Goal: Task Accomplishment & Management: Manage account settings

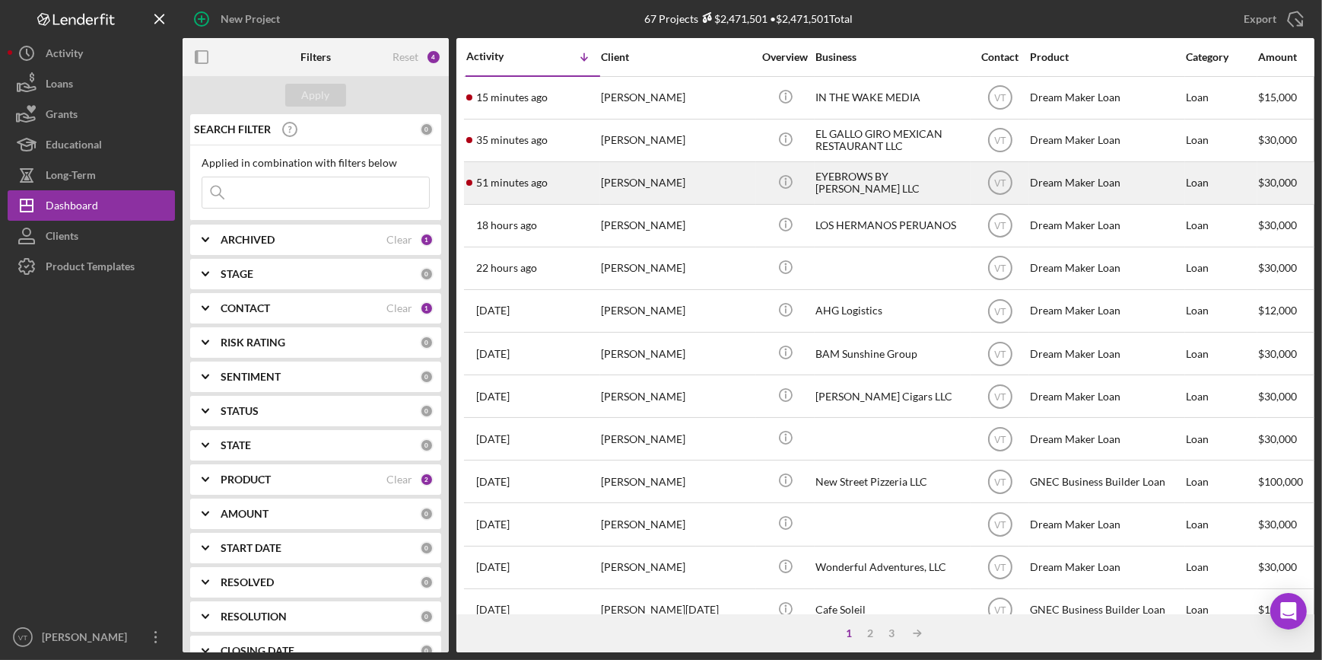
click at [702, 175] on div "Camilo Zambrano" at bounding box center [677, 183] width 152 height 40
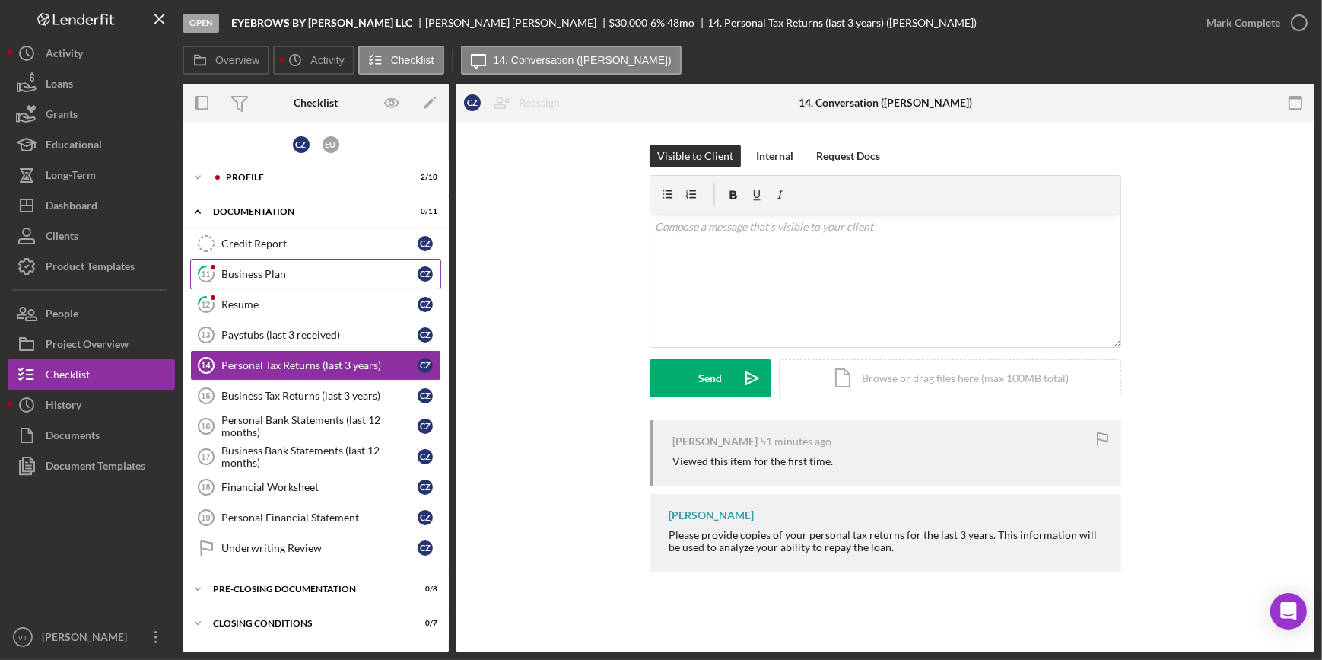
click at [247, 279] on link "11 Business Plan C Z" at bounding box center [315, 274] width 251 height 30
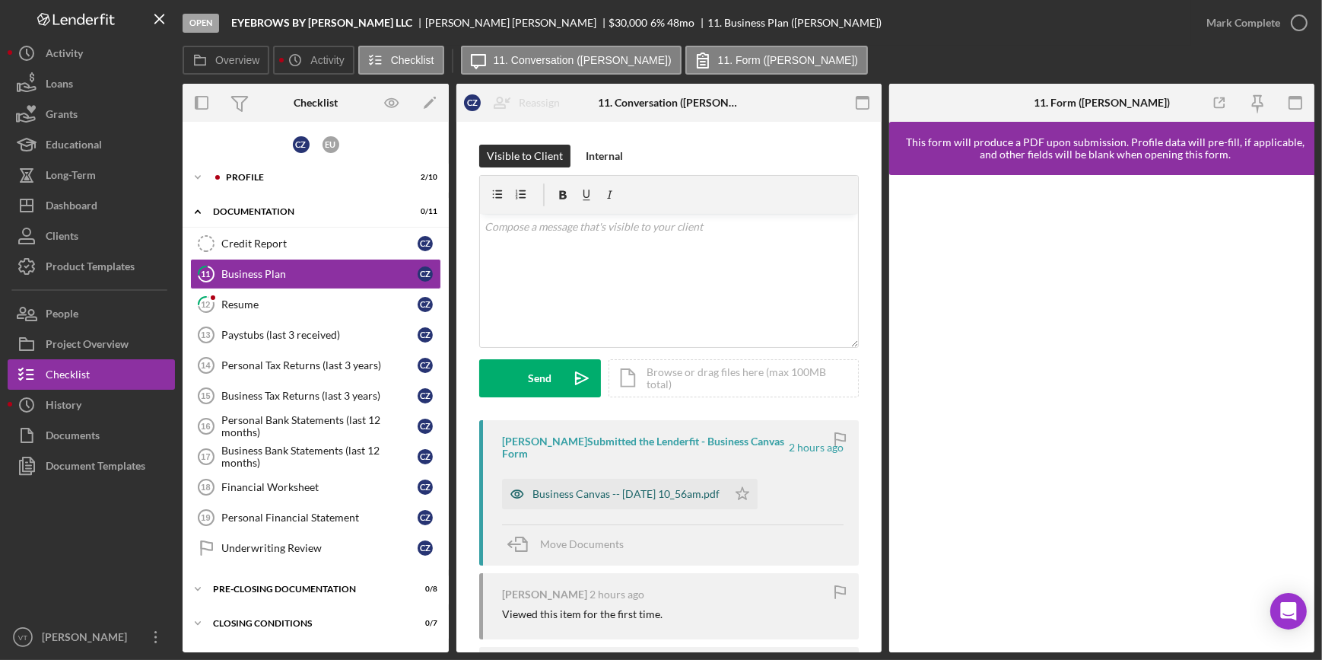
click at [669, 488] on div "Business Canvas -- 2025-09-30 10_56am.pdf" at bounding box center [626, 494] width 187 height 12
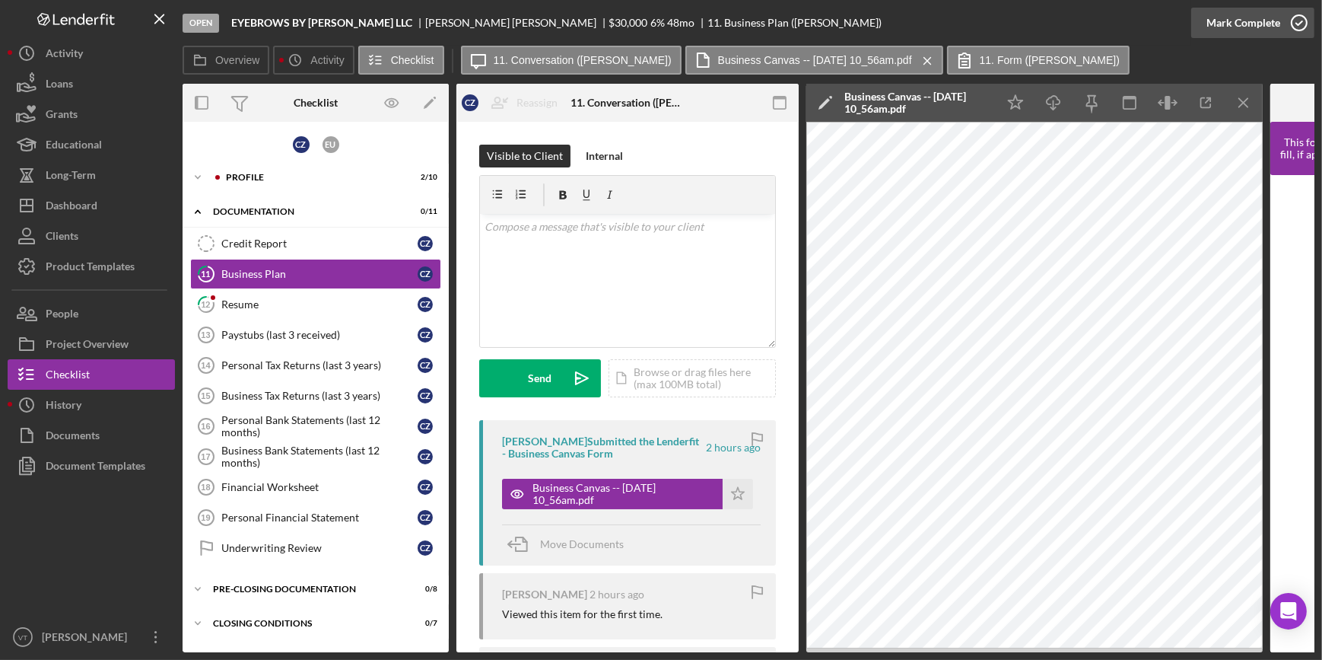
click at [1224, 33] on div "Mark Complete" at bounding box center [1244, 23] width 74 height 30
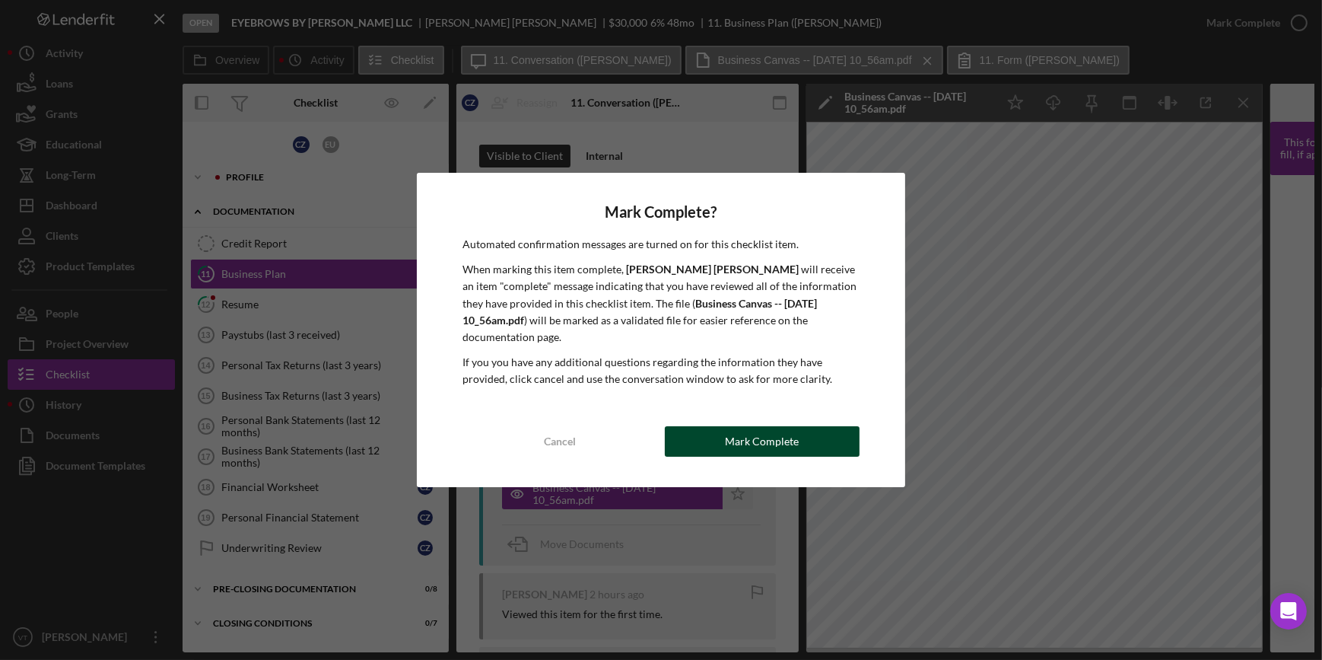
click at [842, 426] on button "Mark Complete" at bounding box center [762, 441] width 195 height 30
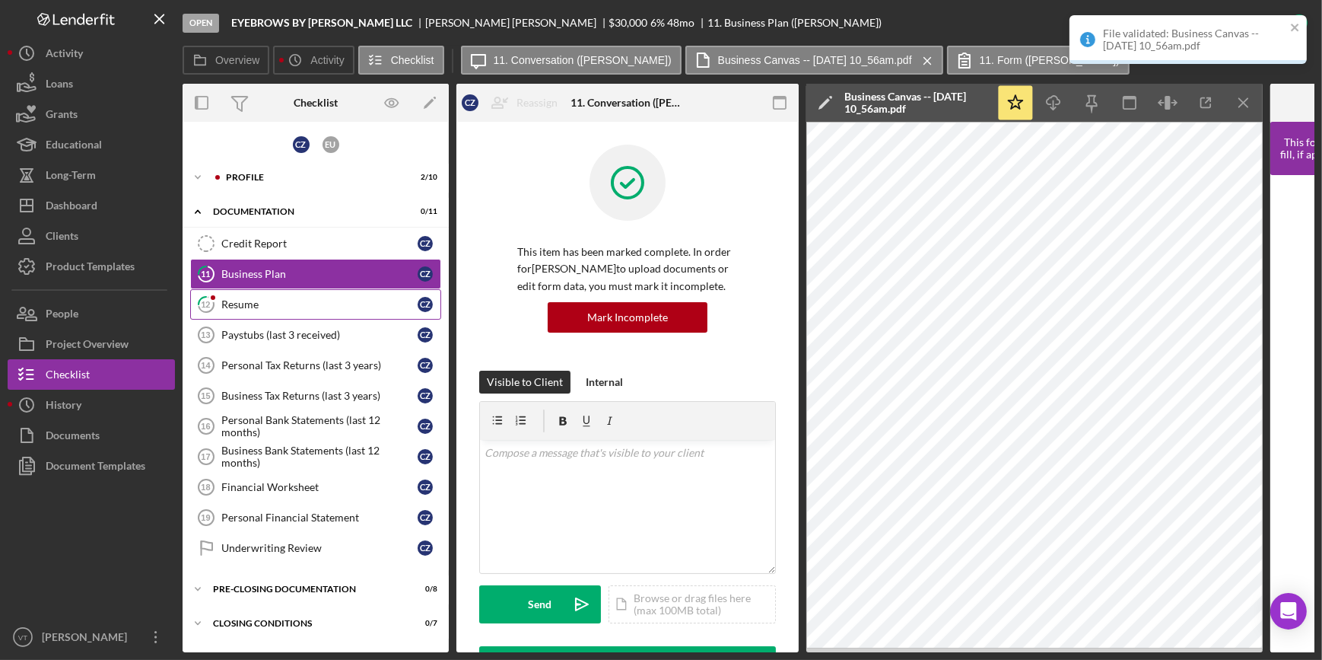
click at [272, 306] on div "Resume" at bounding box center [319, 304] width 196 height 12
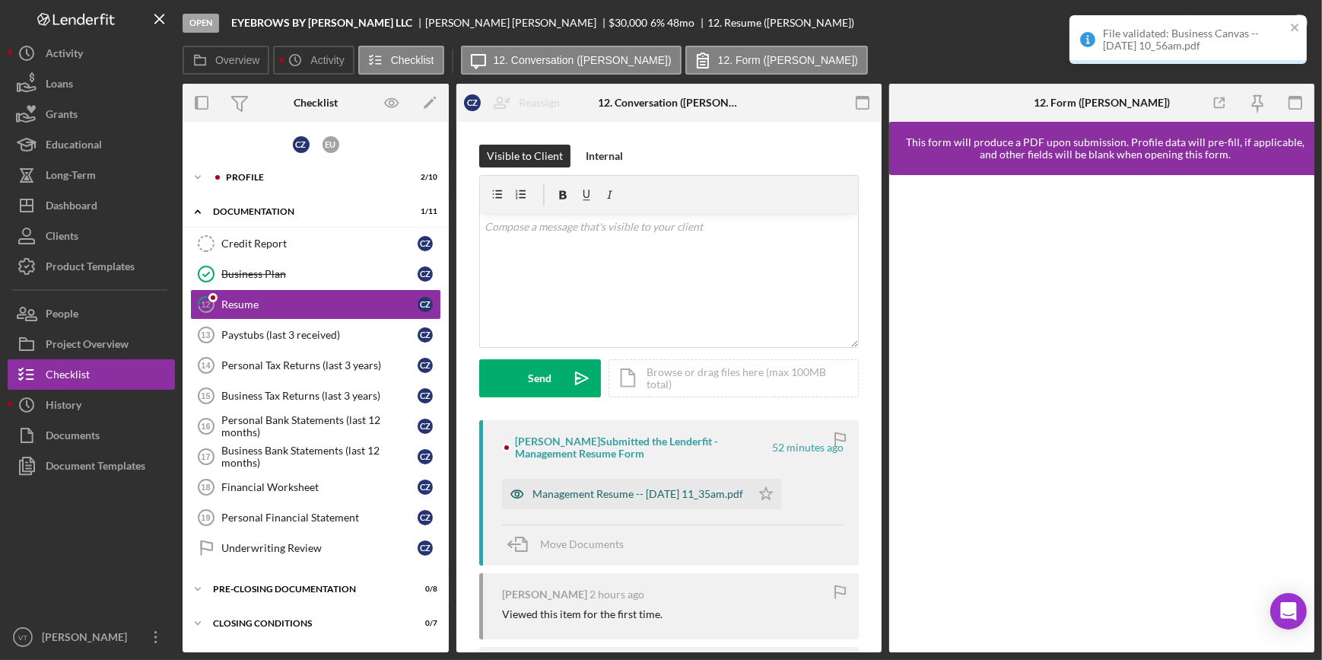
click at [742, 495] on div "Management Resume -- 2025-09-30 11_35am.pdf" at bounding box center [638, 494] width 211 height 12
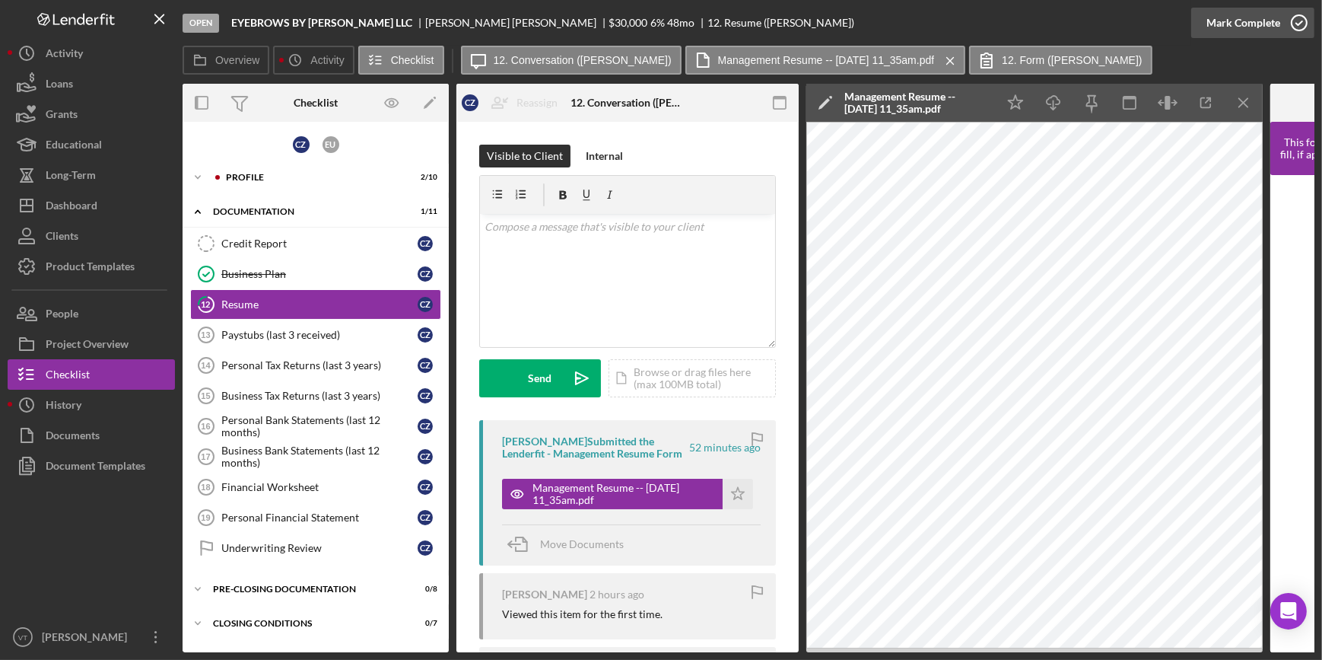
click at [1199, 17] on button "Mark Complete" at bounding box center [1252, 23] width 123 height 30
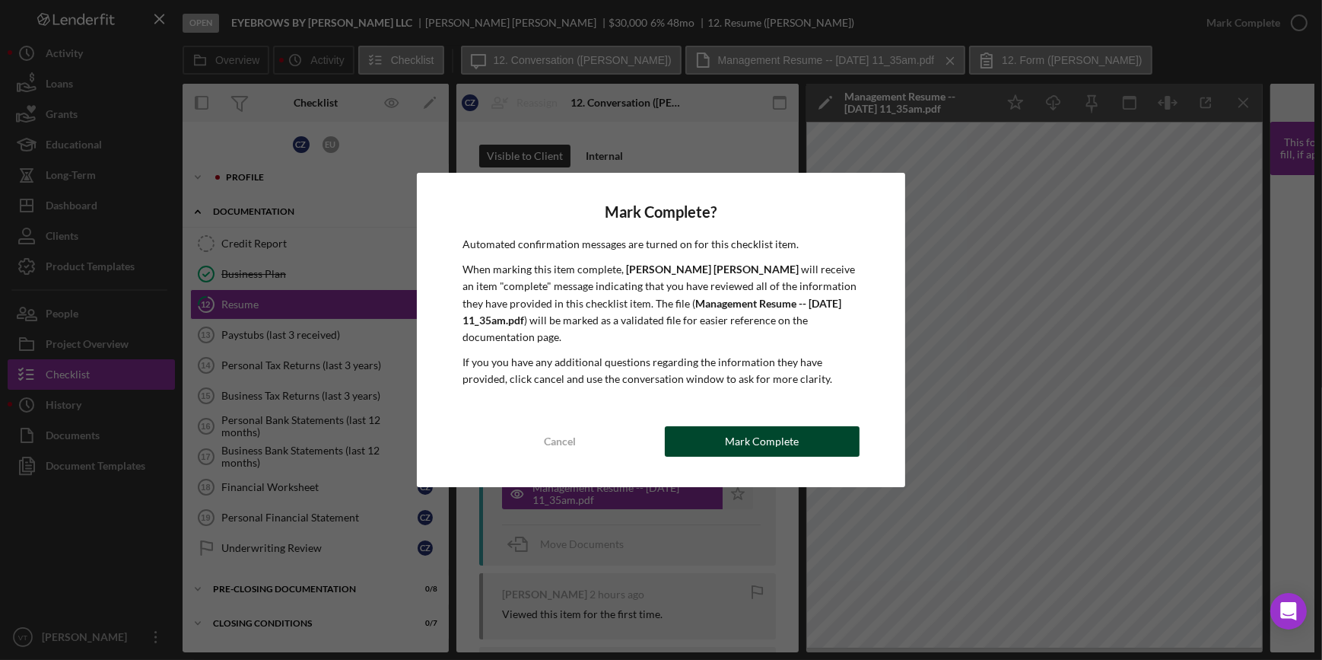
click at [764, 426] on div "Mark Complete" at bounding box center [762, 441] width 74 height 30
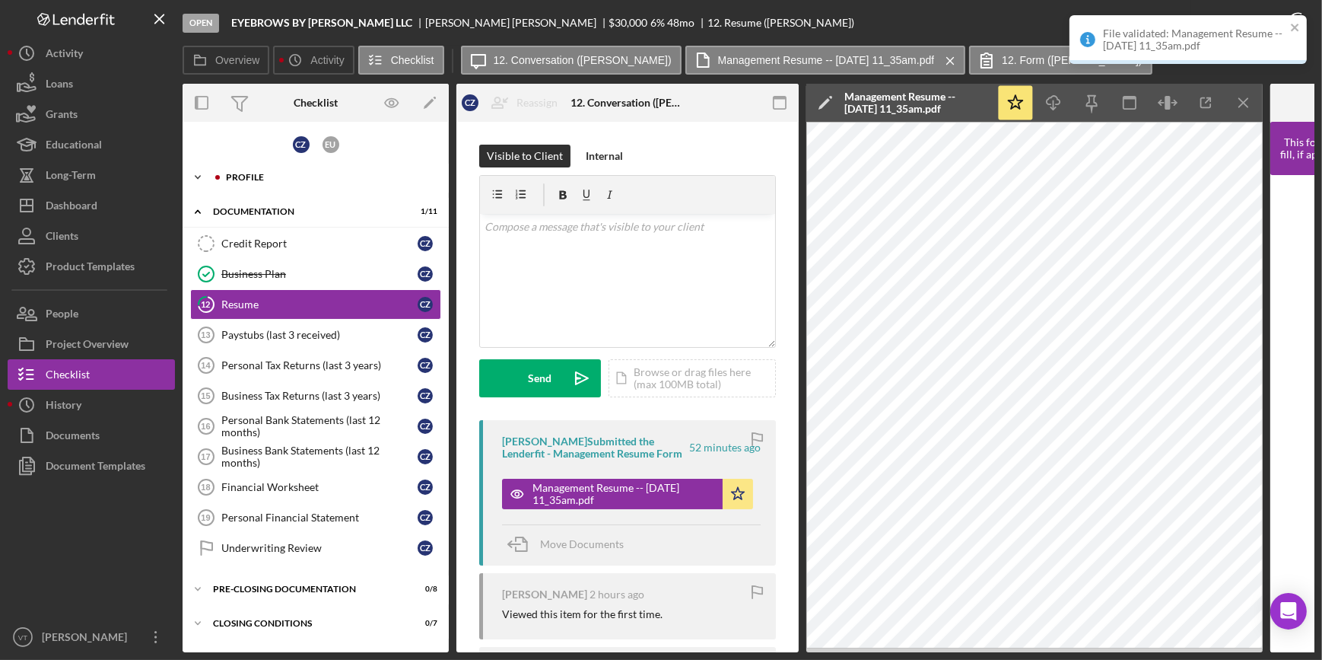
click at [193, 164] on icon "Icon/Expander" at bounding box center [198, 177] width 30 height 30
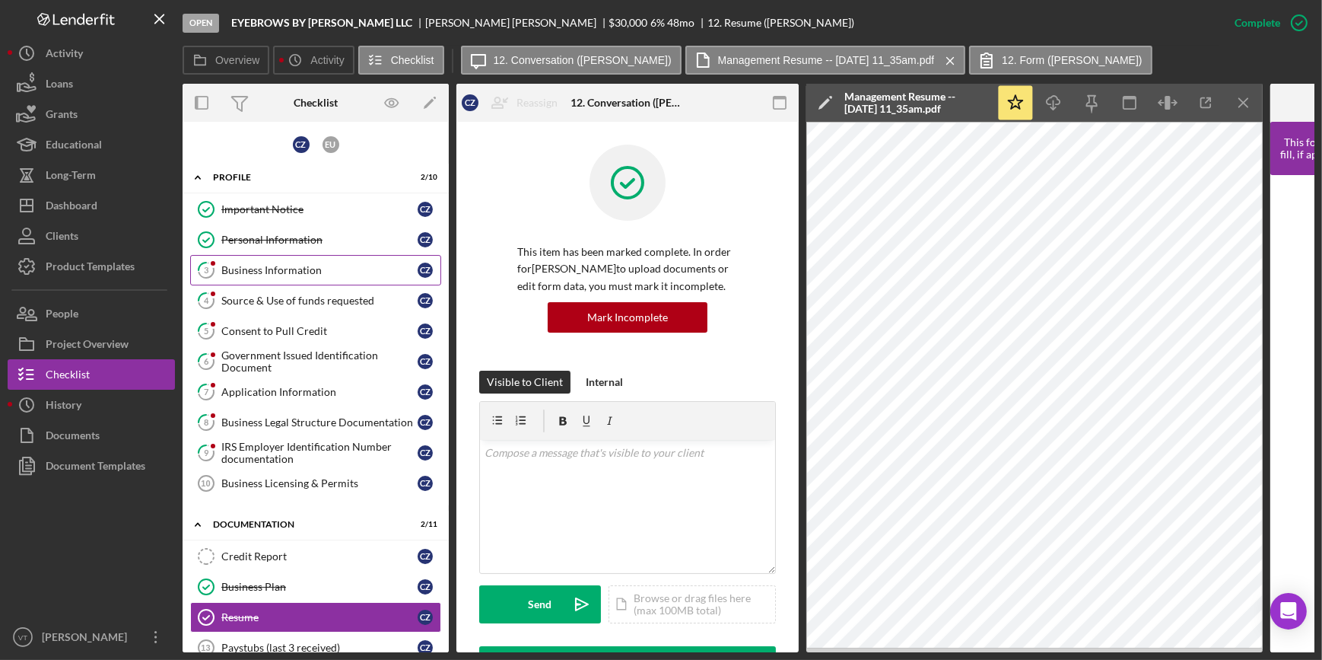
click at [286, 264] on div "Business Information" at bounding box center [319, 270] width 196 height 12
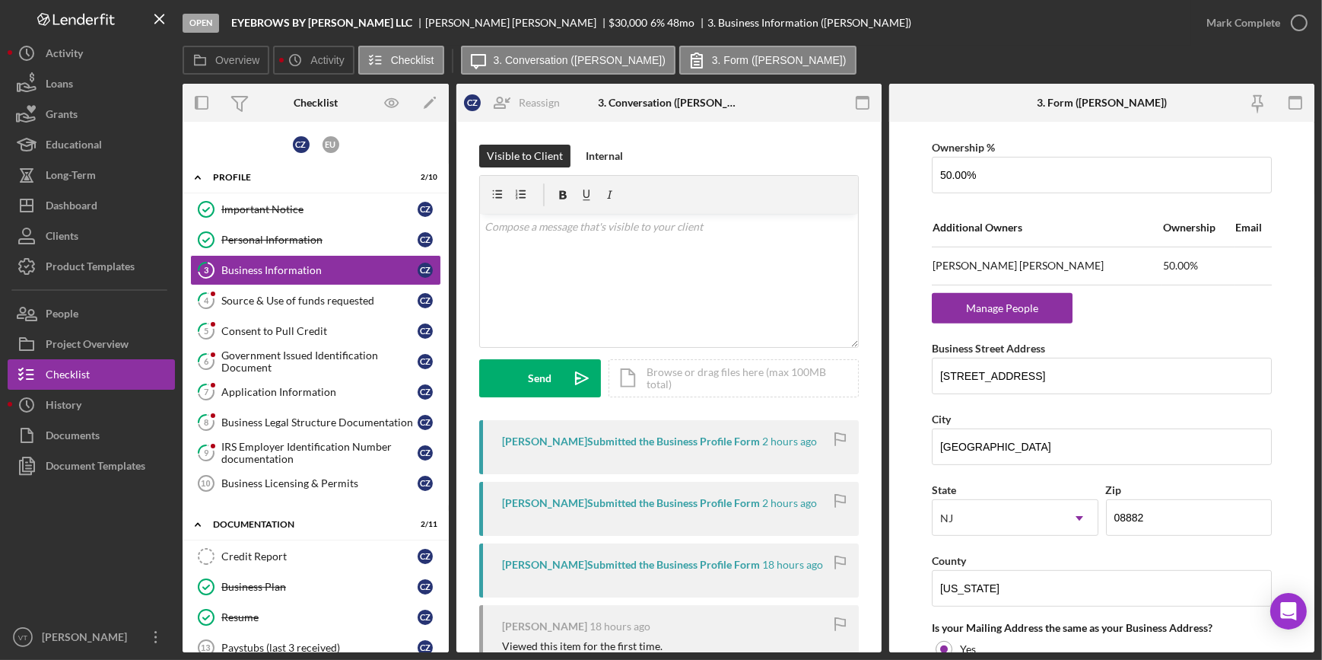
scroll to position [898, 0]
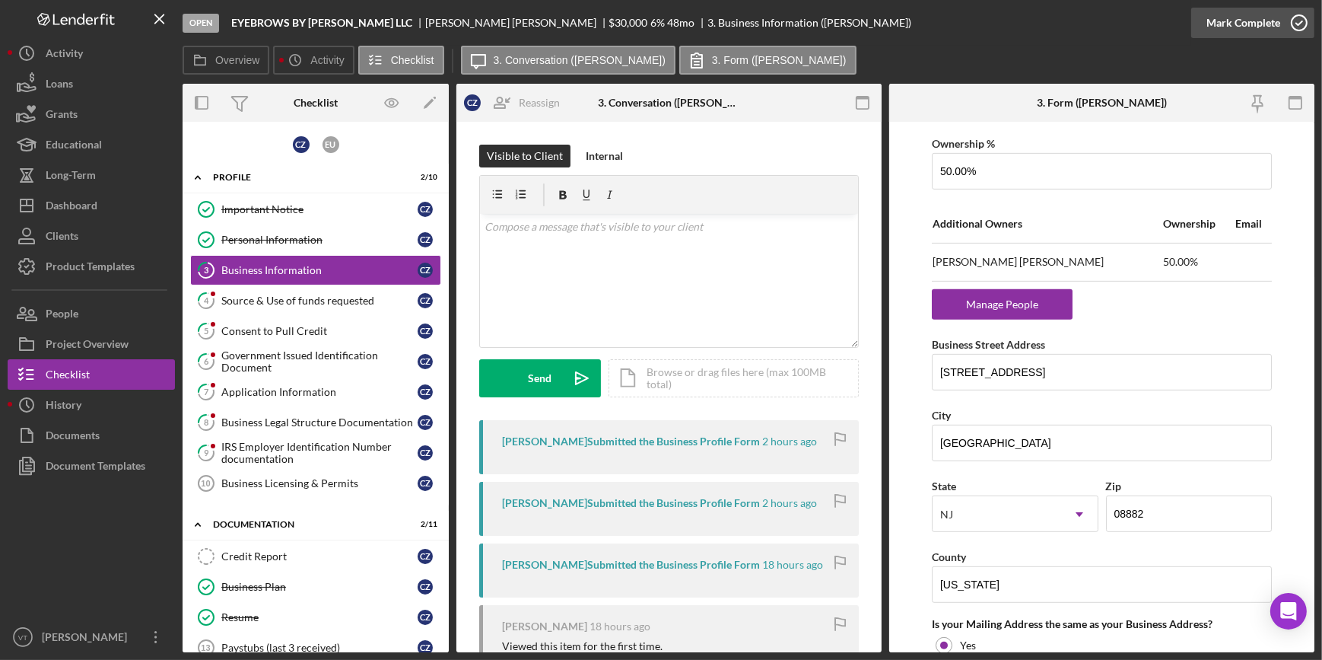
click at [1256, 25] on div "Mark Complete" at bounding box center [1244, 23] width 74 height 30
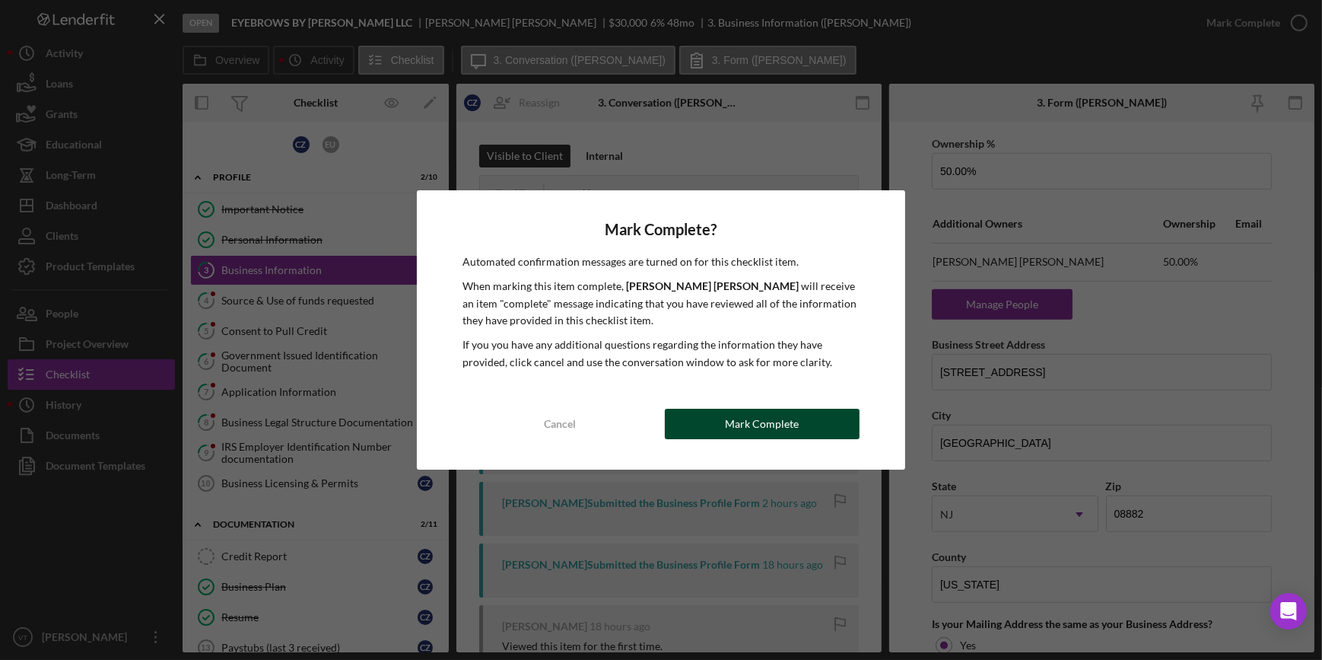
click at [739, 426] on div "Mark Complete" at bounding box center [762, 424] width 74 height 30
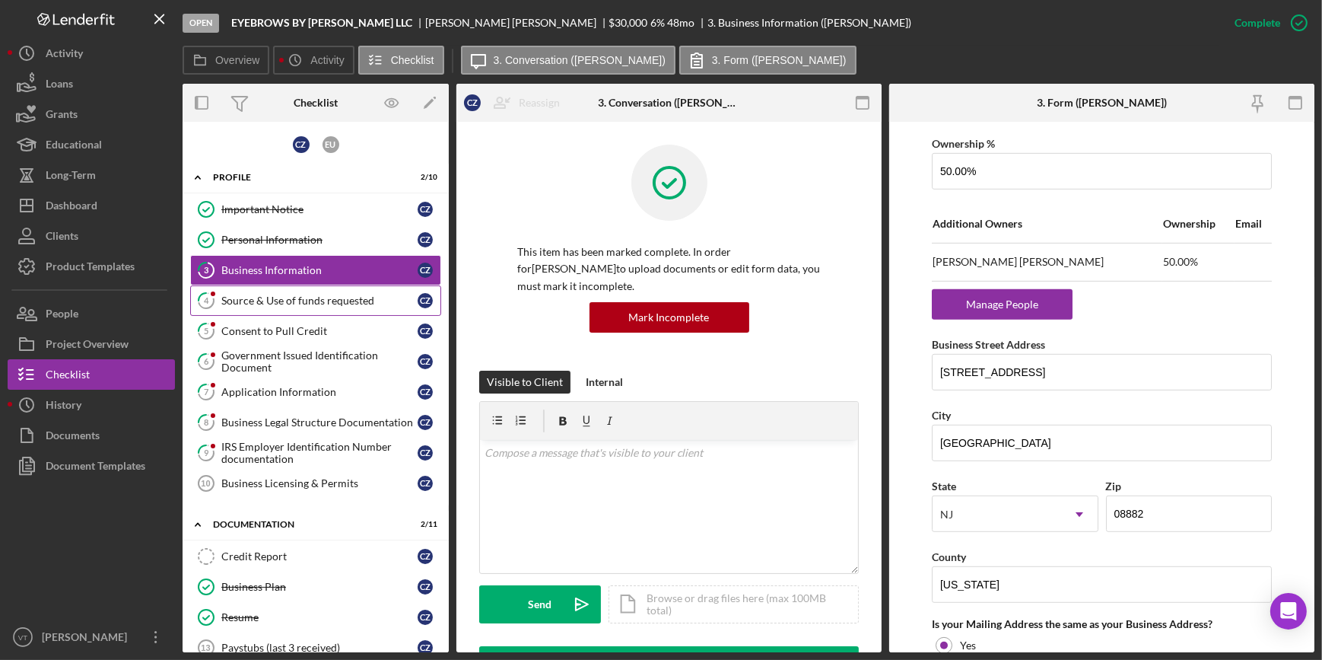
scroll to position [614, 0]
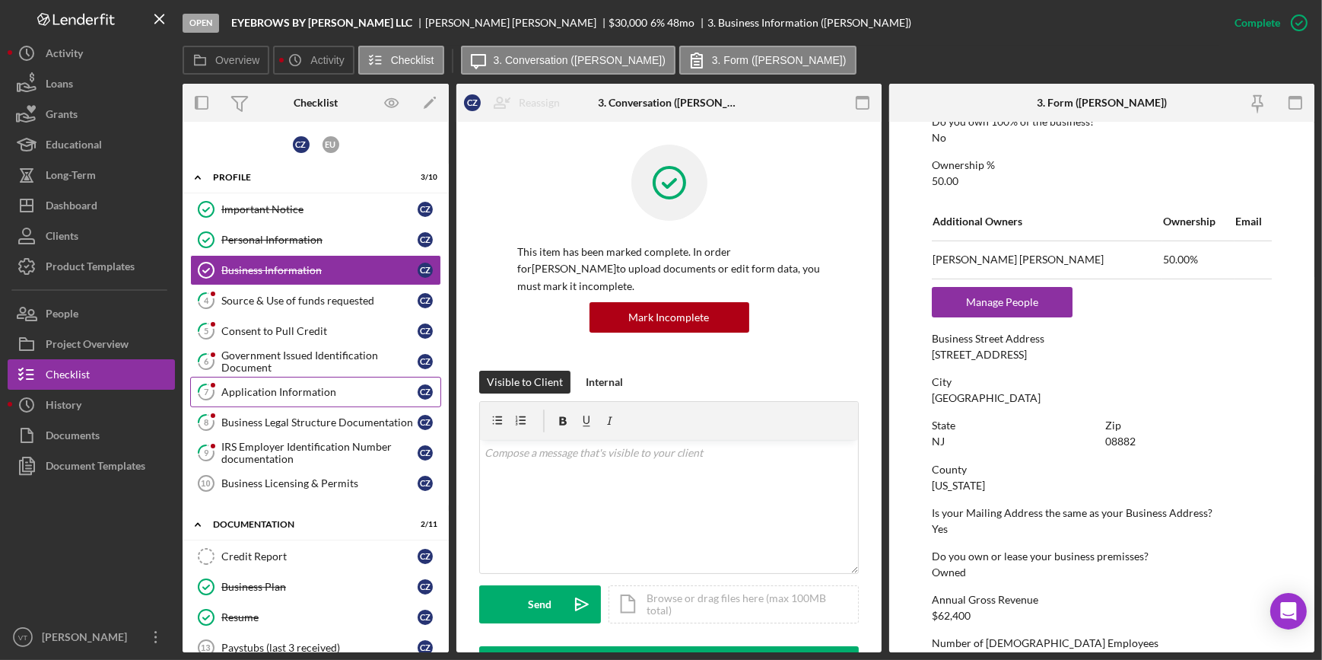
click at [324, 387] on div "Application Information" at bounding box center [319, 392] width 196 height 12
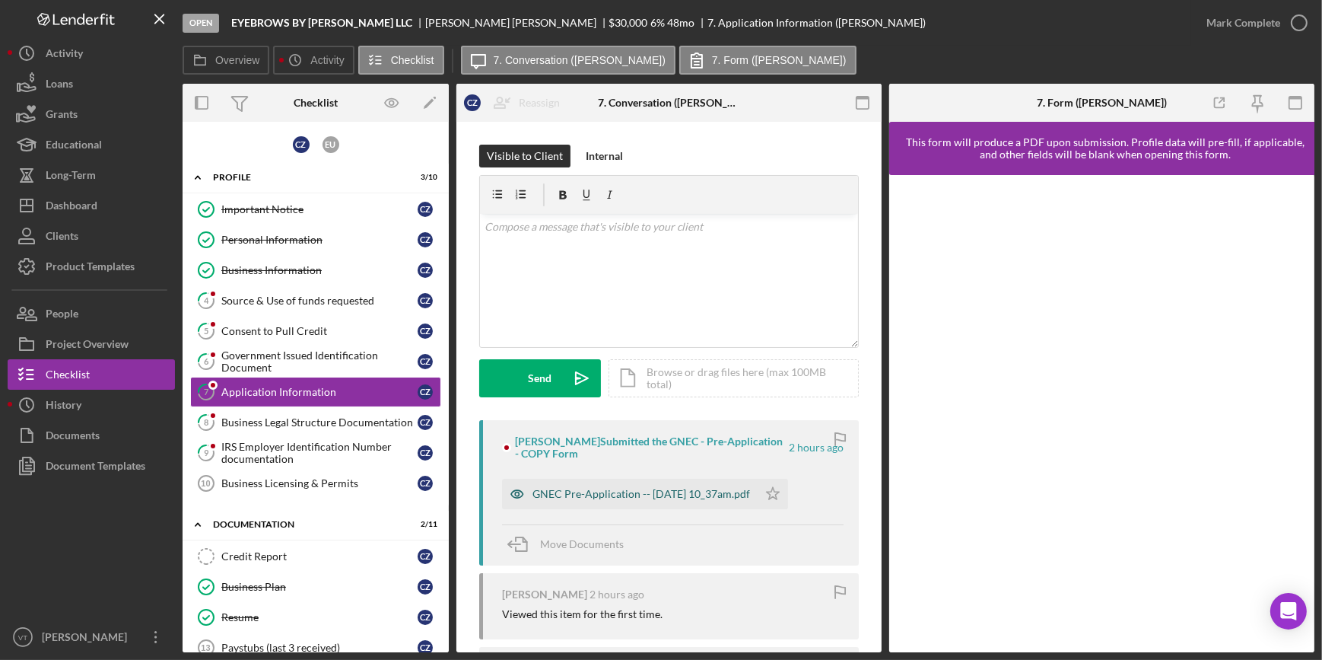
click at [625, 491] on div "GNEC Pre-Application -- 2025-09-30 10_37am.pdf" at bounding box center [642, 494] width 218 height 12
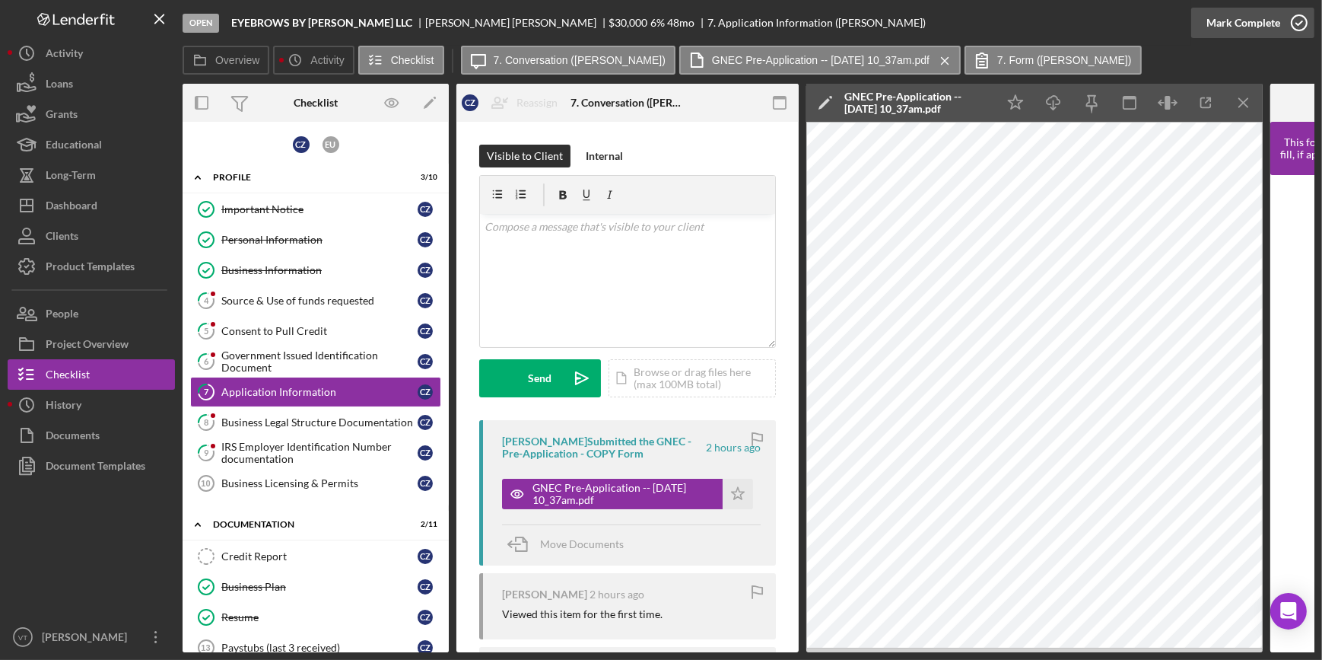
click at [1257, 19] on div "Mark Complete" at bounding box center [1244, 23] width 74 height 30
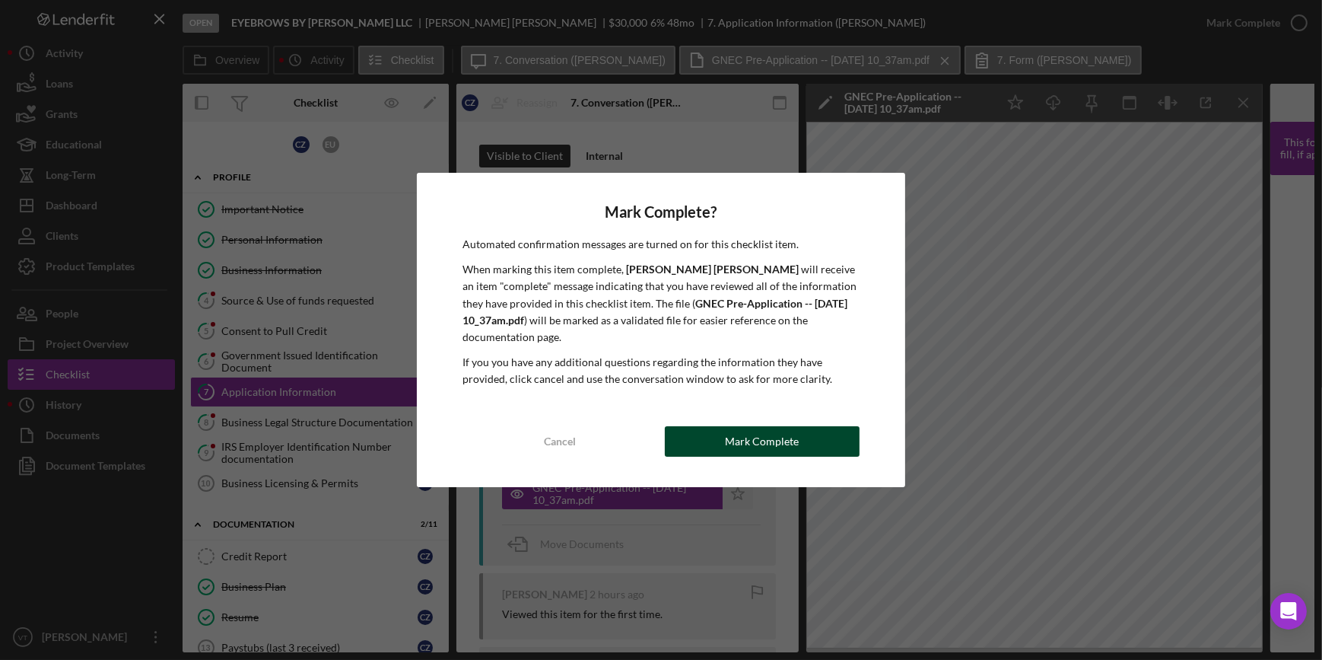
click at [747, 431] on div "Mark Complete" at bounding box center [762, 441] width 74 height 30
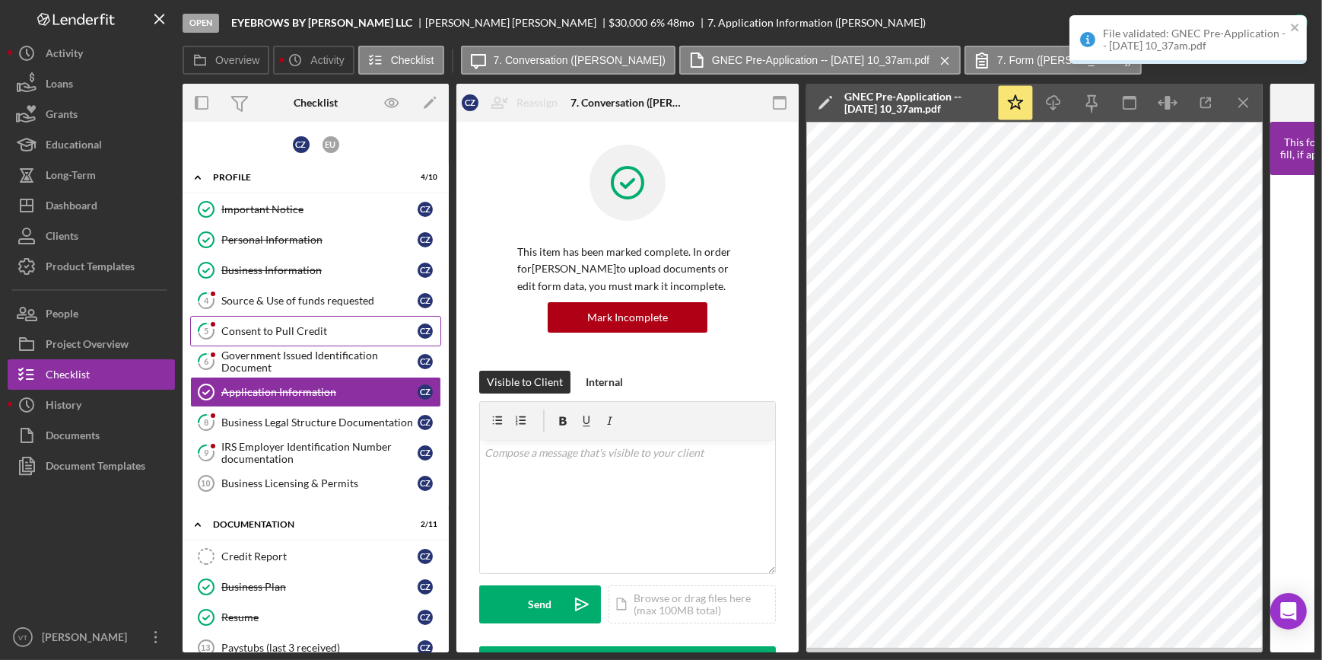
click at [270, 339] on link "5 Consent to Pull Credit C Z" at bounding box center [315, 331] width 251 height 30
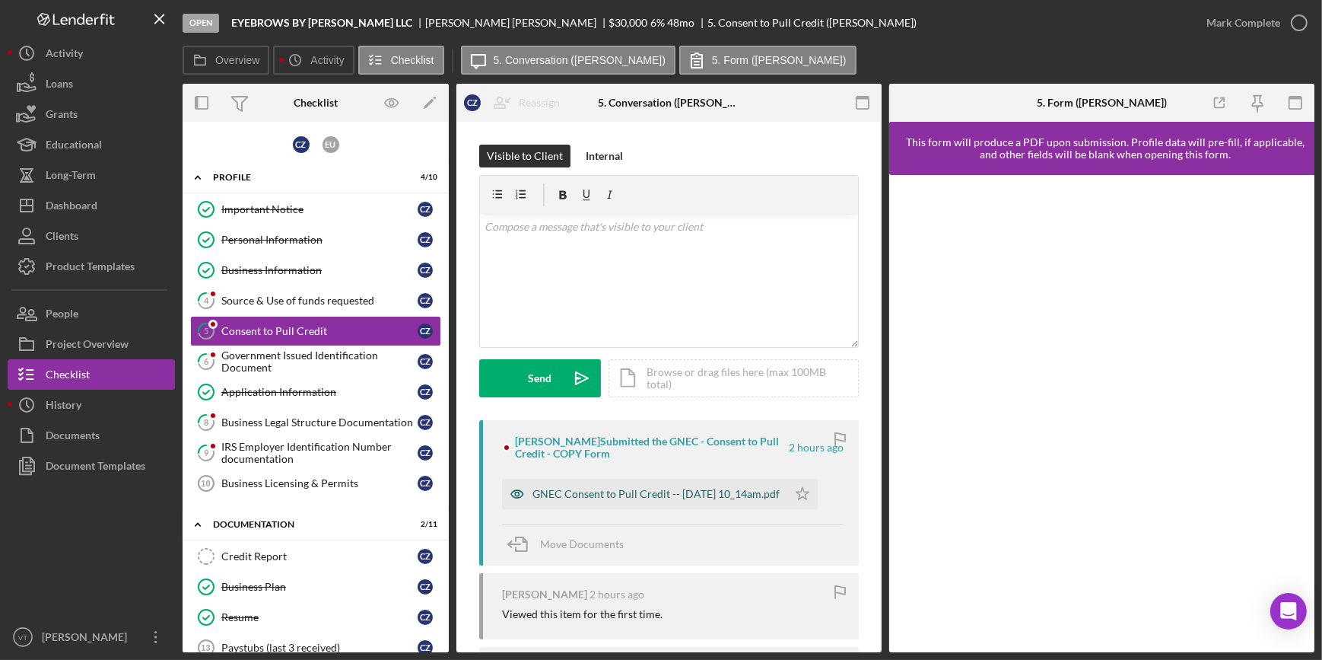
click at [606, 479] on div "GNEC Consent to Pull Credit -- 2025-09-30 10_14am.pdf" at bounding box center [644, 494] width 285 height 30
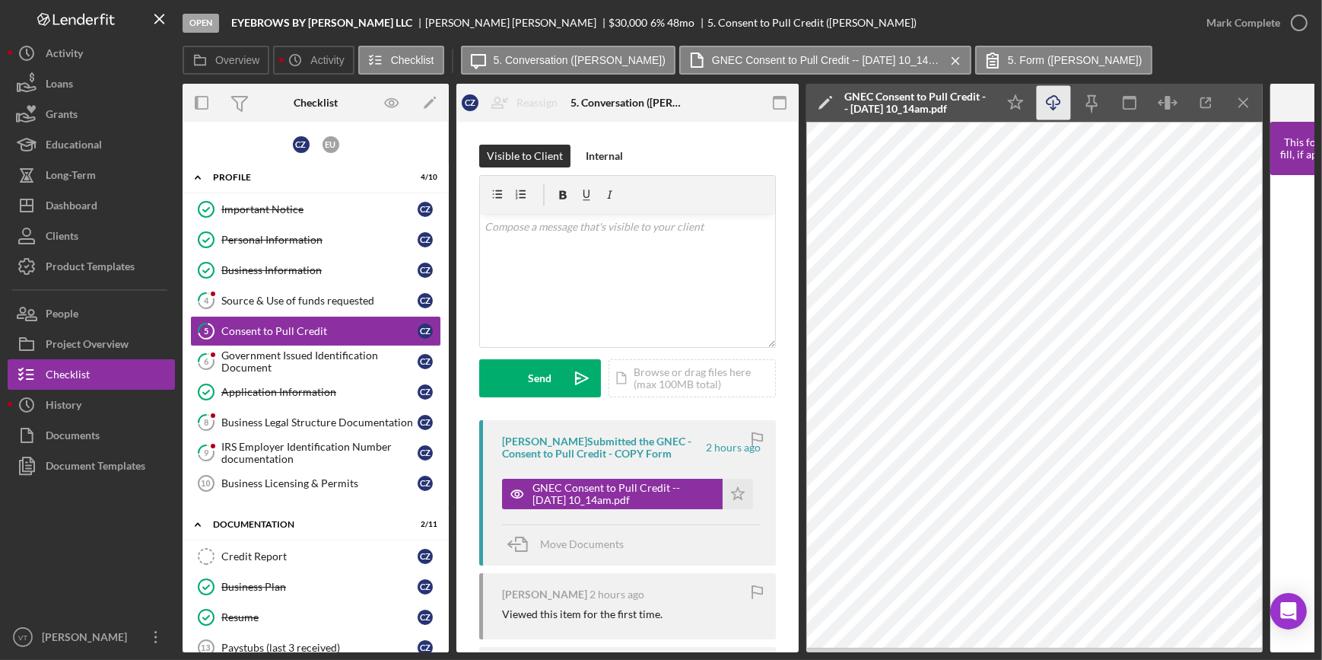
click at [1045, 104] on icon "Icon/Download" at bounding box center [1054, 103] width 34 height 34
click at [1241, 24] on div "Mark Complete" at bounding box center [1244, 23] width 74 height 30
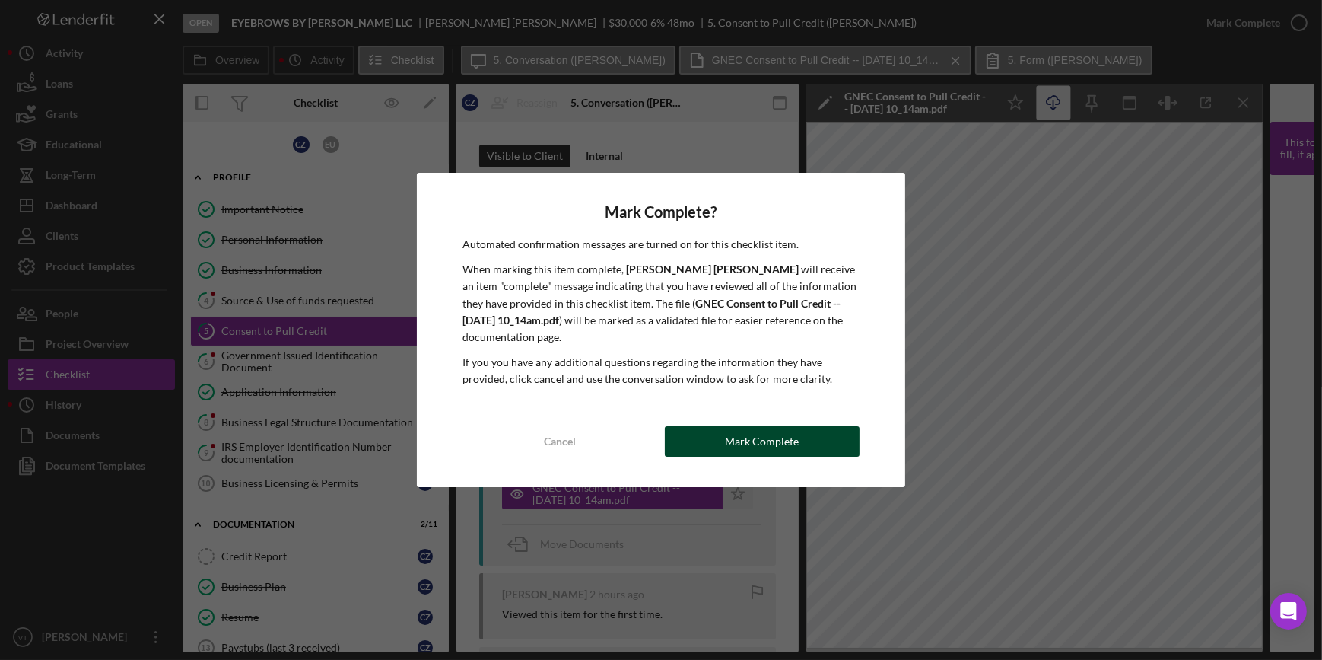
click at [730, 429] on div "Mark Complete" at bounding box center [762, 441] width 74 height 30
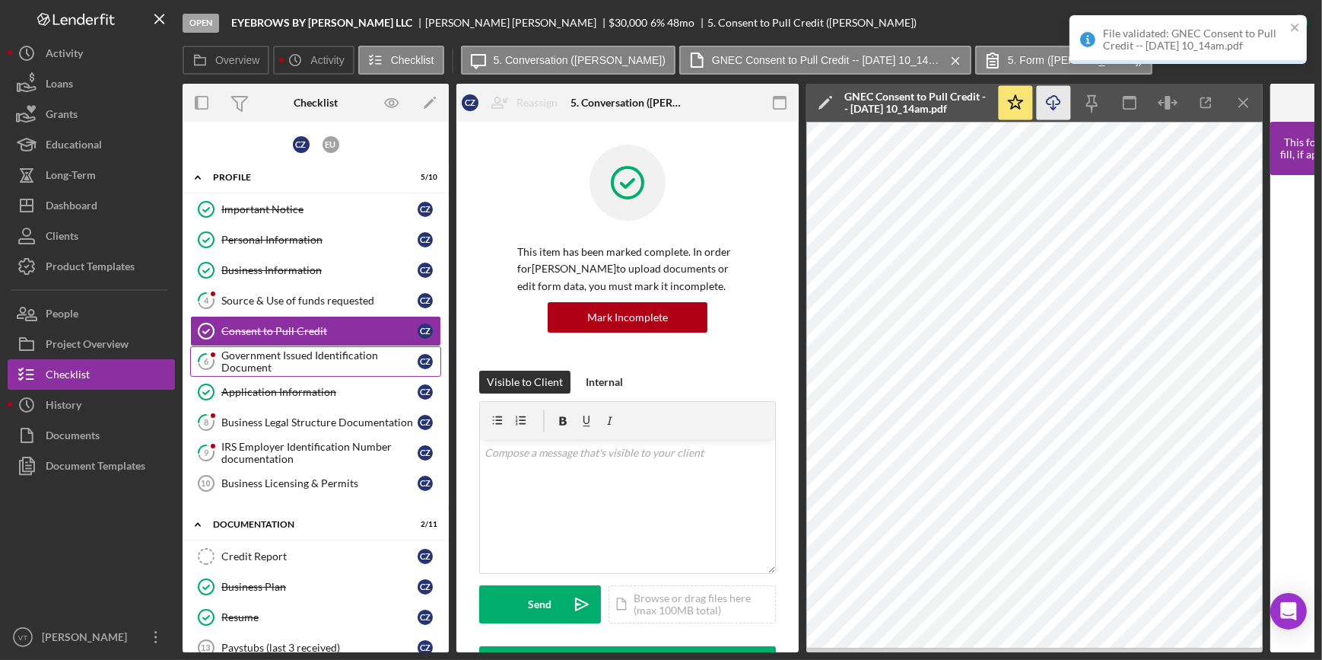
click at [309, 358] on div "Government Issued Identification Document" at bounding box center [319, 361] width 196 height 24
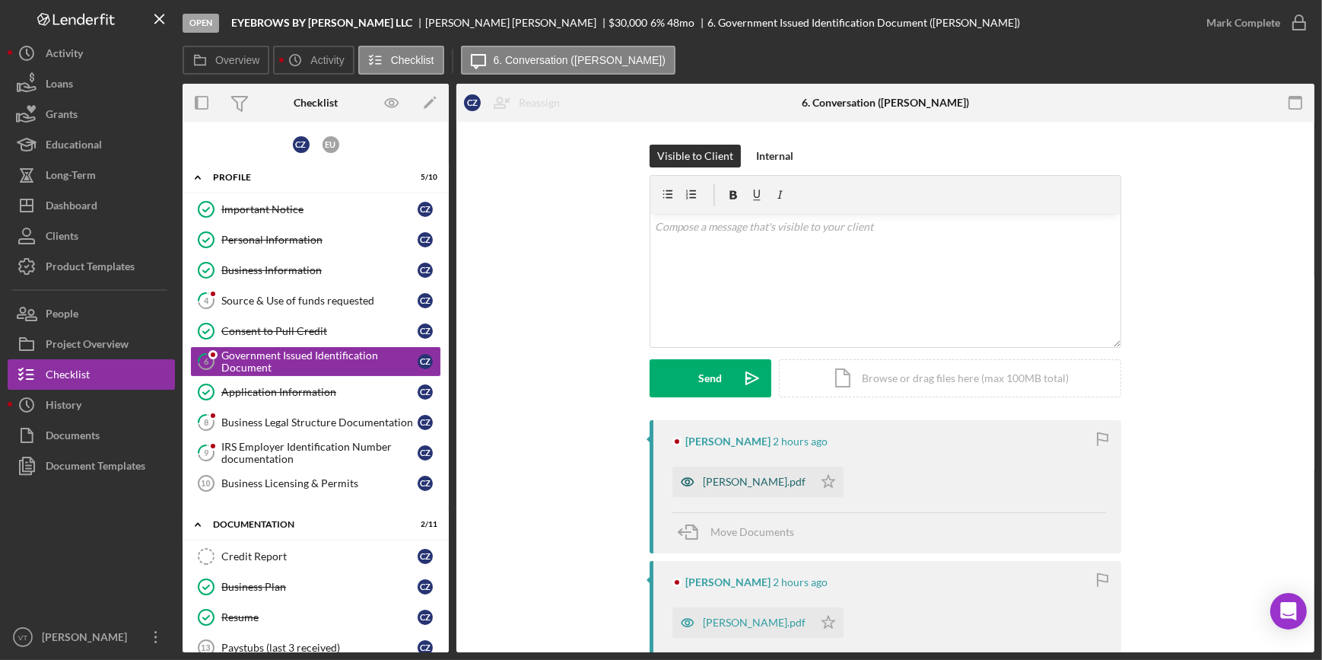
click at [695, 478] on icon "button" at bounding box center [688, 481] width 30 height 30
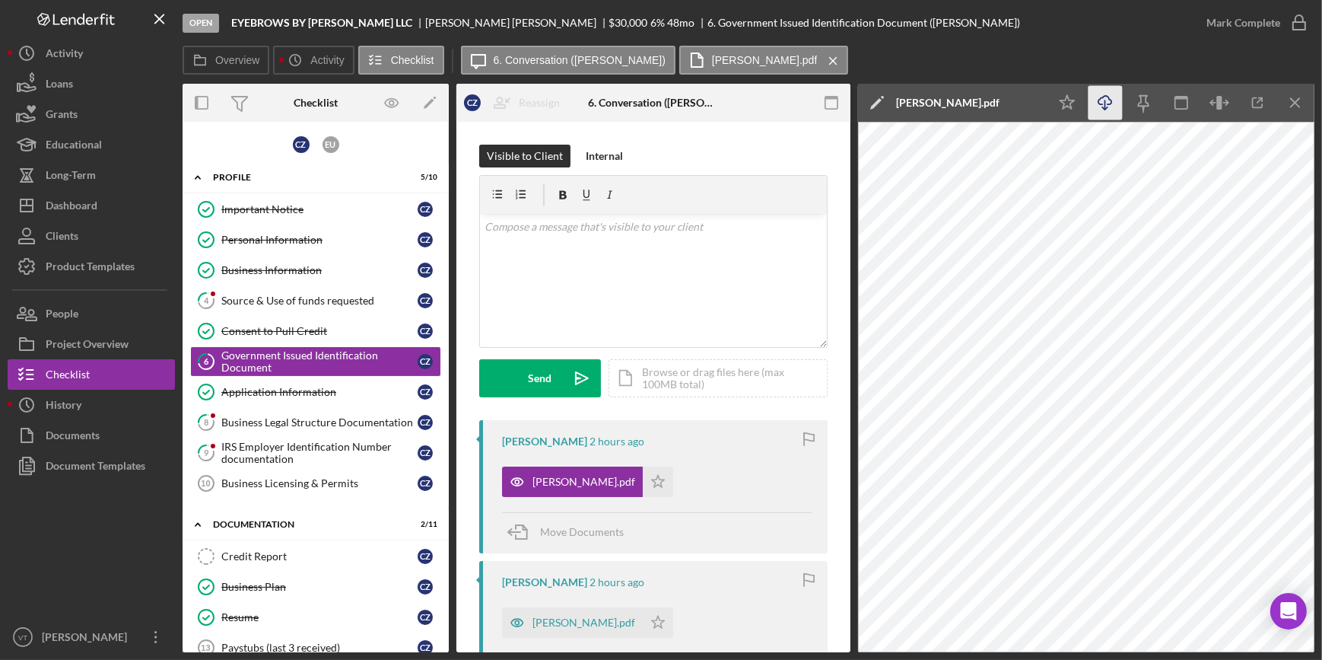
click at [1093, 114] on icon "Icon/Download" at bounding box center [1106, 103] width 34 height 34
click at [1210, 12] on div "Mark Complete" at bounding box center [1244, 23] width 74 height 30
click at [1210, 19] on div "Mark Complete" at bounding box center [1244, 23] width 74 height 30
click at [643, 475] on icon "Icon/Star" at bounding box center [658, 481] width 30 height 30
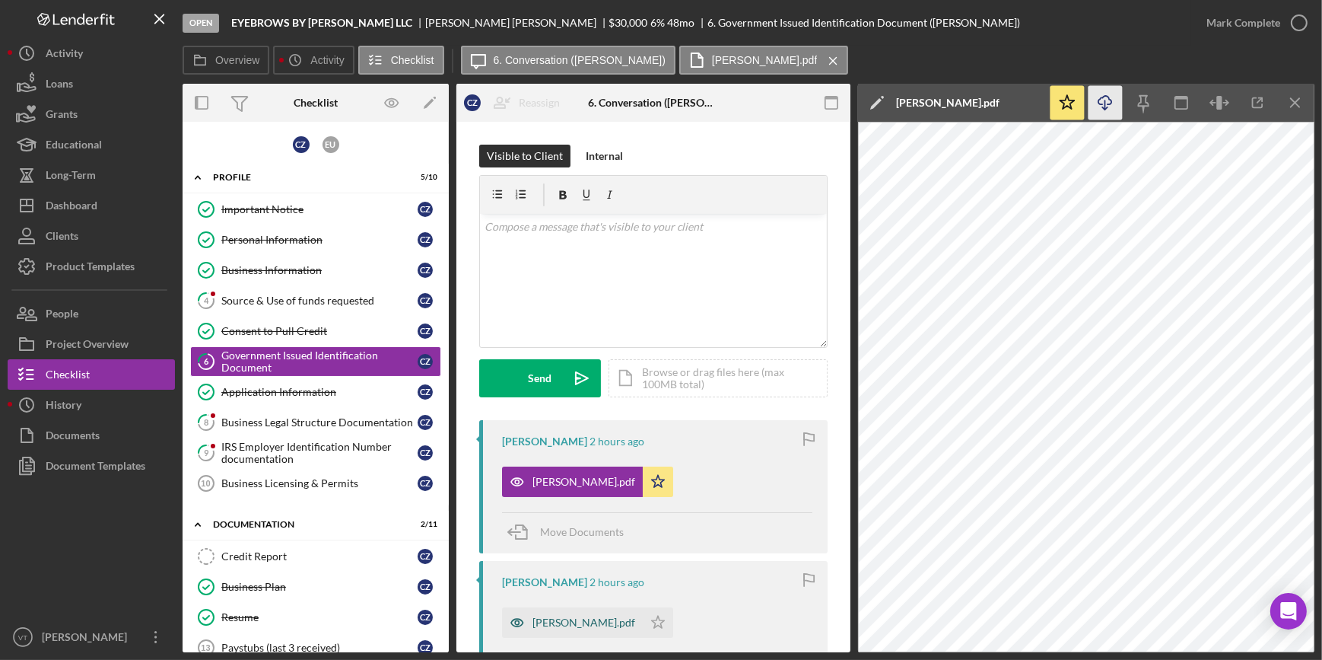
click at [596, 620] on div "CAMILO ZAMBRANO.pdf" at bounding box center [584, 622] width 103 height 12
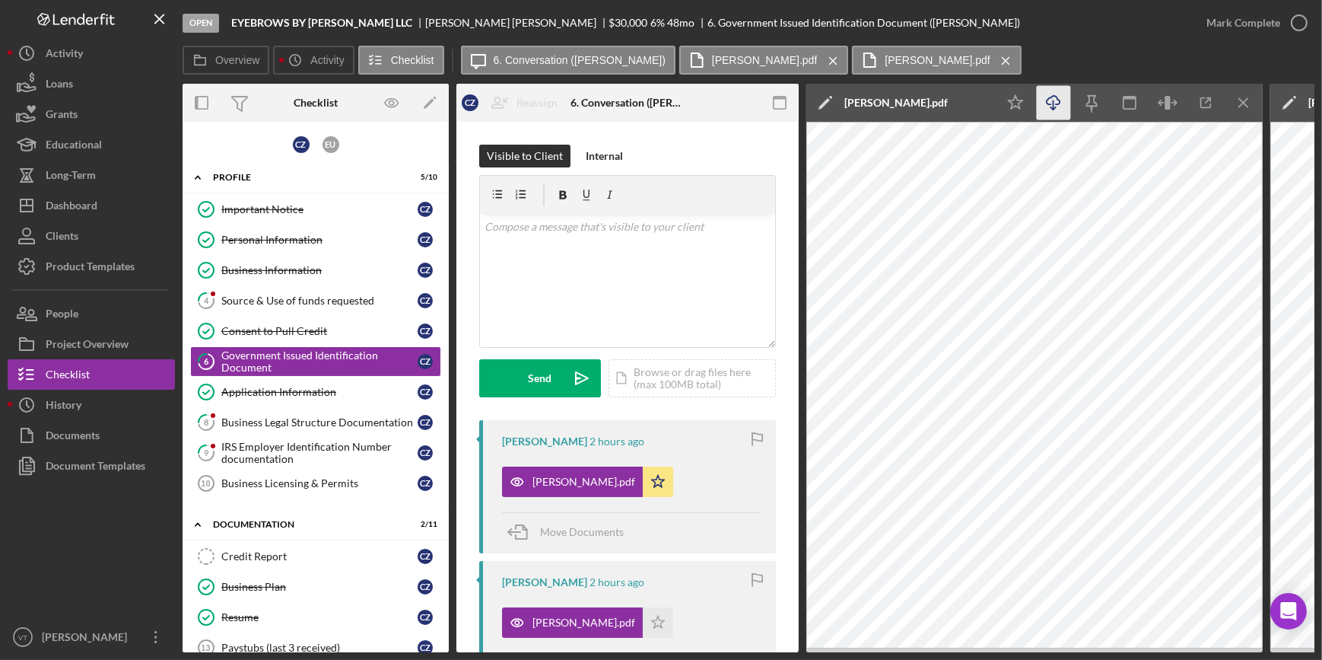
click at [1050, 102] on icon "Icon/Download" at bounding box center [1054, 103] width 34 height 34
click at [673, 619] on icon "Icon/Star" at bounding box center [658, 622] width 30 height 30
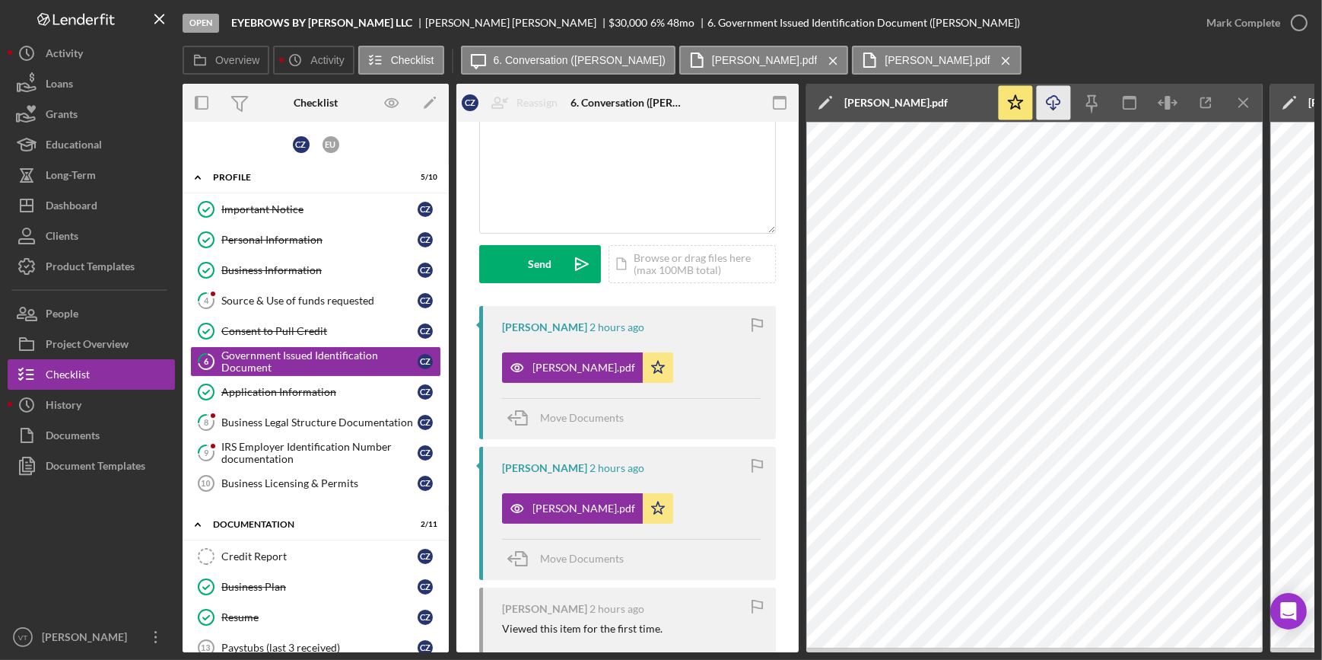
scroll to position [310, 0]
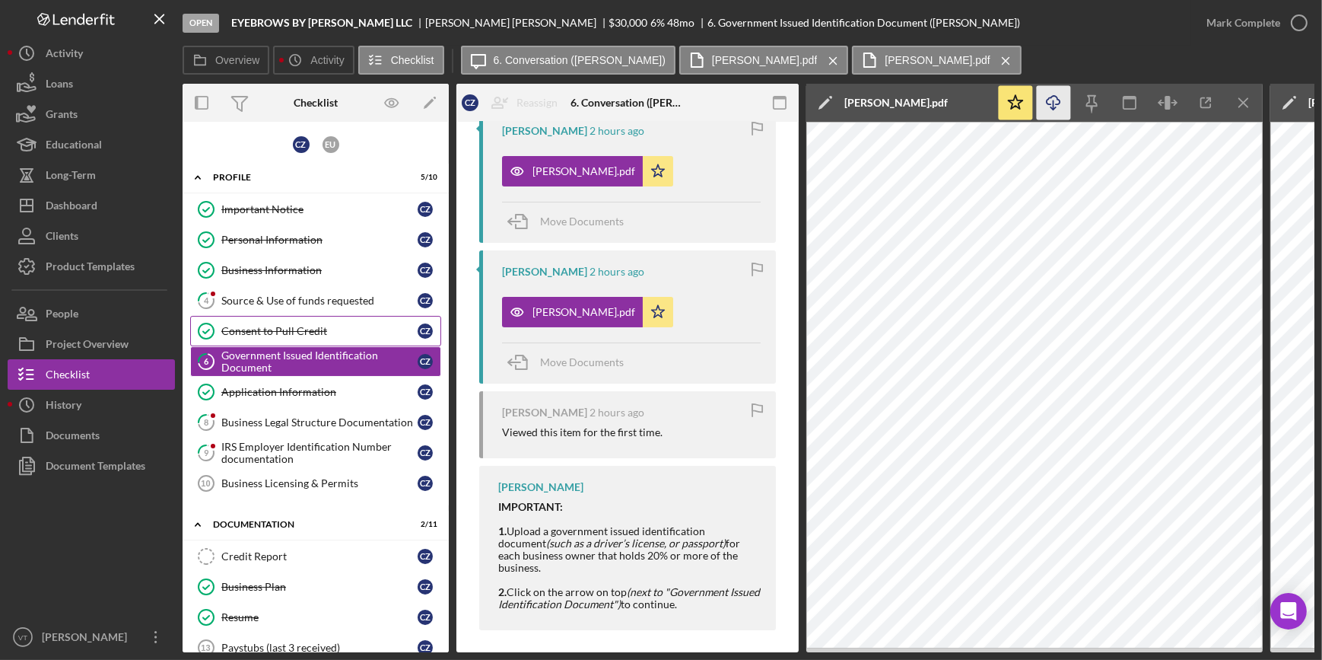
click at [287, 329] on div "Consent to Pull Credit" at bounding box center [319, 331] width 196 height 12
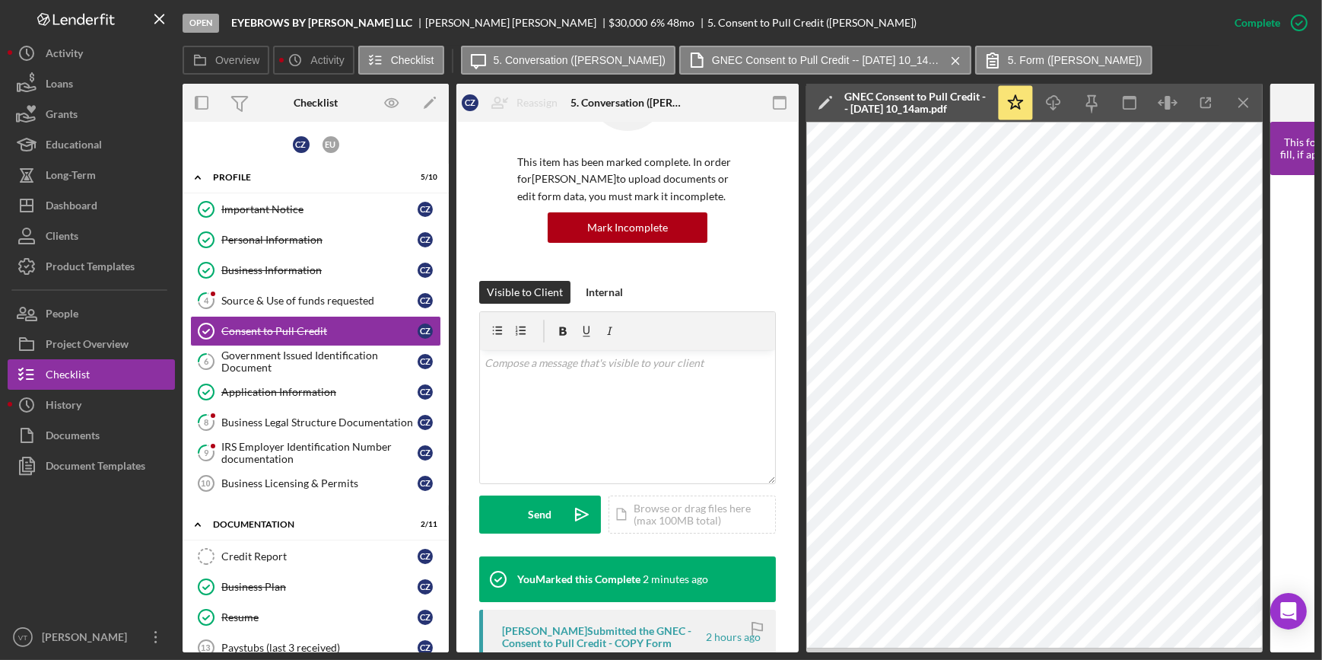
scroll to position [345, 0]
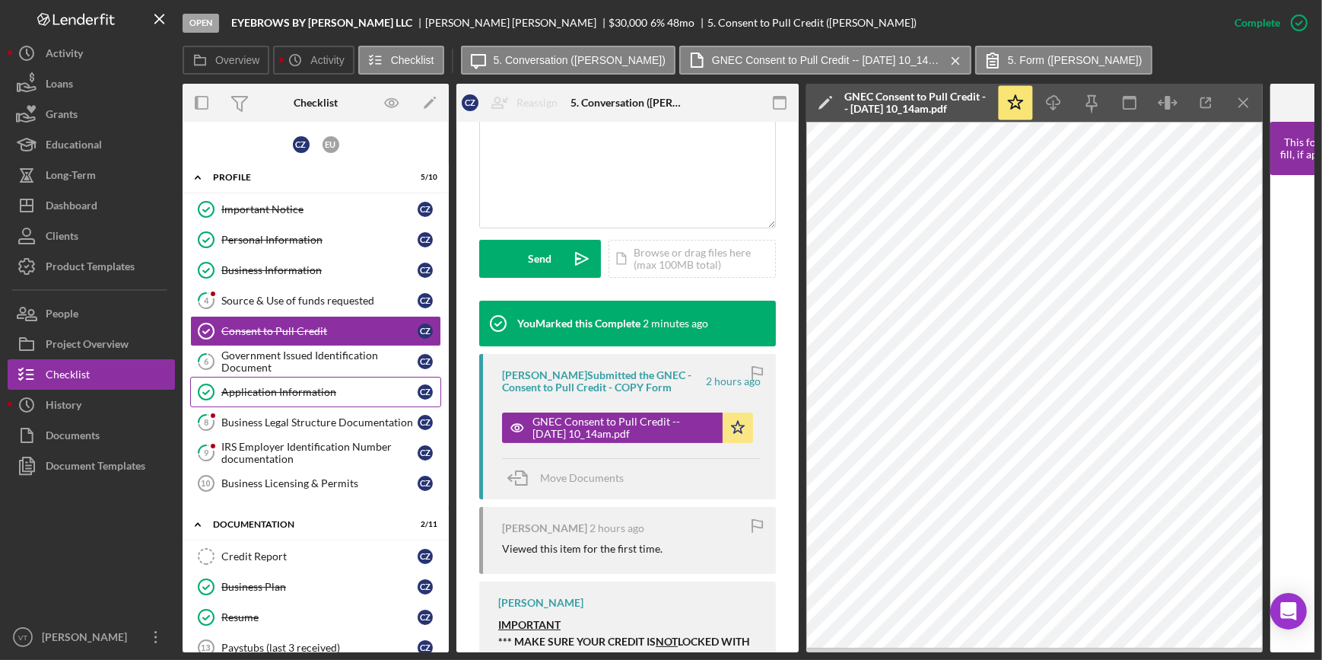
click at [315, 387] on div "Application Information" at bounding box center [319, 392] width 196 height 12
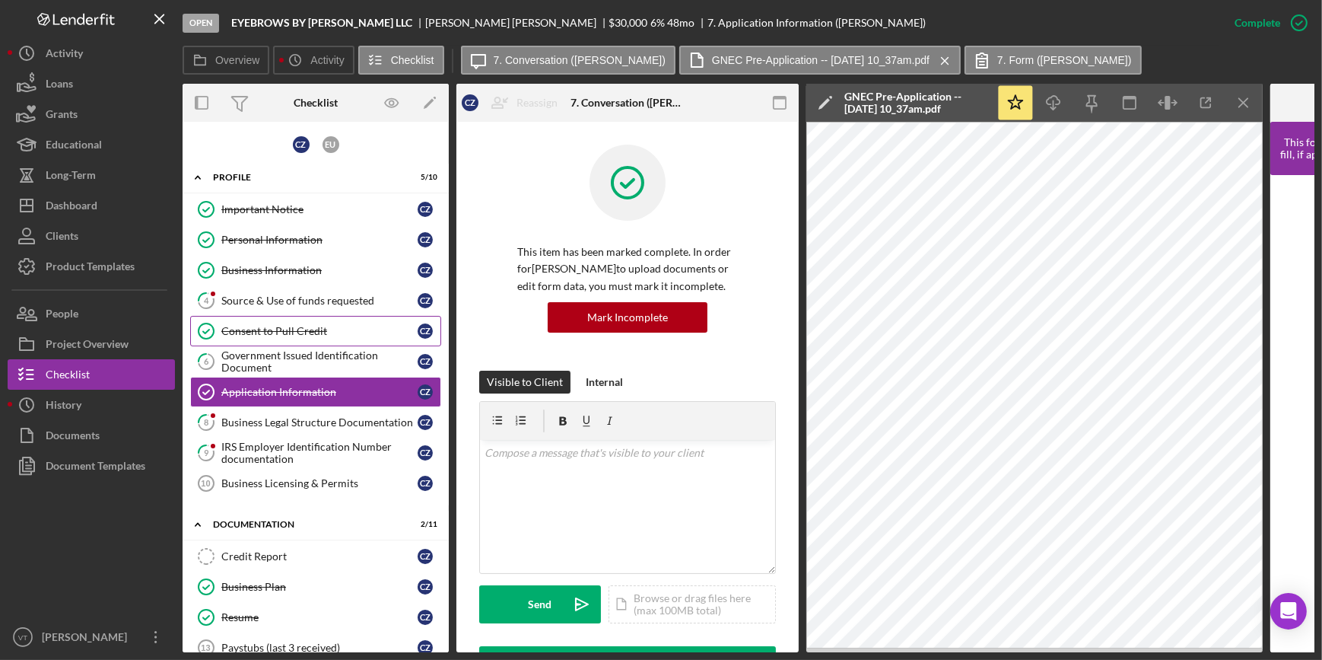
click at [309, 321] on link "Consent to Pull Credit Consent to Pull Credit C Z" at bounding box center [315, 331] width 251 height 30
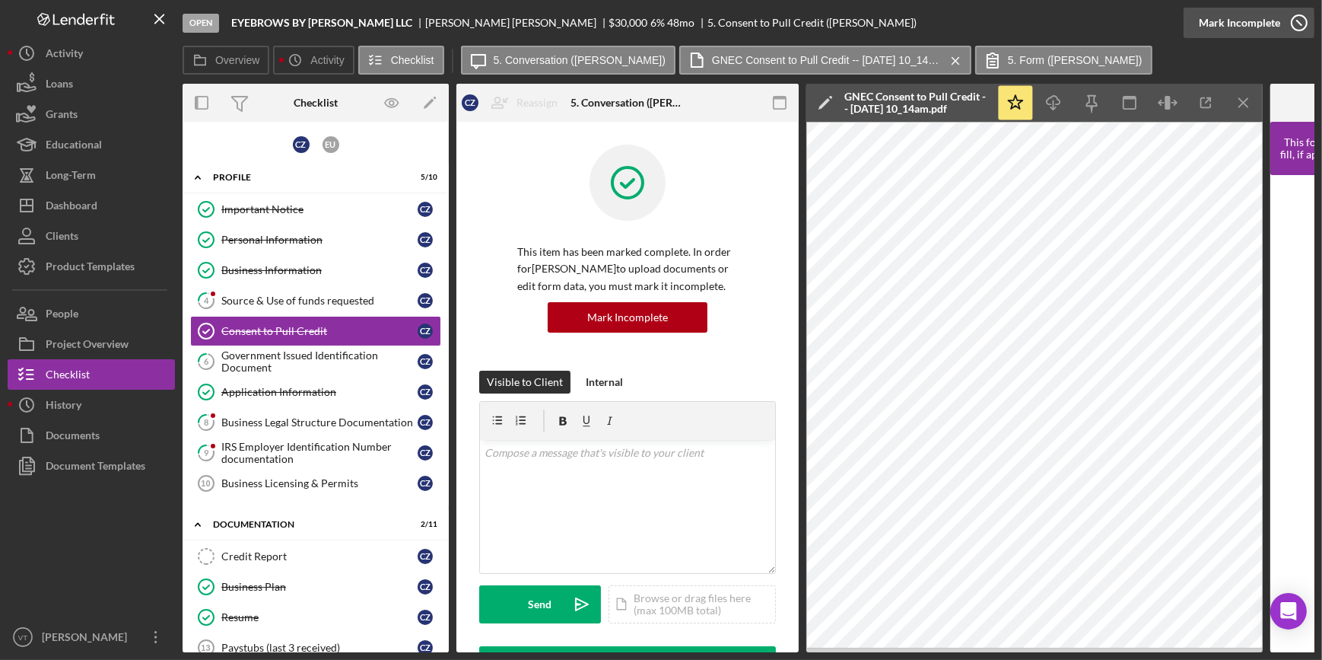
click at [1302, 25] on icon "button" at bounding box center [1299, 23] width 38 height 38
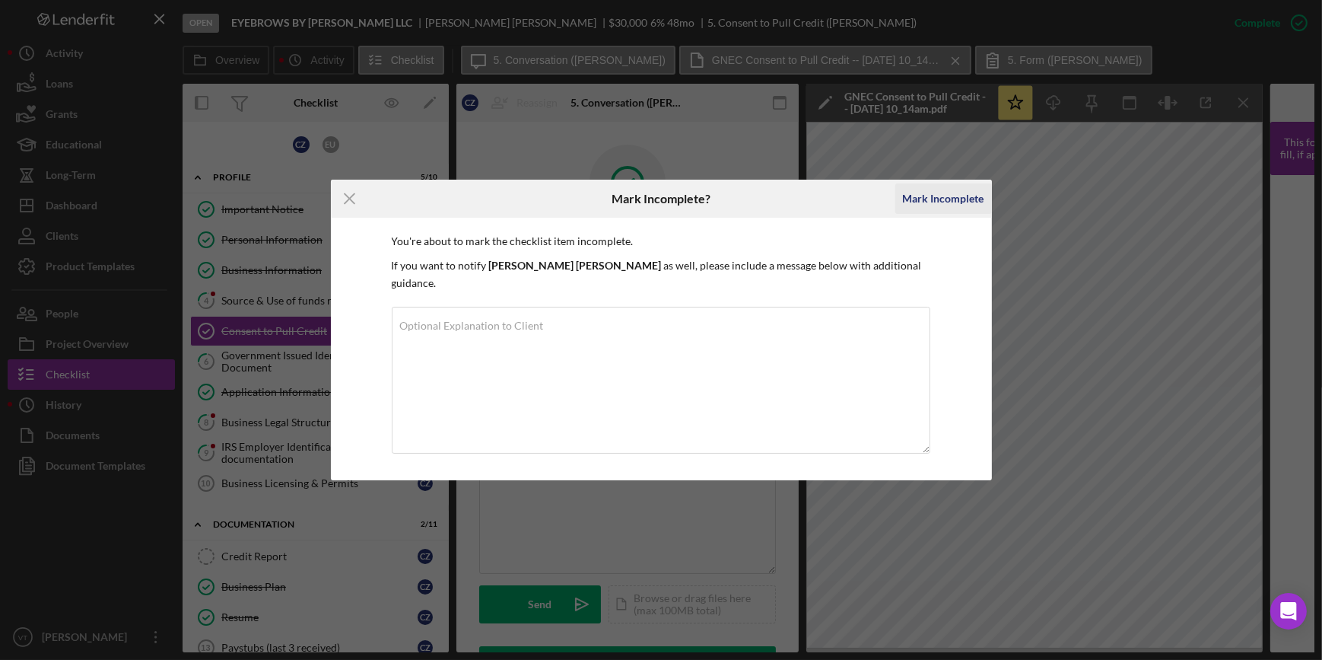
click at [928, 205] on div "Mark Incomplete" at bounding box center [943, 198] width 81 height 30
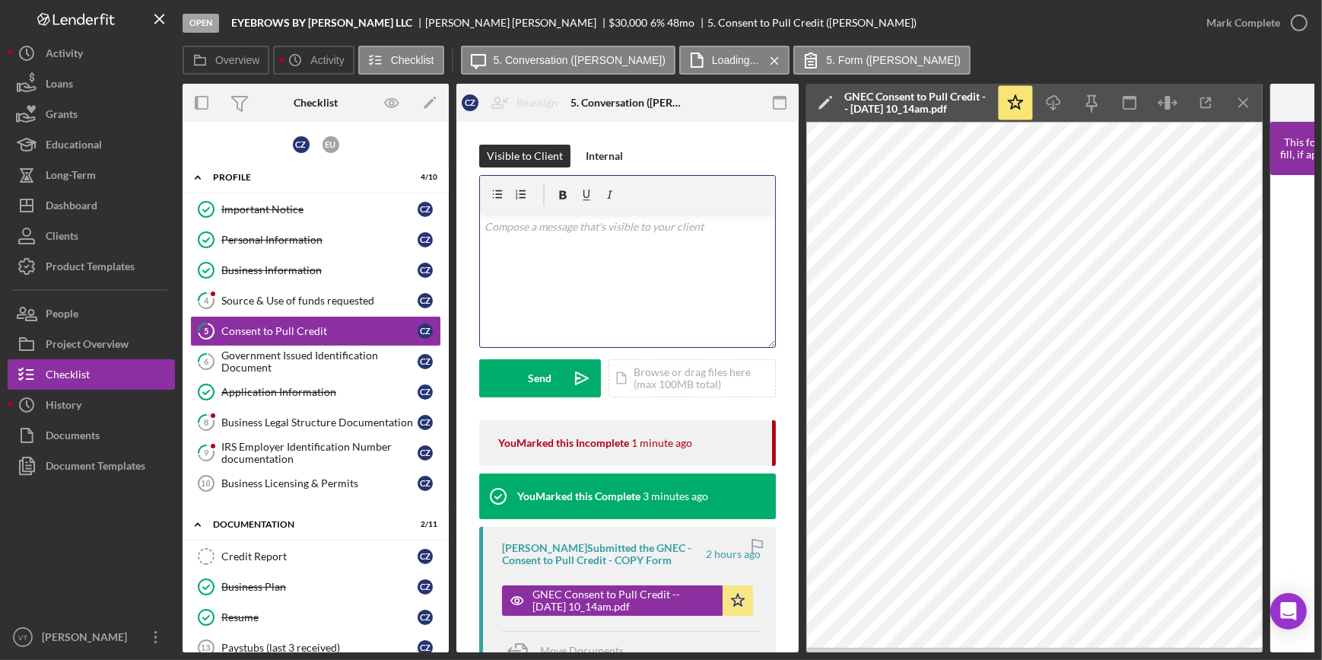
click at [526, 235] on div "v Color teal Color pink Remove color Add row above Add row below Add column bef…" at bounding box center [627, 280] width 295 height 133
click at [549, 379] on div "Send" at bounding box center [541, 378] width 24 height 38
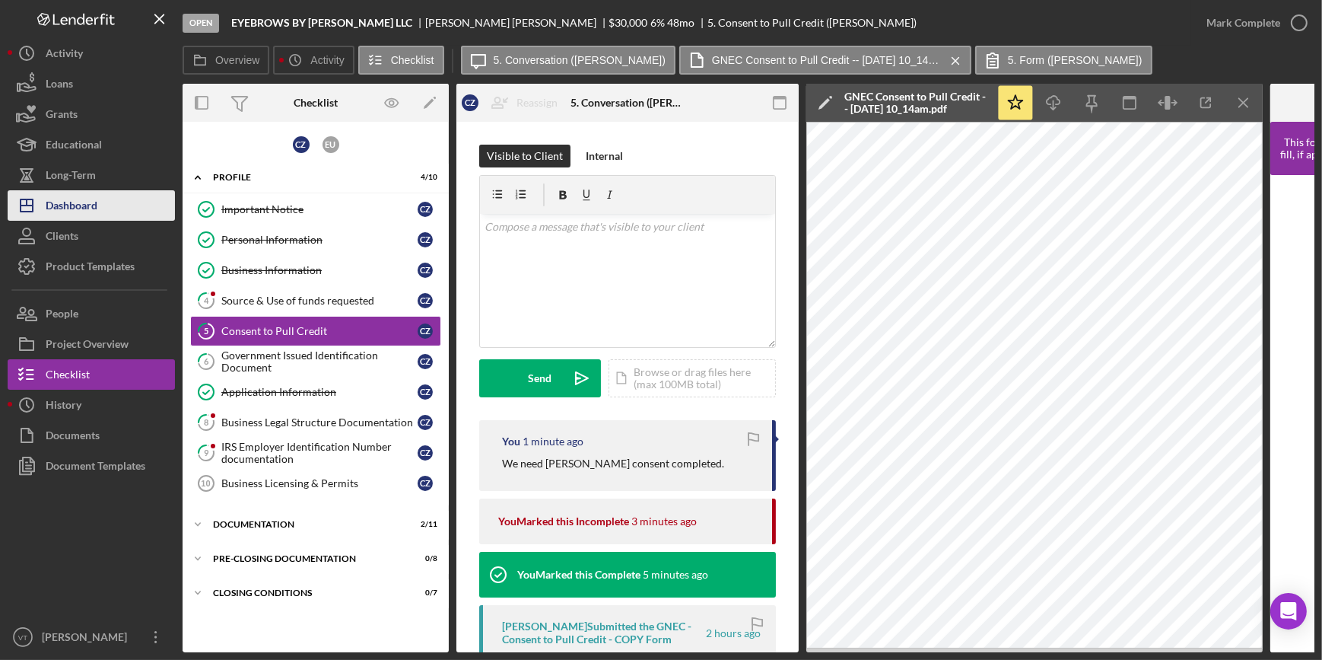
click at [114, 201] on button "Icon/Dashboard Dashboard" at bounding box center [91, 205] width 167 height 30
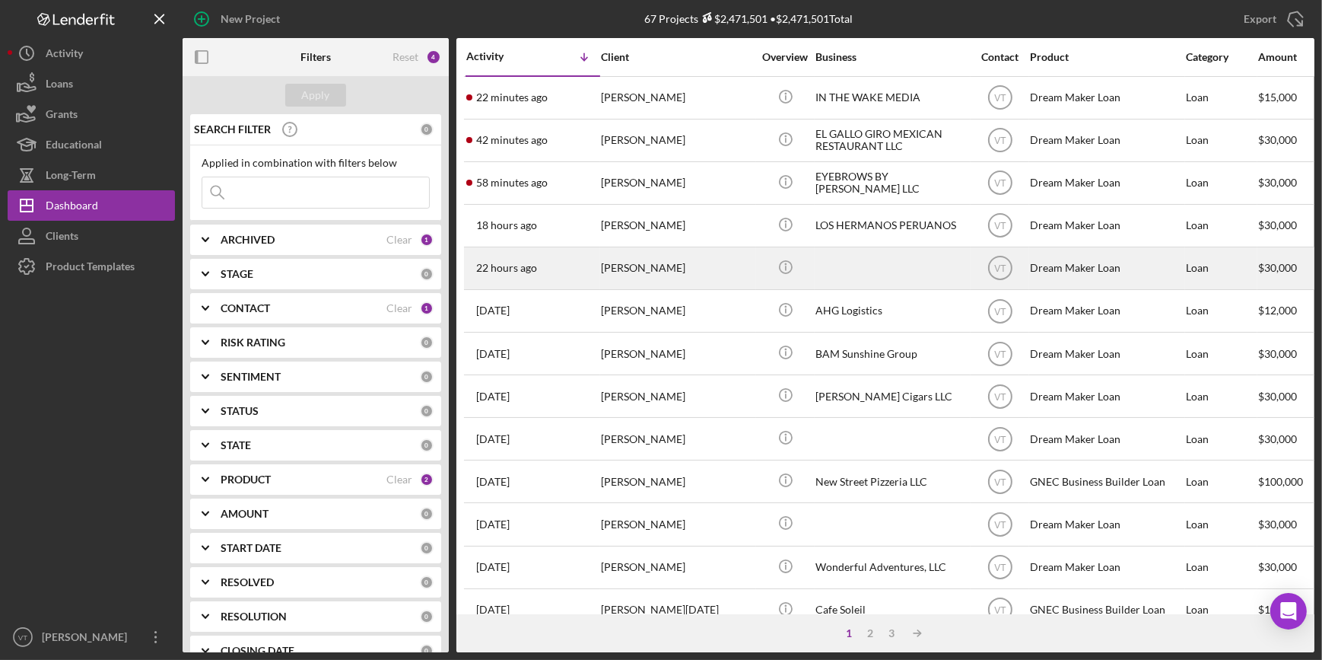
click at [609, 274] on div "[PERSON_NAME]" at bounding box center [677, 268] width 152 height 40
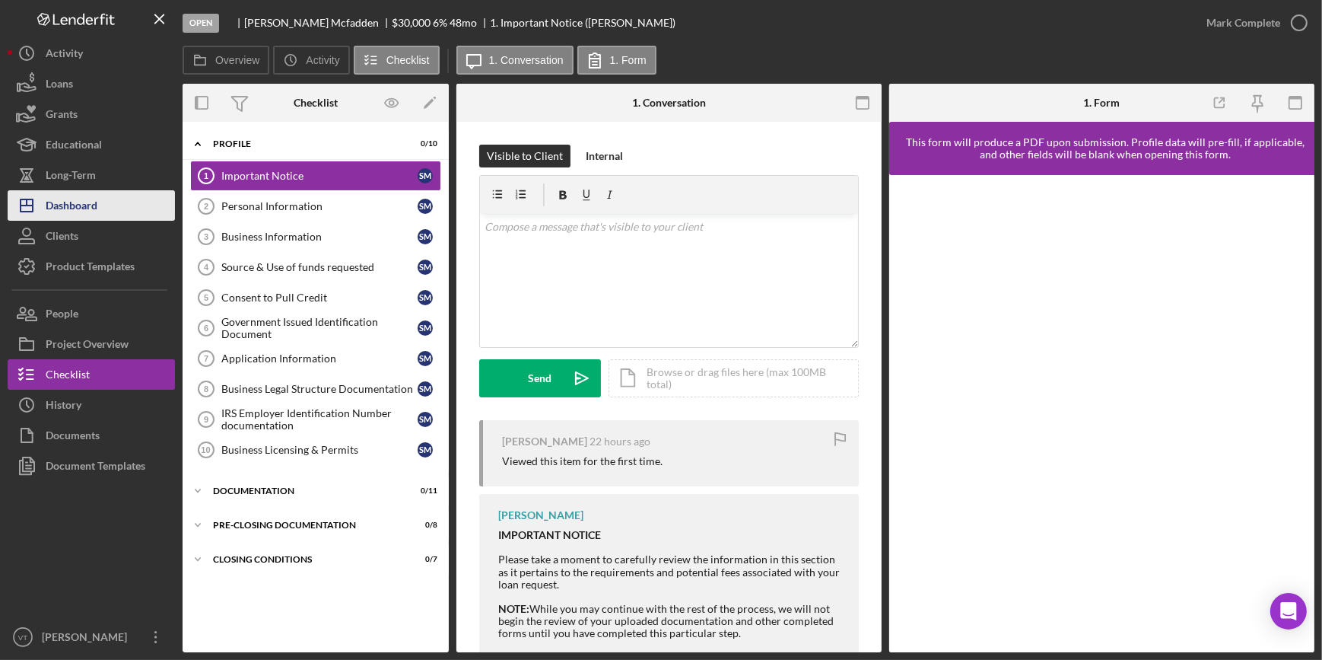
click at [90, 208] on div "Dashboard" at bounding box center [72, 207] width 52 height 34
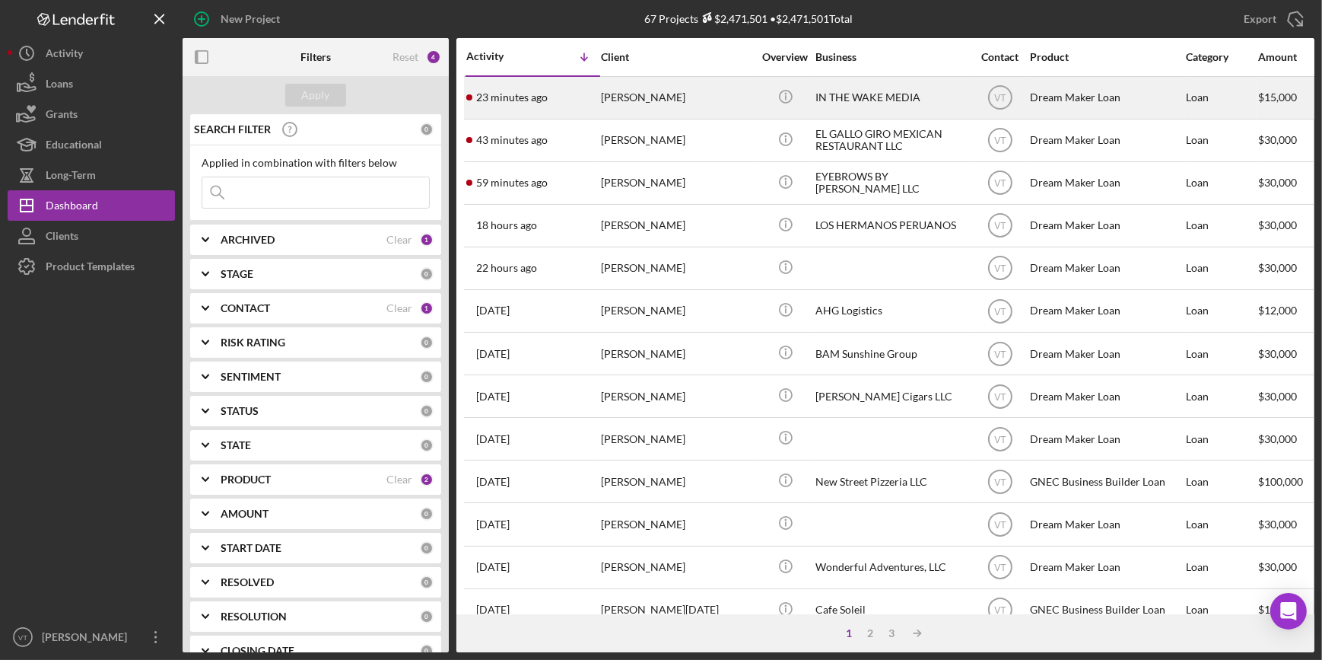
click at [714, 99] on div "[PERSON_NAME]" at bounding box center [677, 98] width 152 height 40
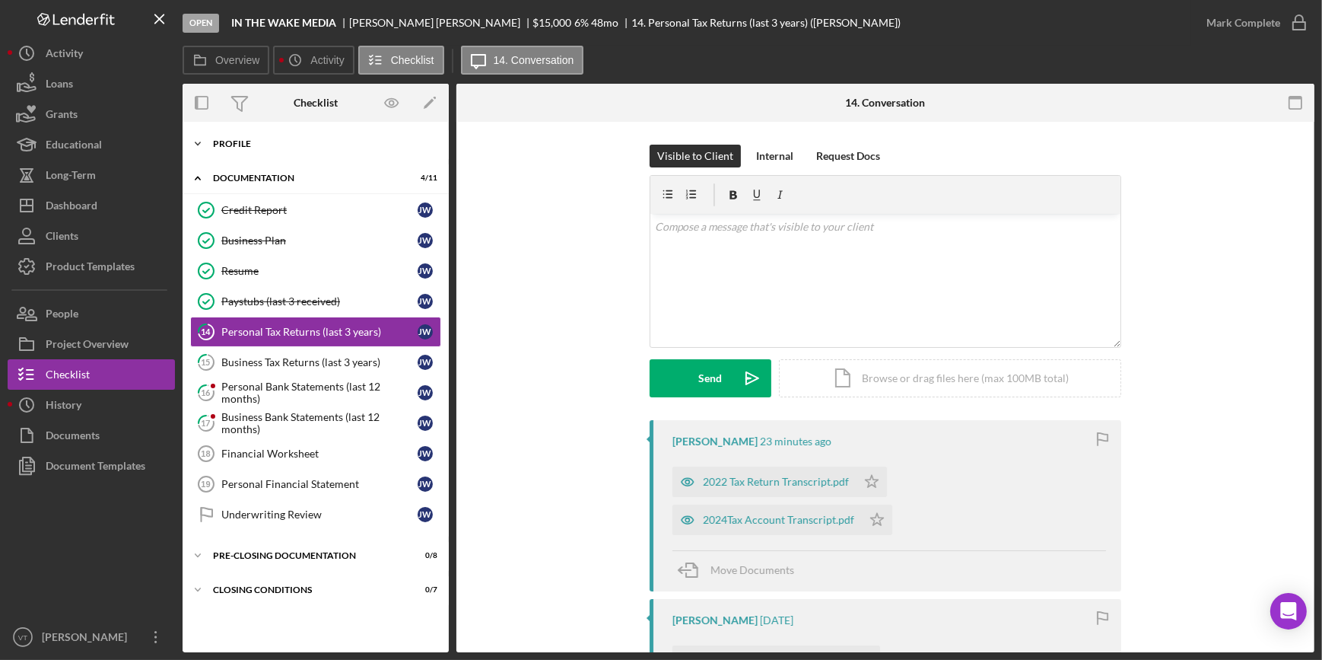
click at [202, 138] on icon "Icon/Expander" at bounding box center [198, 144] width 30 height 30
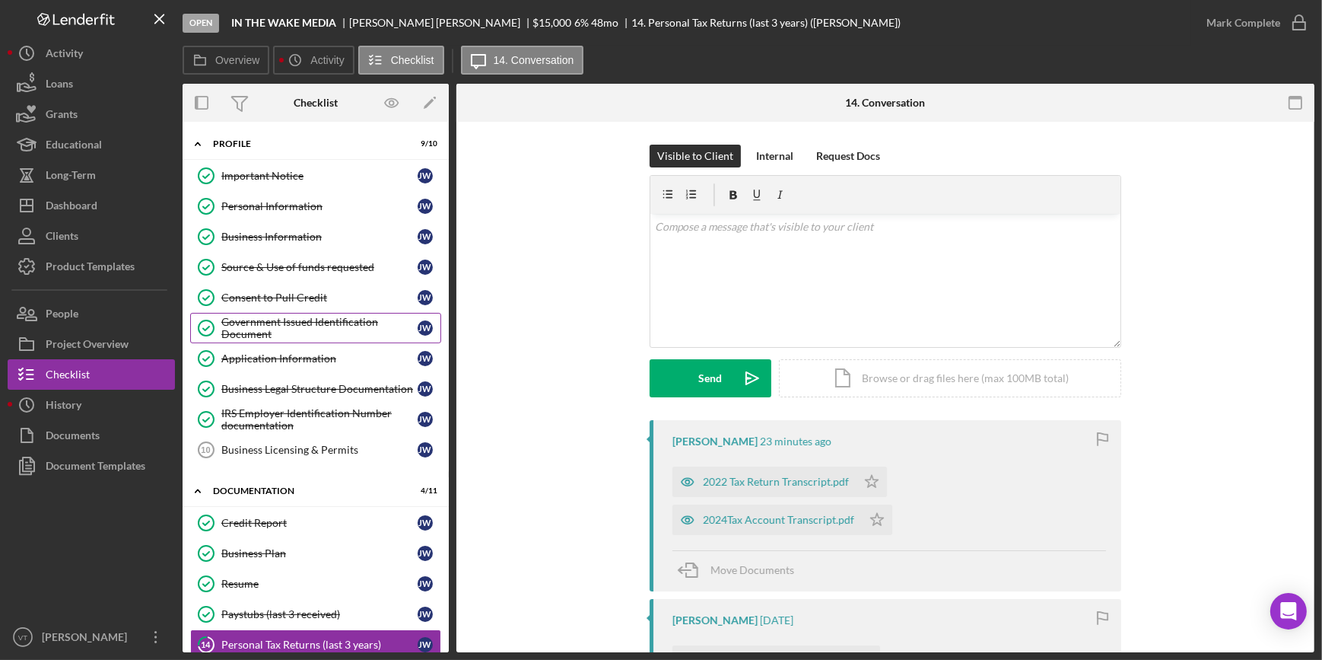
click at [320, 320] on div "Government Issued Identification Document" at bounding box center [319, 328] width 196 height 24
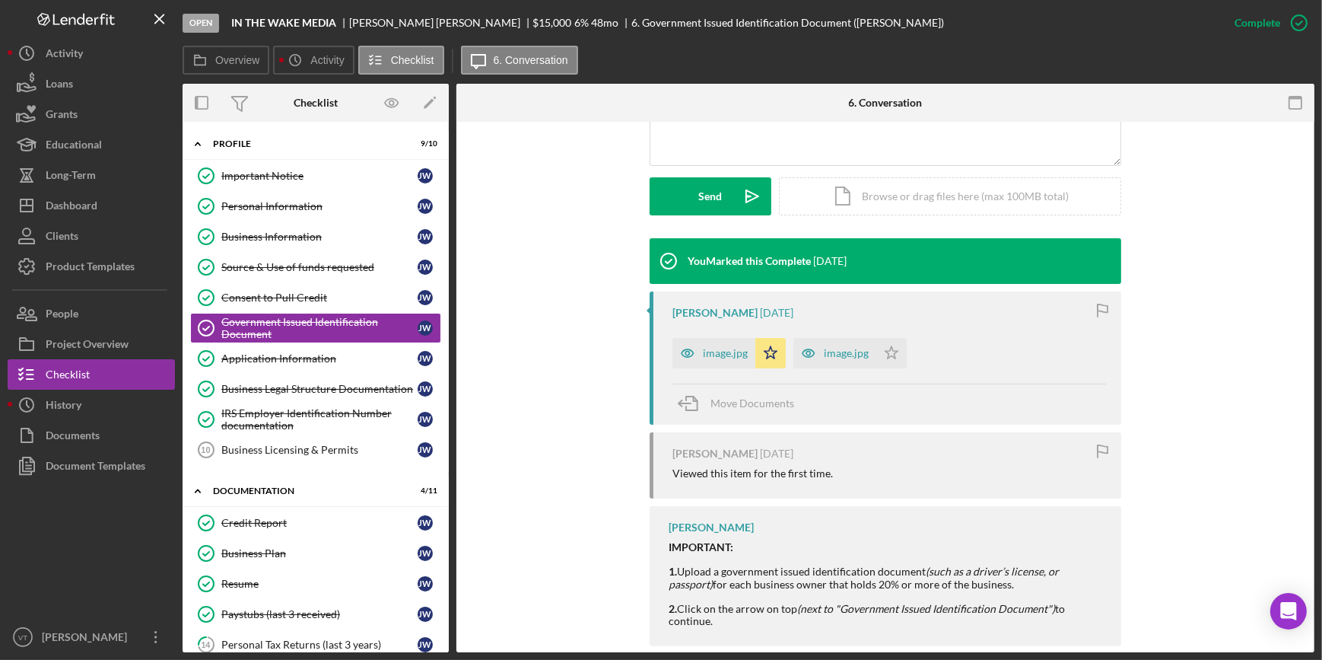
scroll to position [415, 0]
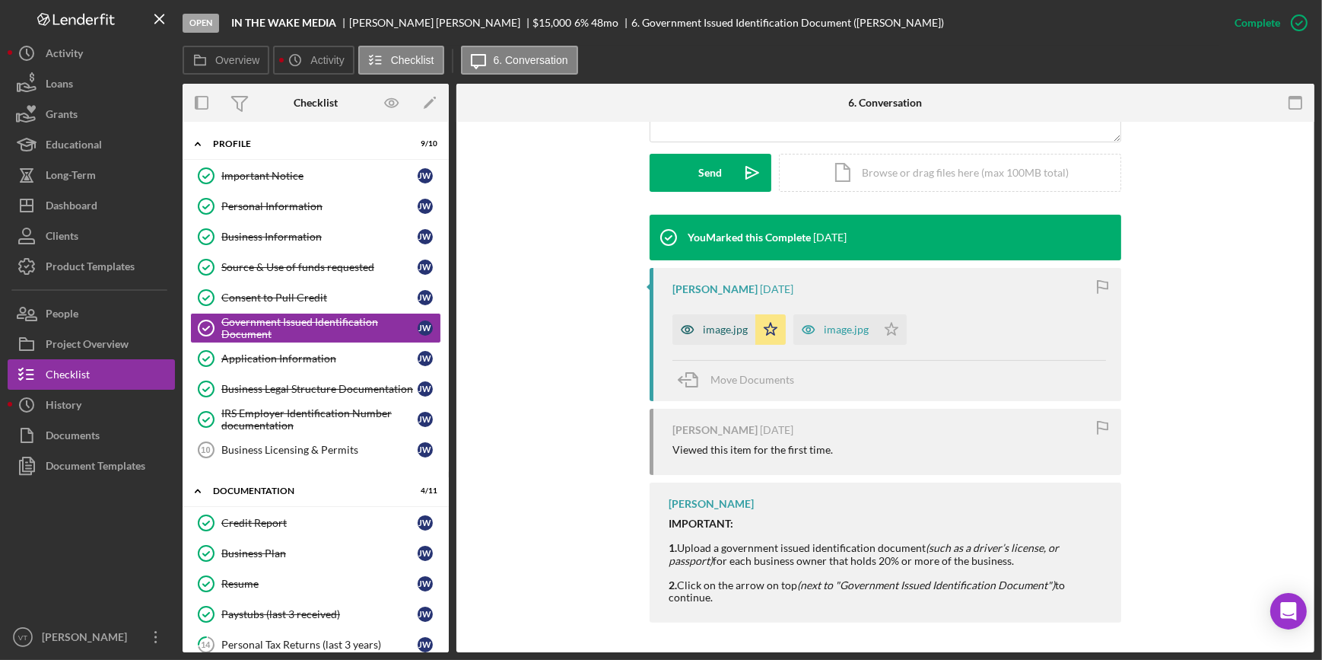
click at [723, 331] on div "image.jpg" at bounding box center [725, 329] width 45 height 12
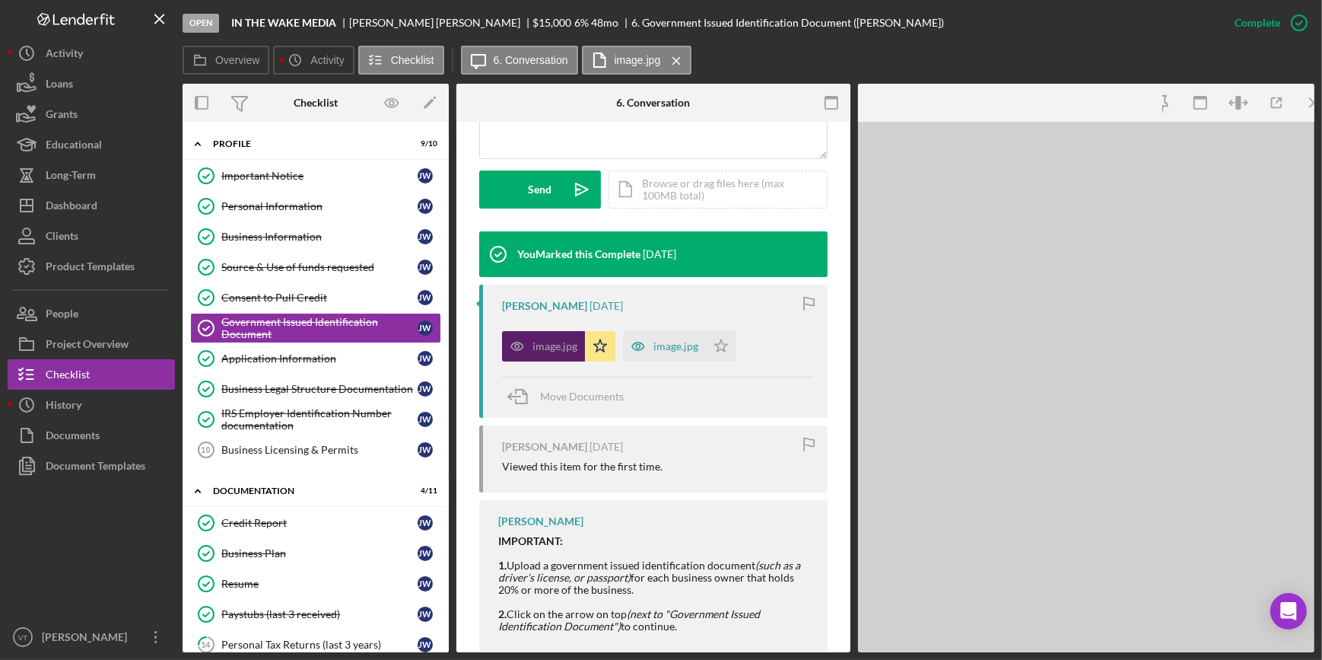
scroll to position [432, 0]
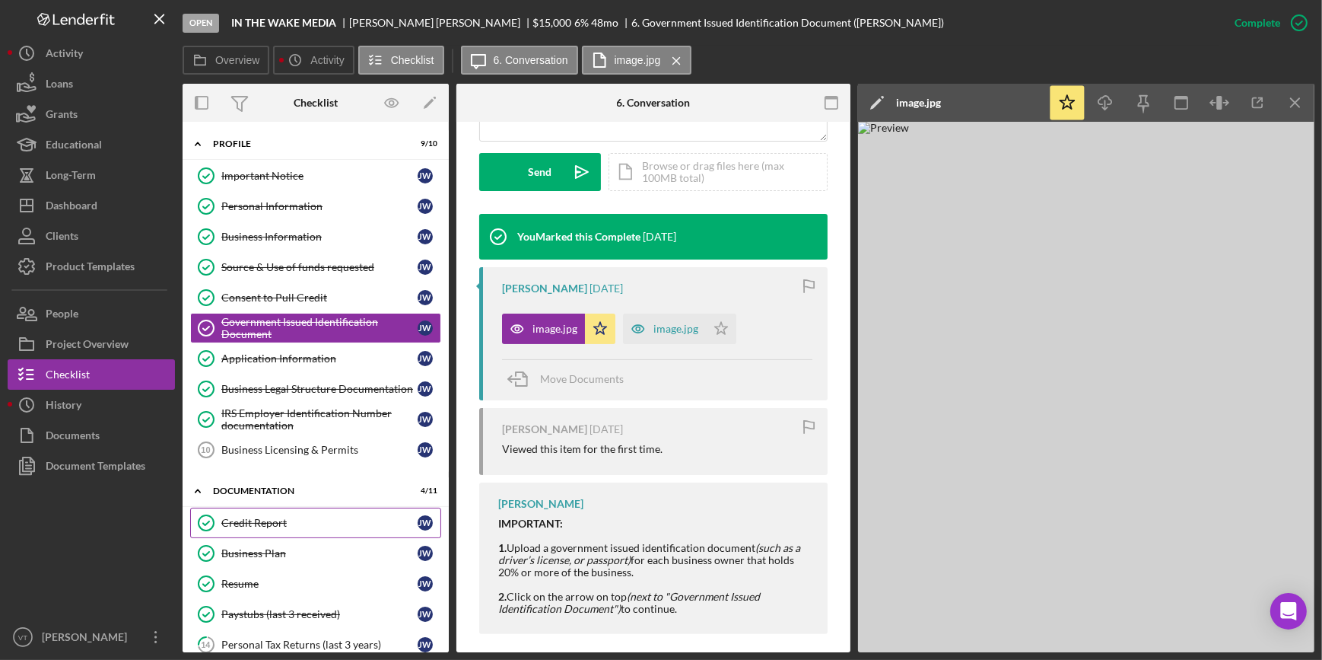
click at [210, 525] on icon "Credit Report" at bounding box center [206, 523] width 38 height 38
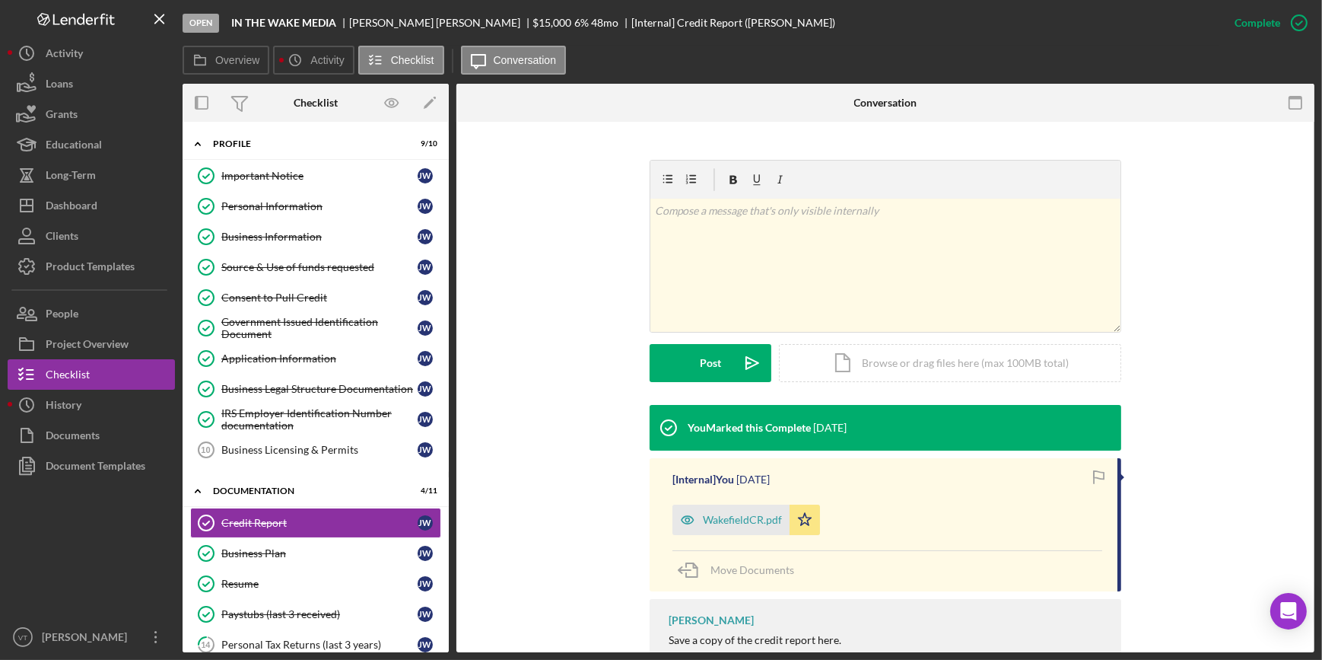
scroll to position [246, 0]
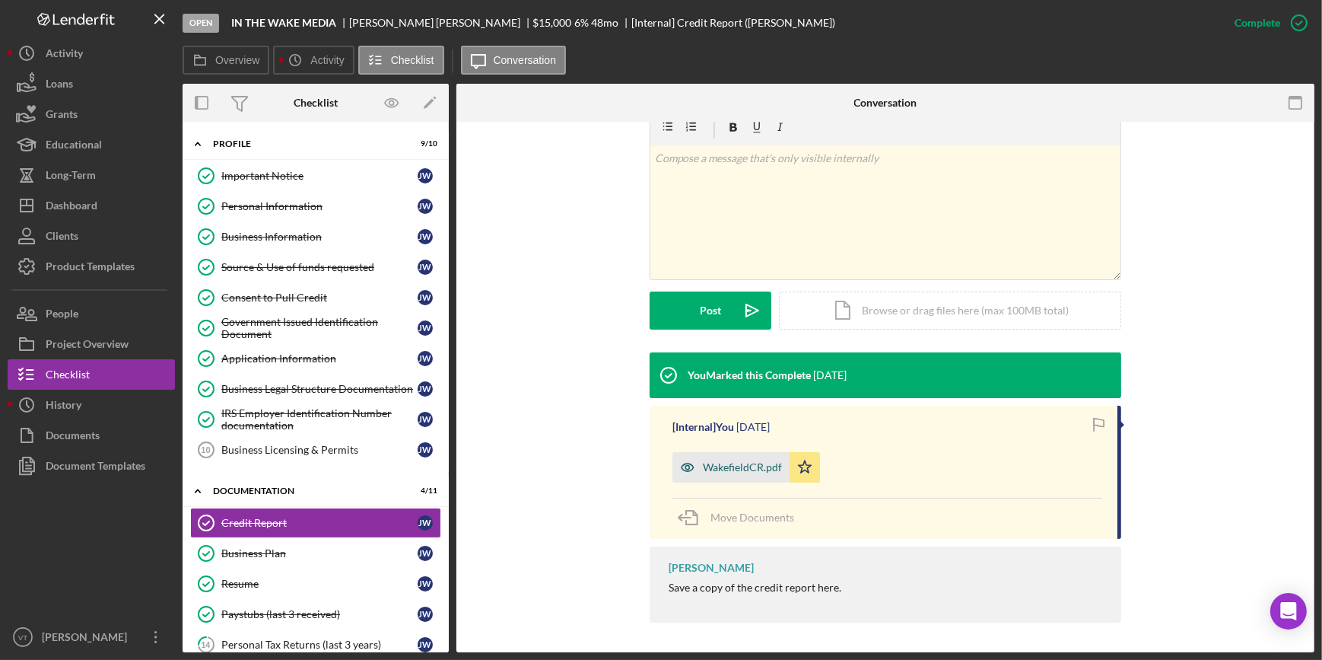
click at [721, 466] on div "WakefieldCR.pdf" at bounding box center [742, 467] width 79 height 12
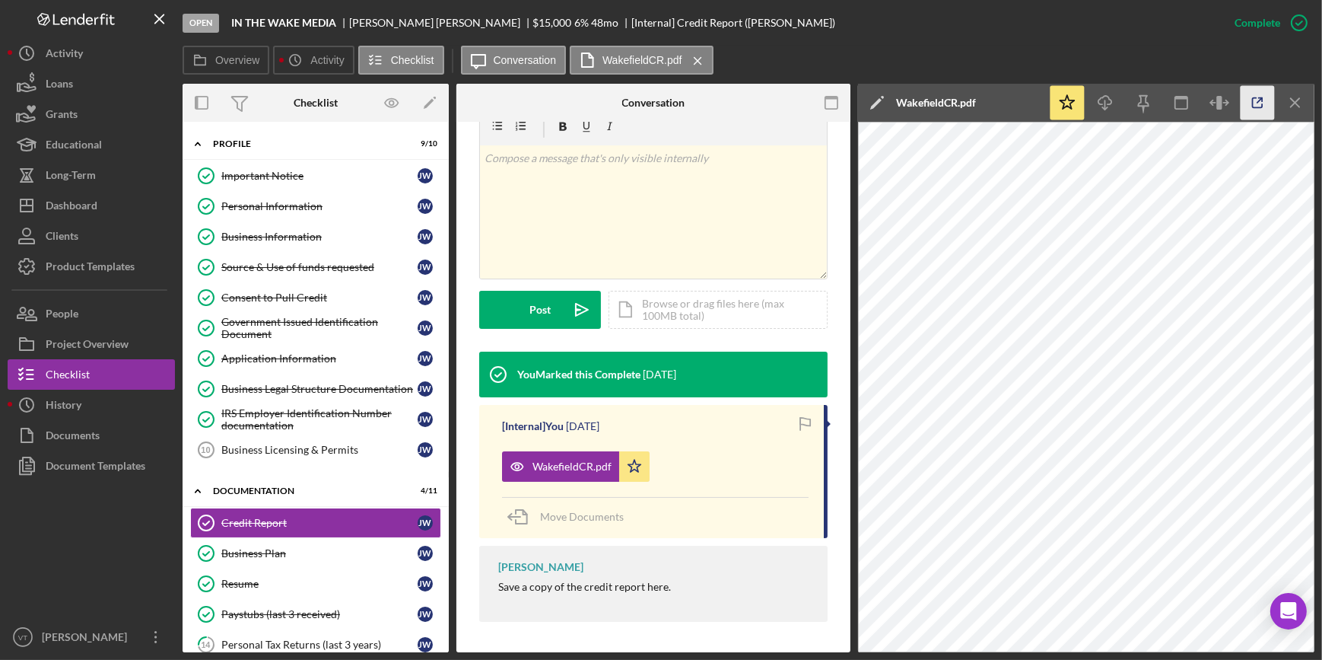
click at [1259, 98] on polyline "button" at bounding box center [1261, 100] width 4 height 4
click at [280, 363] on div "Application Information" at bounding box center [319, 358] width 196 height 12
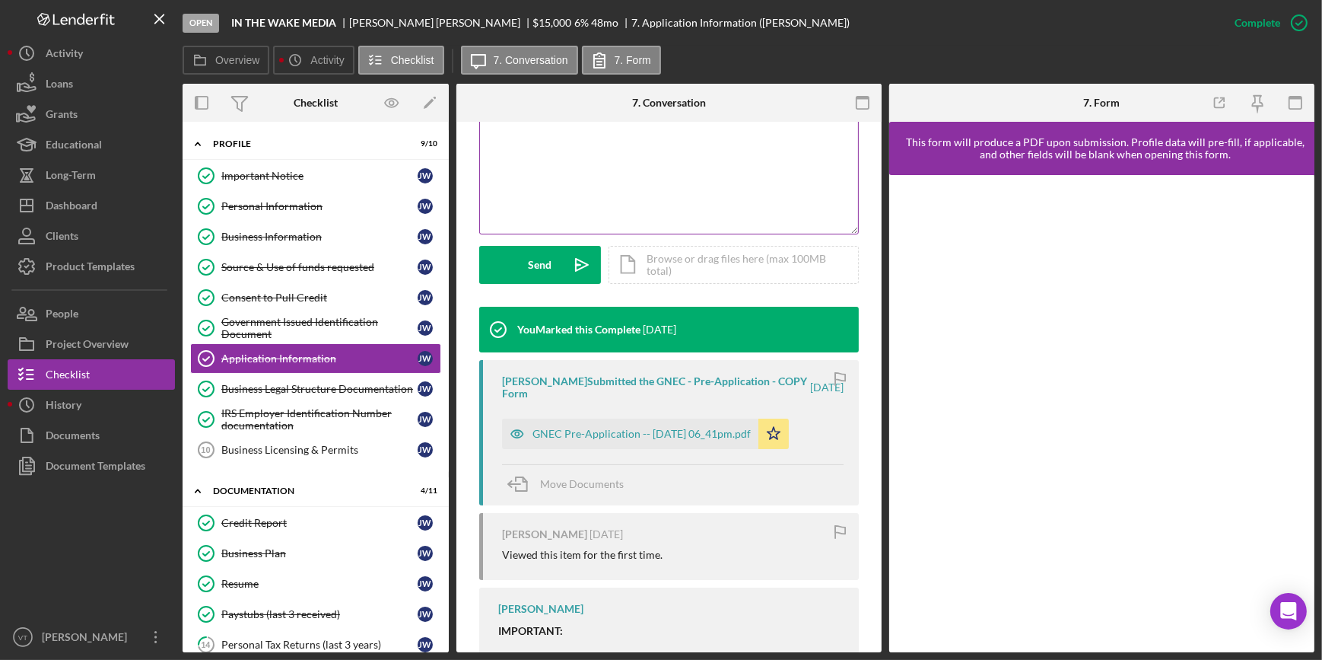
scroll to position [415, 0]
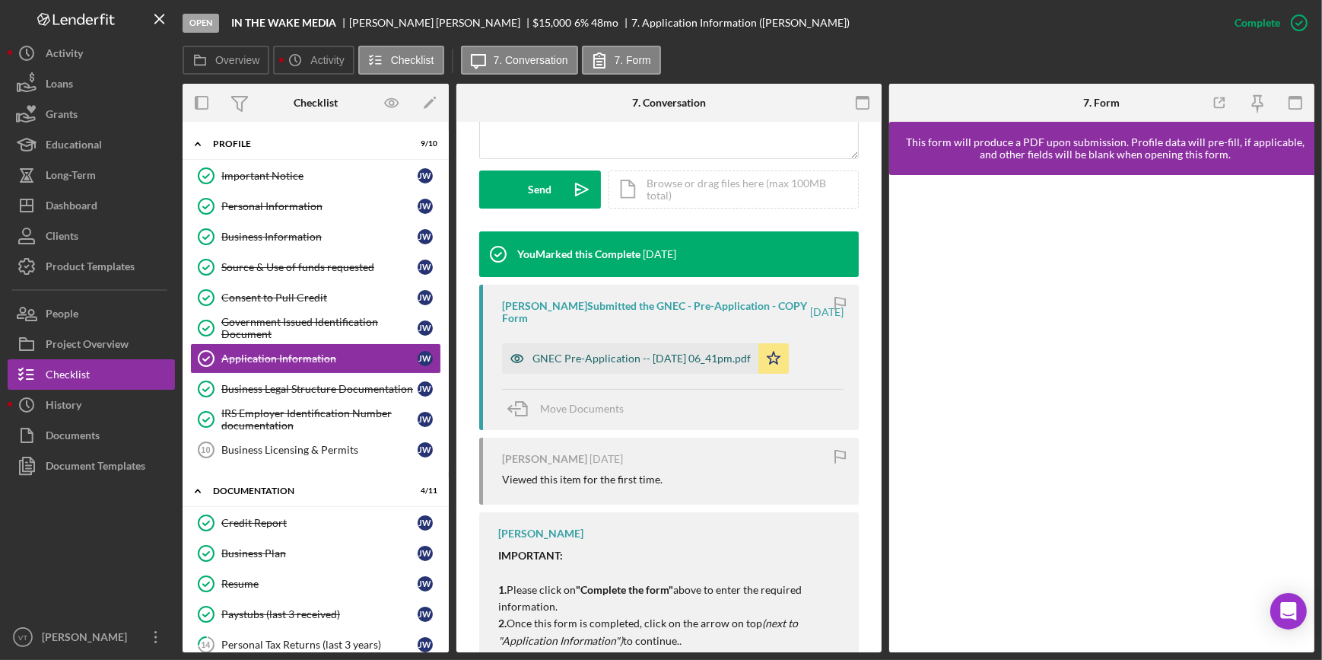
click at [617, 359] on div "GNEC Pre-Application -- 2025-09-28 06_41pm.pdf" at bounding box center [642, 358] width 218 height 12
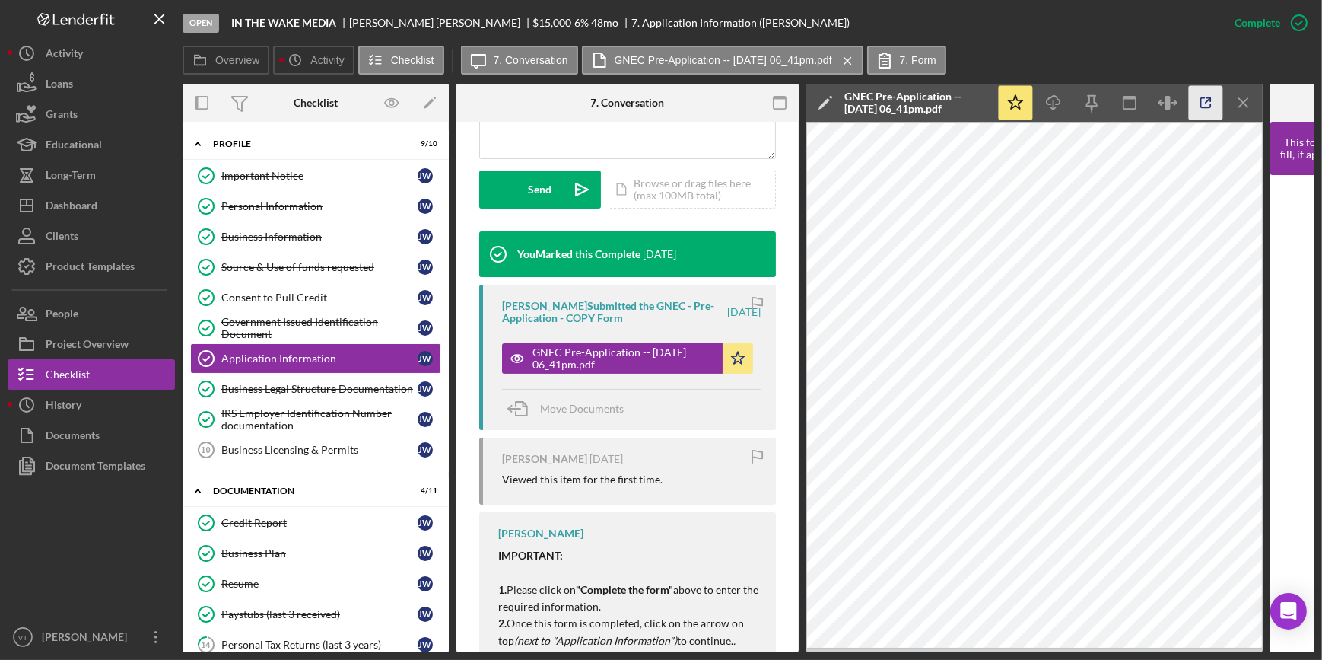
click at [1213, 107] on icon "button" at bounding box center [1206, 103] width 34 height 34
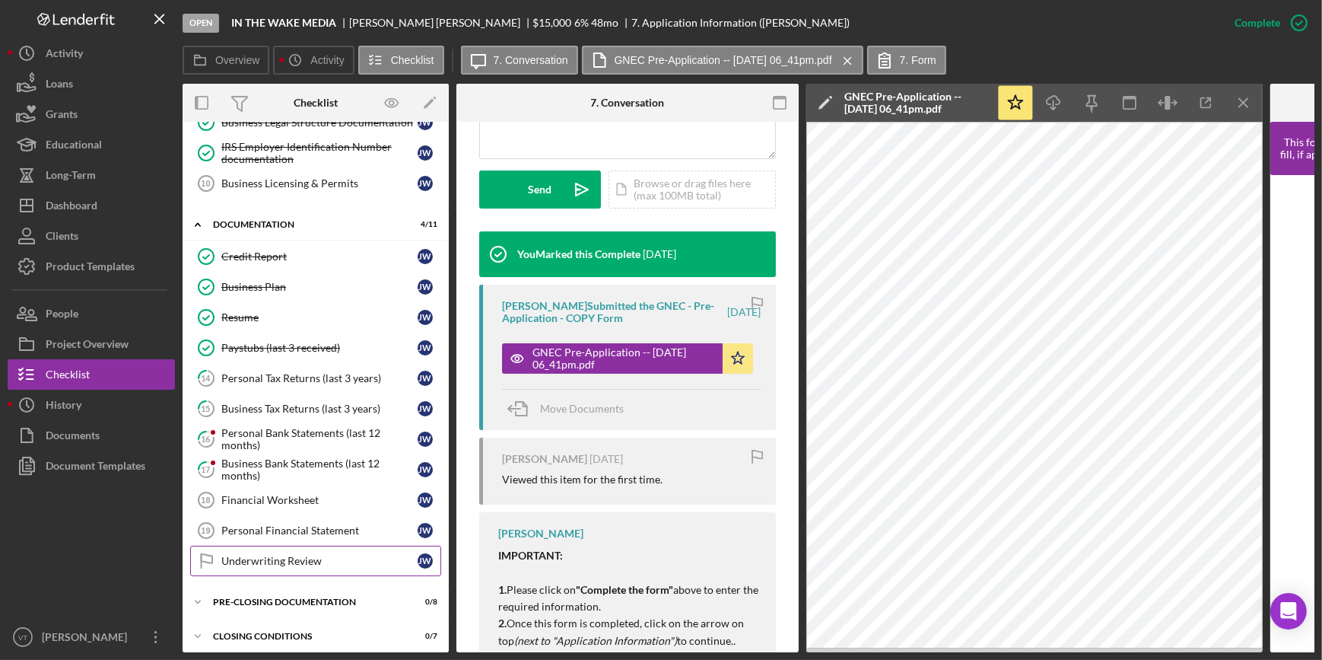
scroll to position [274, 0]
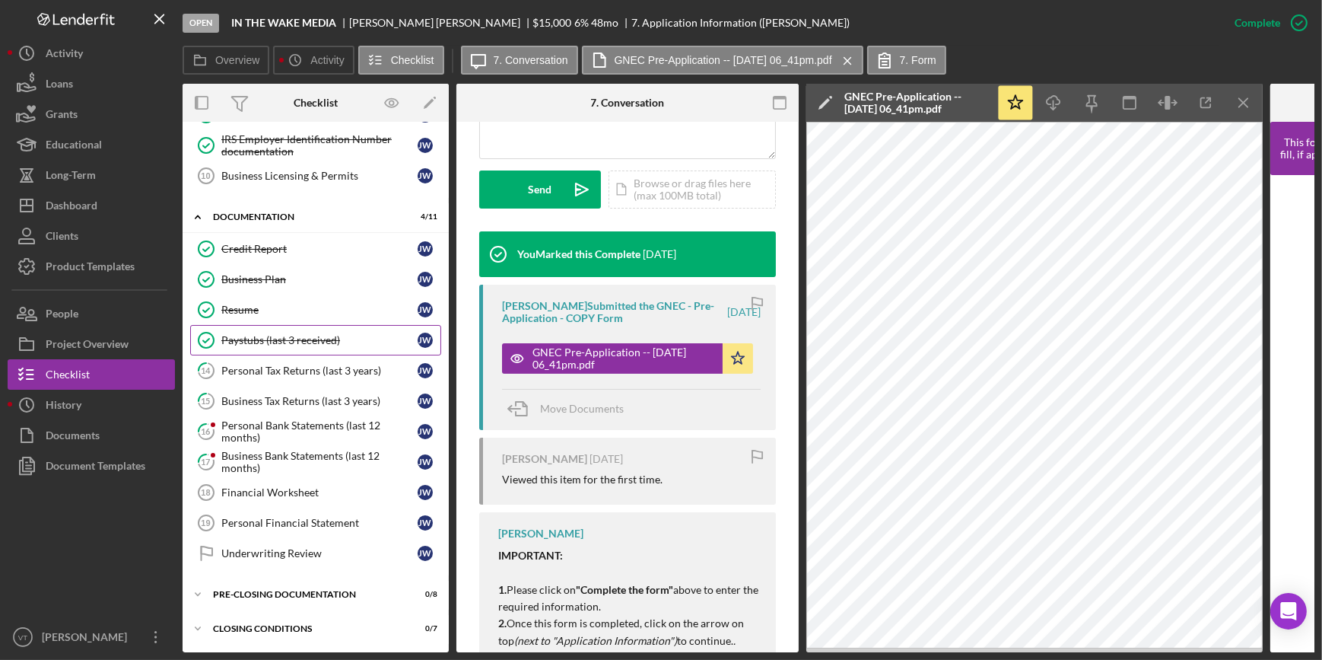
click at [321, 334] on div "Paystubs (last 3 received)" at bounding box center [319, 340] width 196 height 12
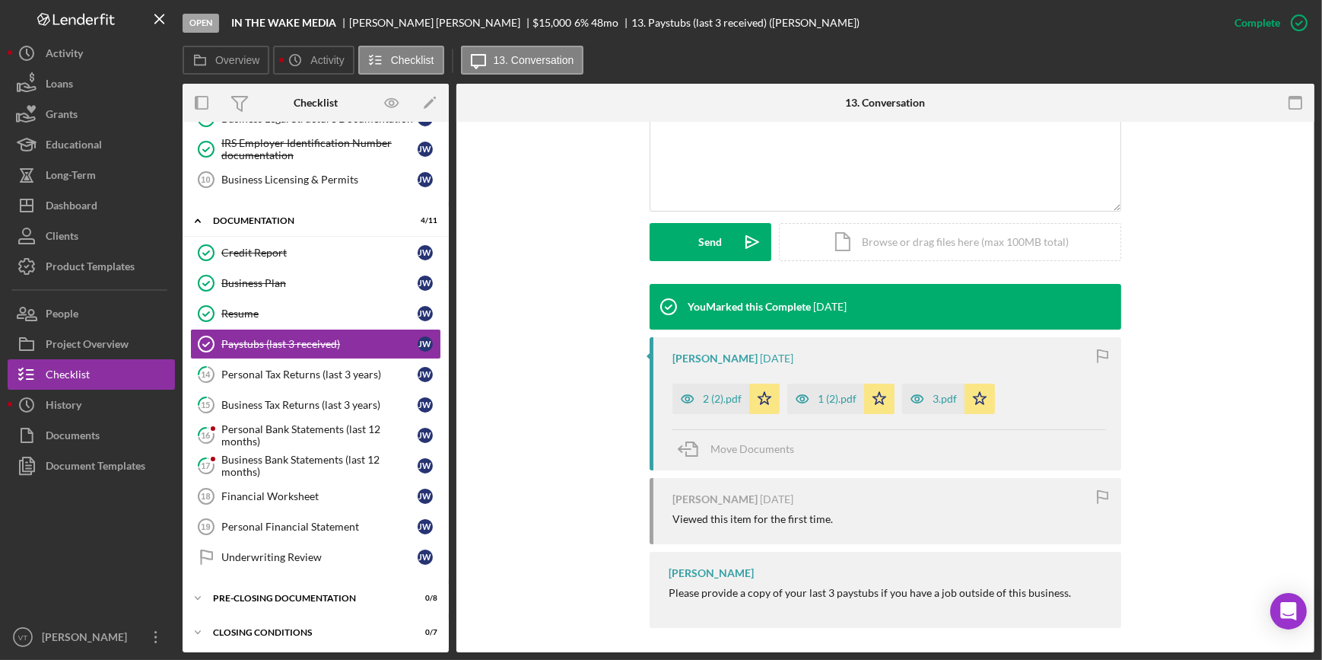
scroll to position [351, 0]
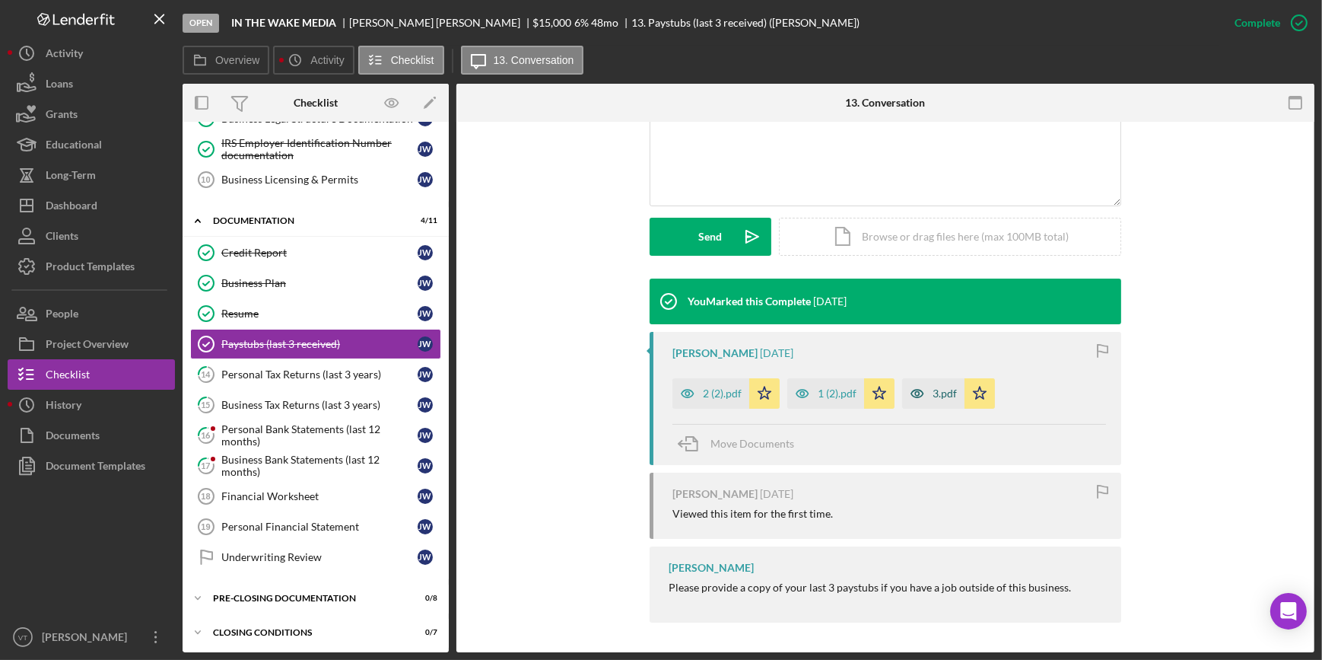
click at [933, 396] on div "3.pdf" at bounding box center [945, 393] width 24 height 12
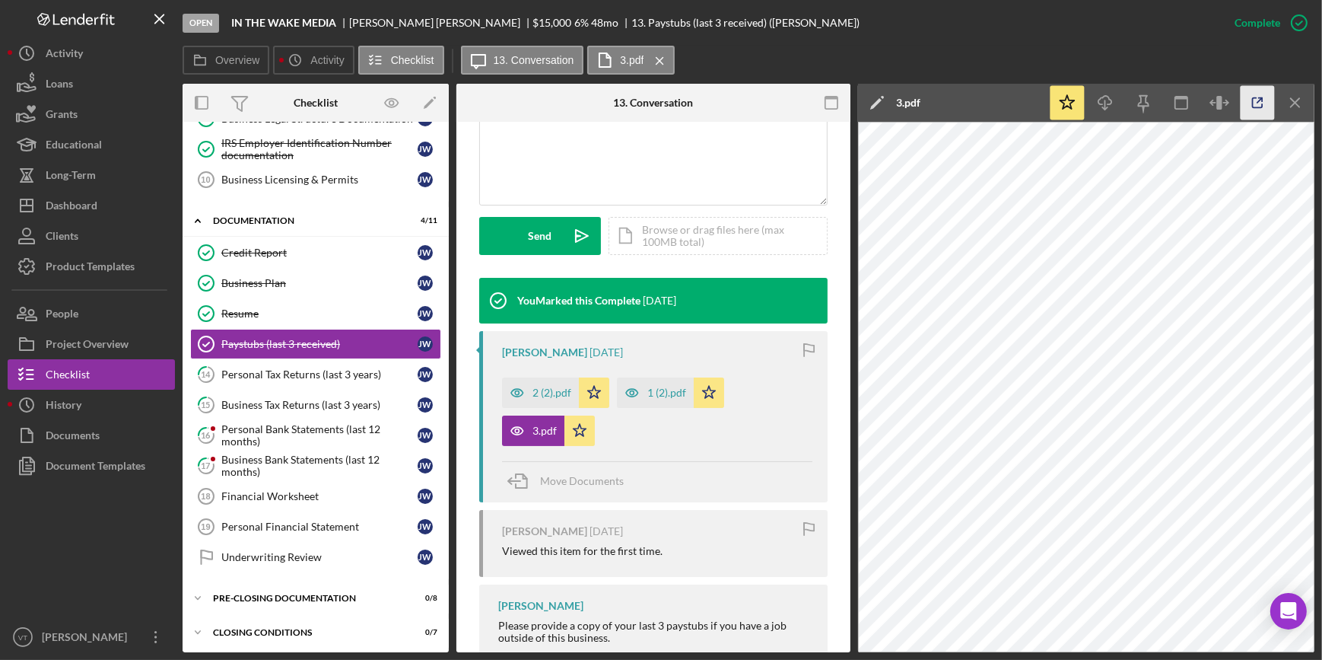
click at [1256, 107] on icon "button" at bounding box center [1258, 103] width 34 height 34
click at [114, 211] on button "Icon/Dashboard Dashboard" at bounding box center [91, 205] width 167 height 30
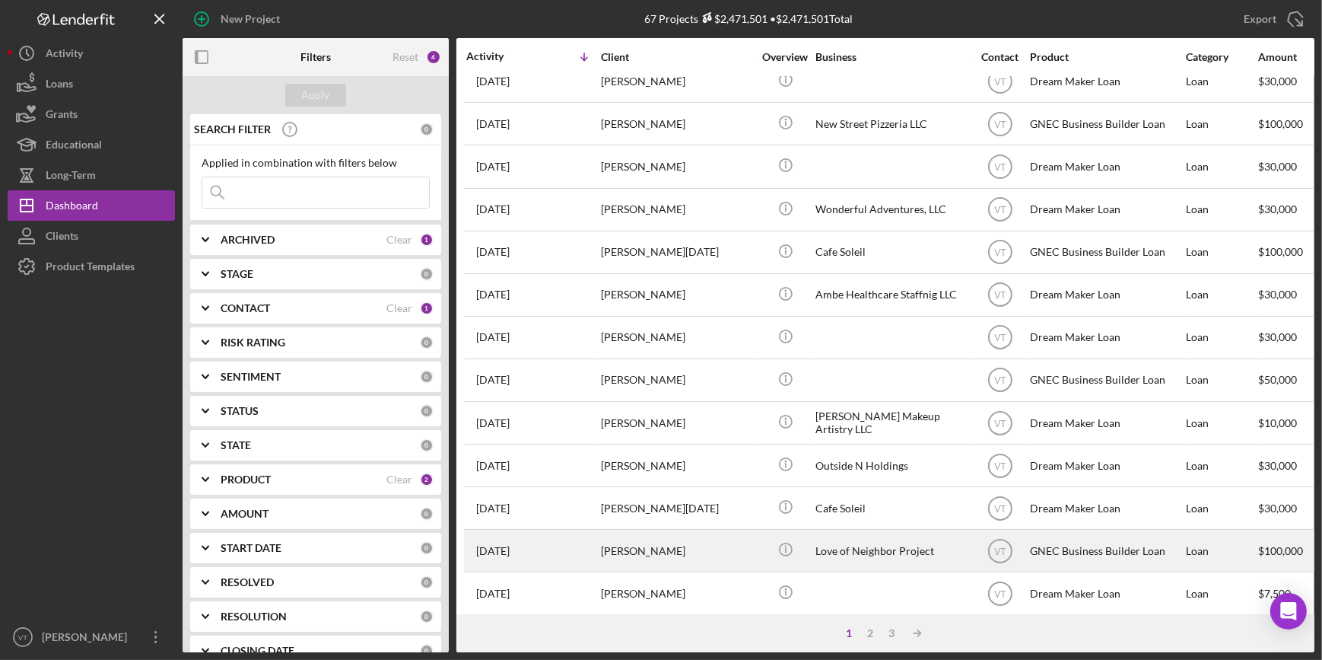
scroll to position [415, 0]
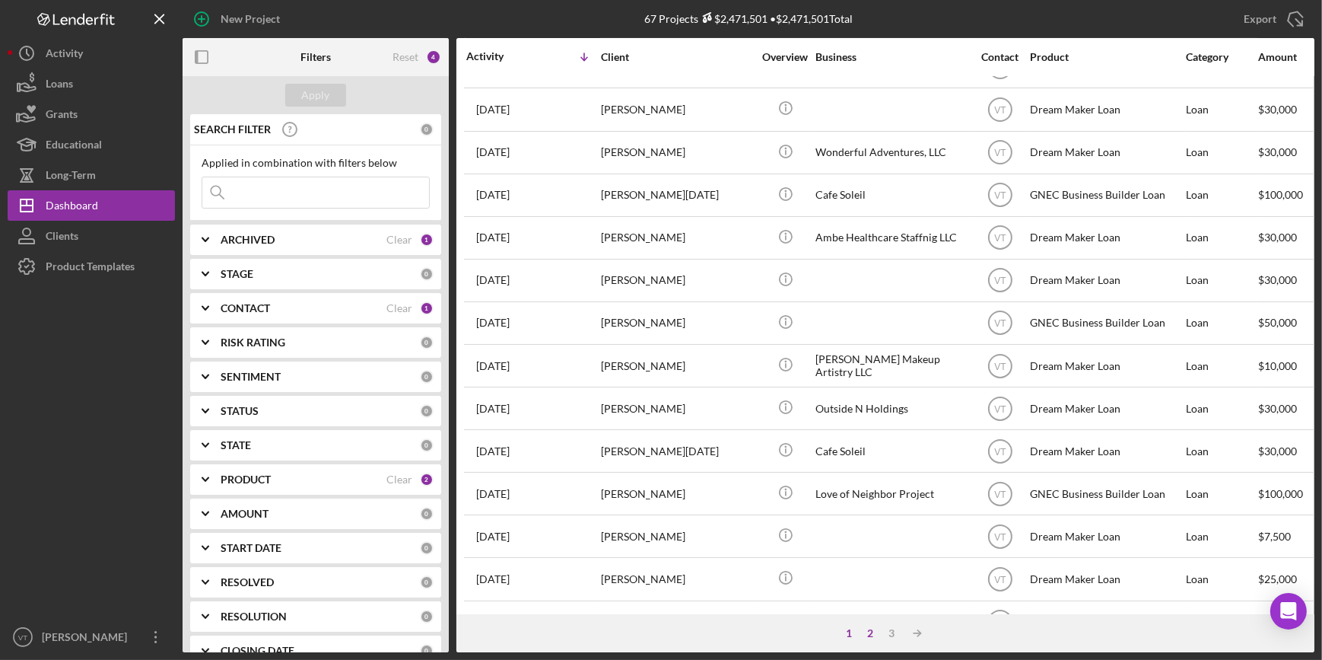
click at [866, 638] on div "2" at bounding box center [870, 633] width 21 height 12
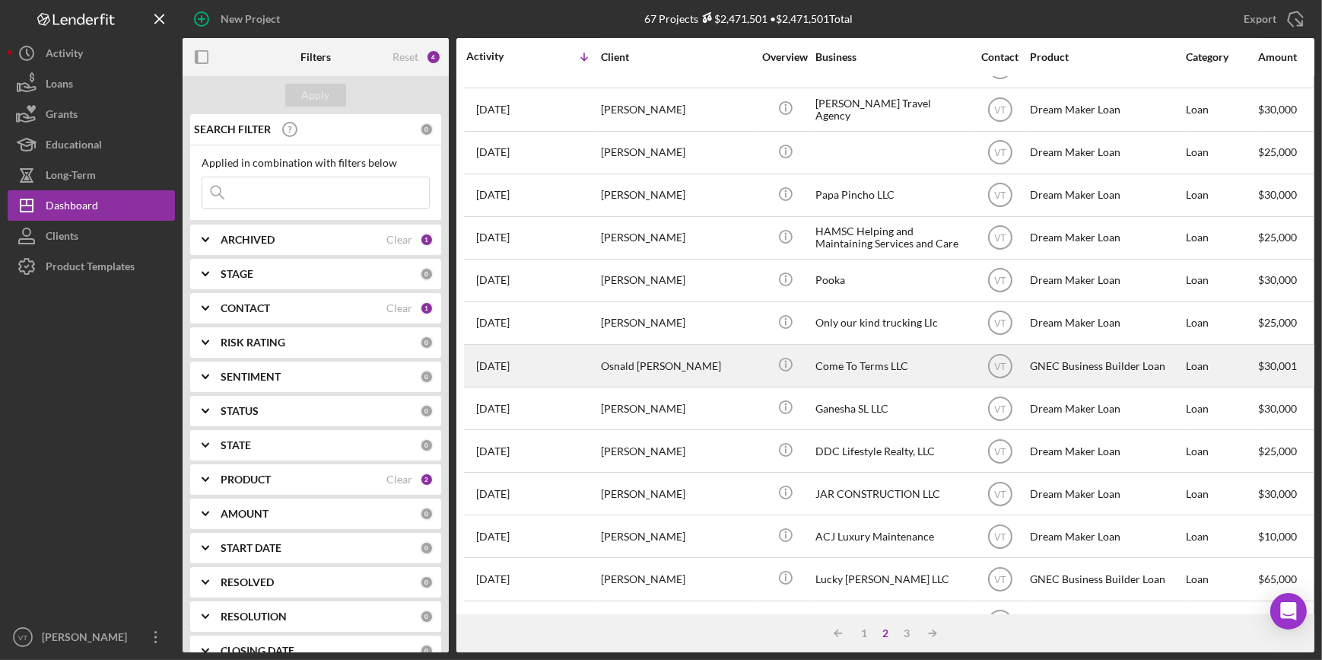
click at [739, 367] on div "[PERSON_NAME]" at bounding box center [677, 365] width 152 height 40
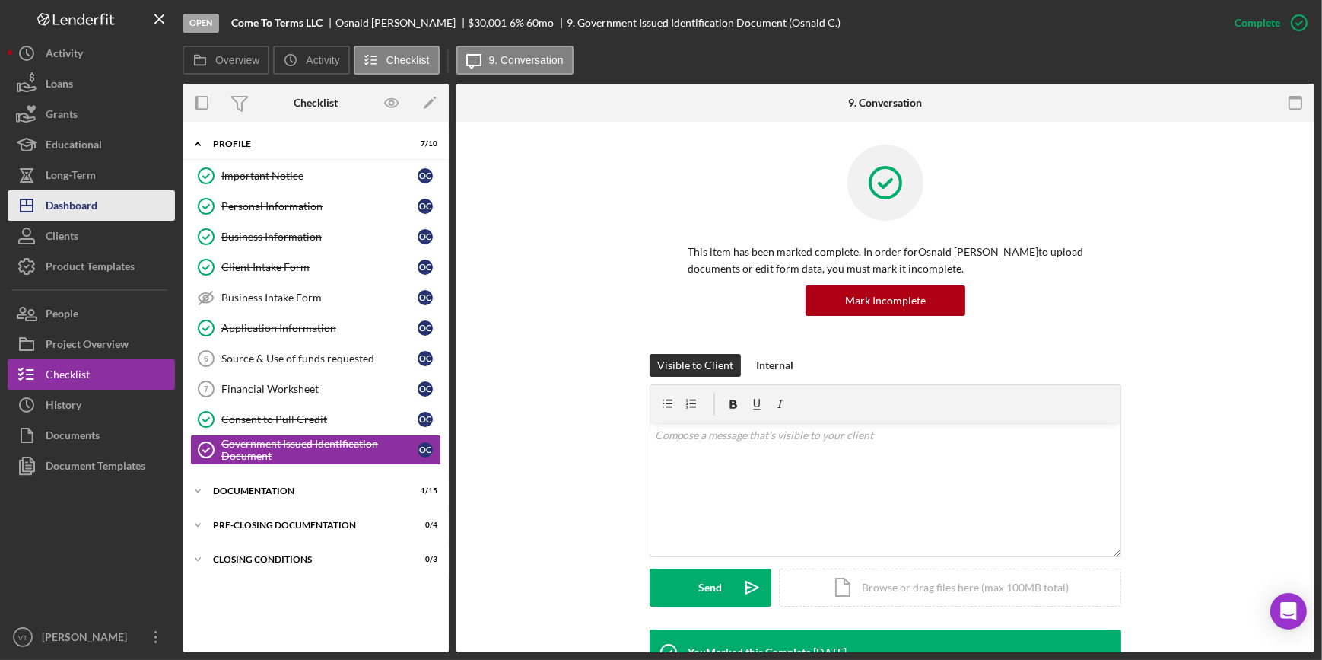
click at [109, 212] on button "Icon/Dashboard Dashboard" at bounding box center [91, 205] width 167 height 30
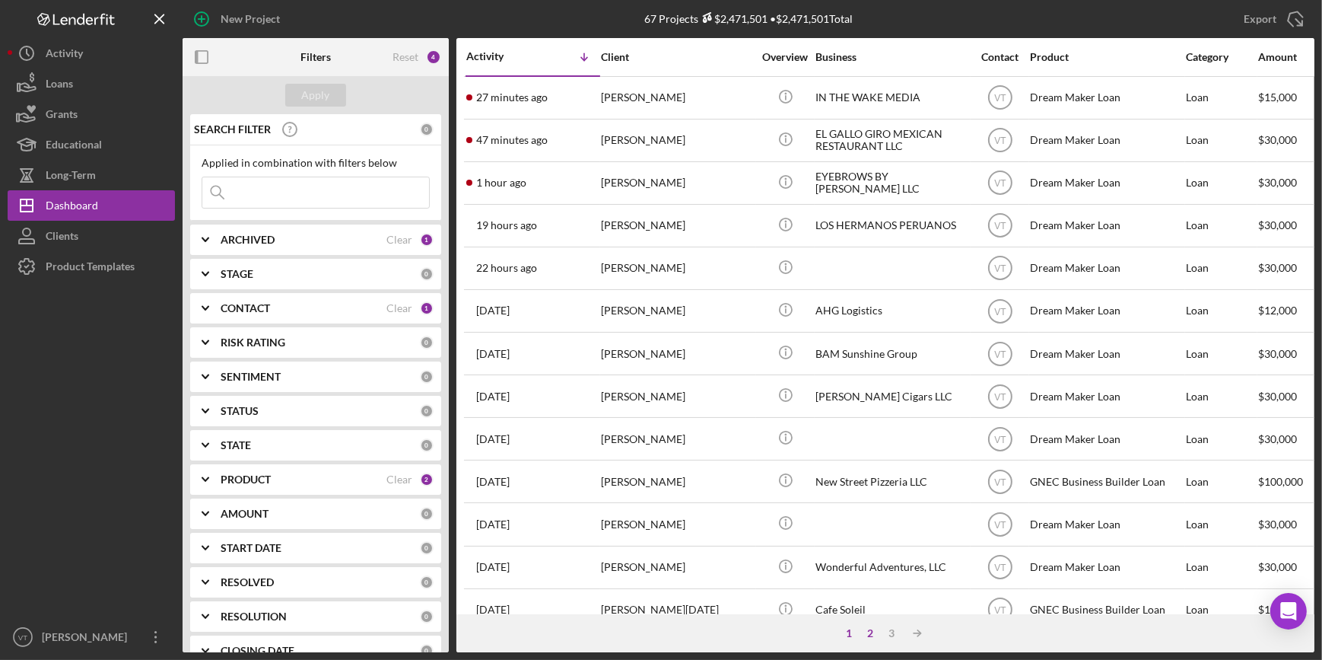
click at [871, 631] on div "2" at bounding box center [870, 633] width 21 height 12
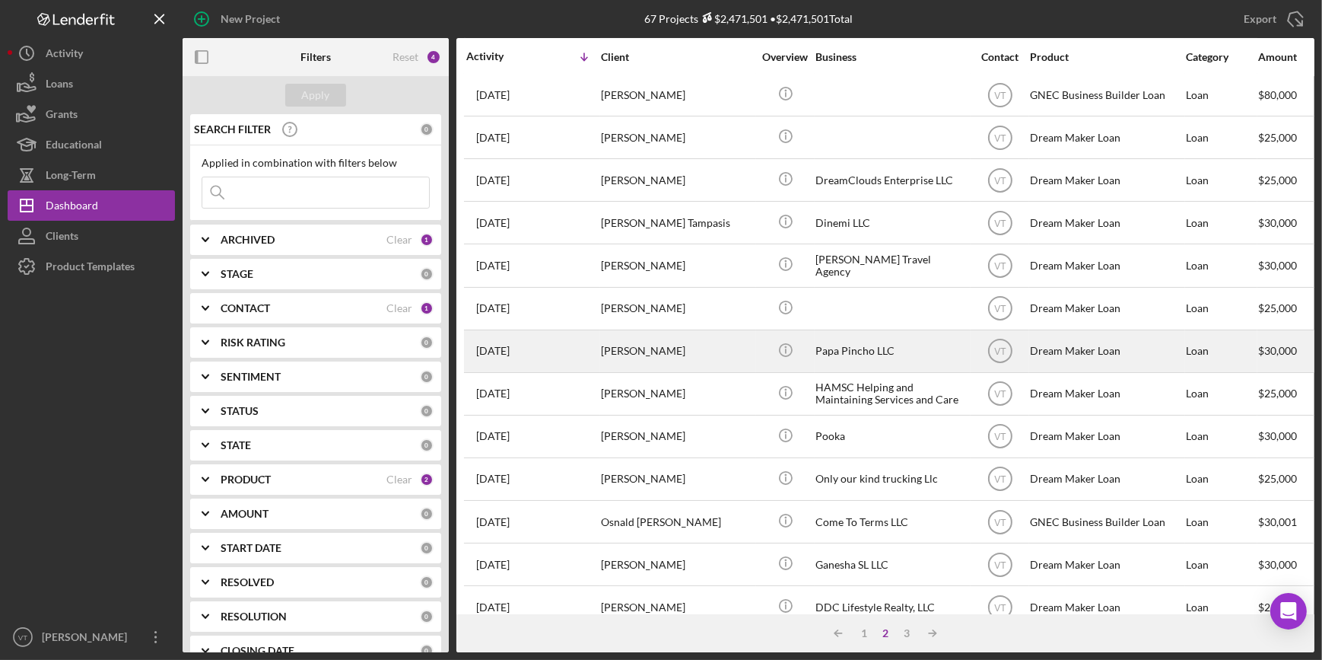
scroll to position [345, 0]
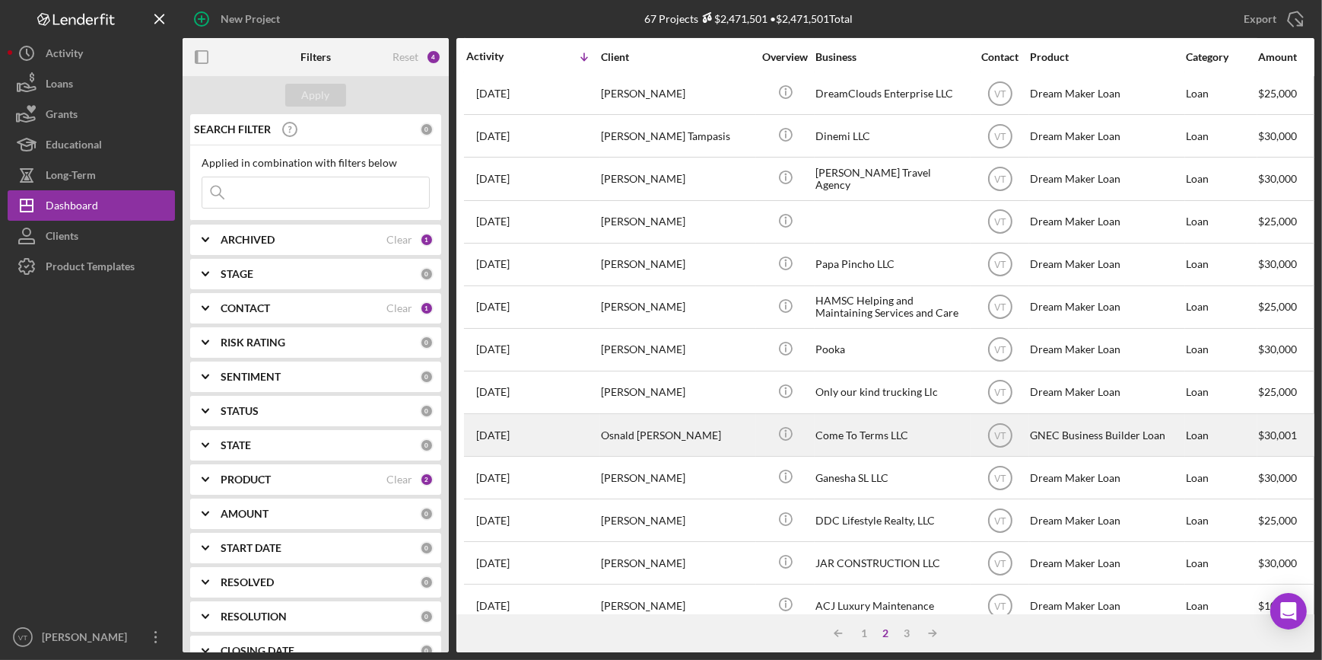
click at [734, 434] on div "[PERSON_NAME]" at bounding box center [677, 435] width 152 height 40
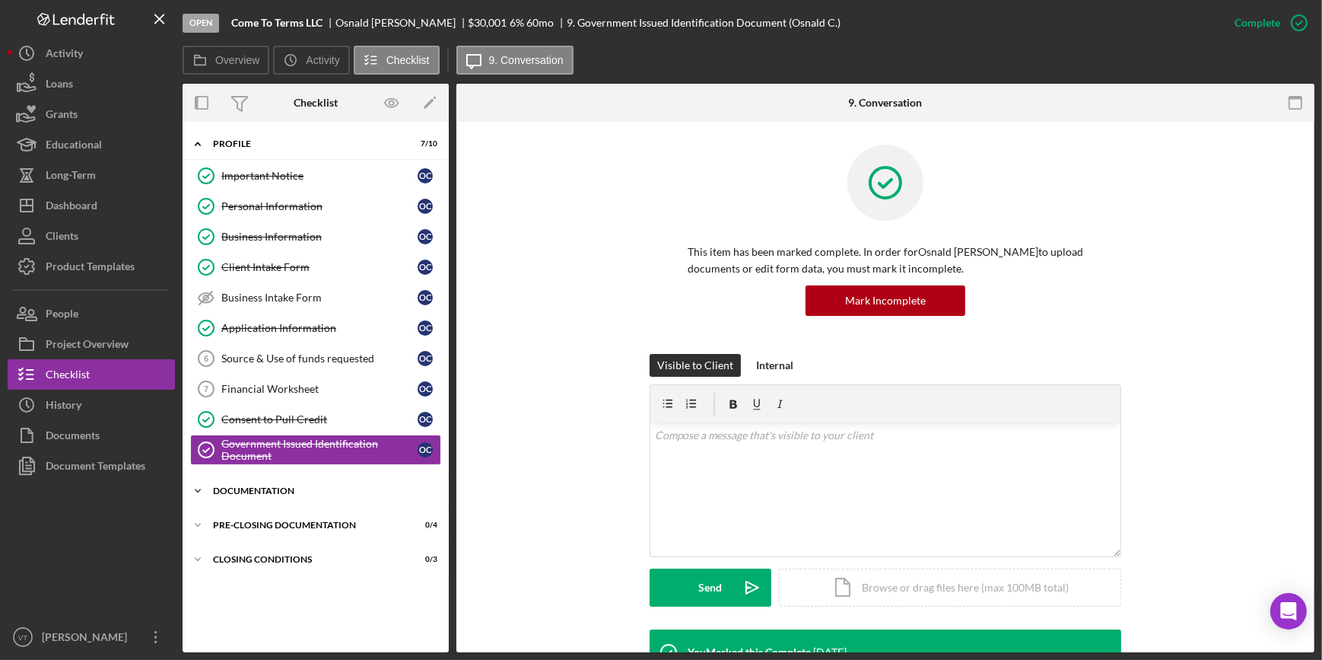
click at [192, 485] on icon "Icon/Expander" at bounding box center [198, 490] width 30 height 30
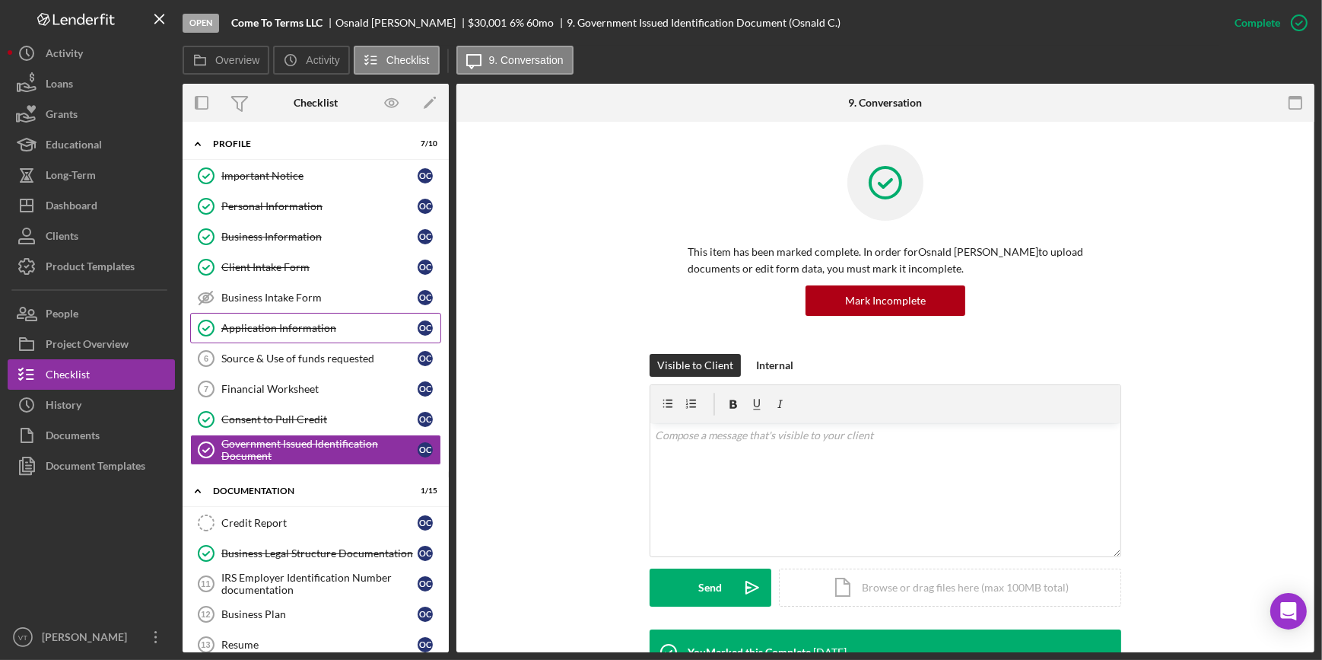
click at [351, 323] on div "Application Information" at bounding box center [319, 328] width 196 height 12
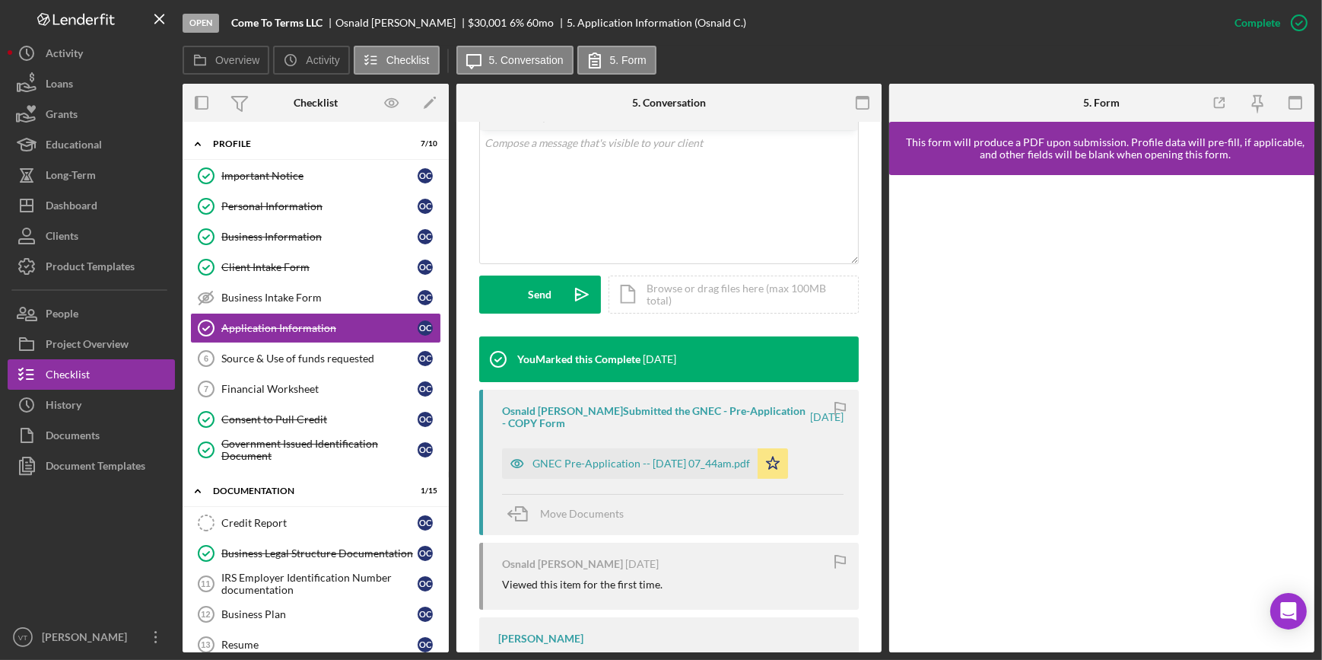
scroll to position [415, 0]
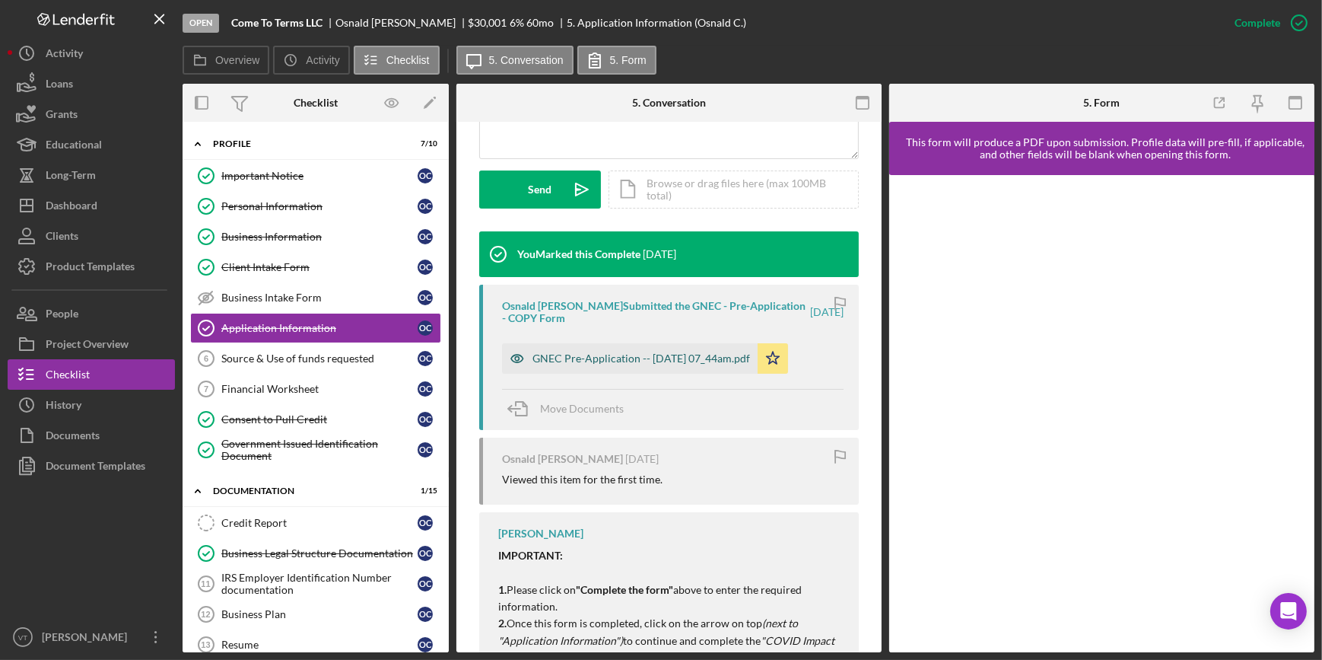
click at [630, 362] on div "GNEC Pre-Application -- 2025-09-15 07_44am.pdf" at bounding box center [642, 358] width 218 height 12
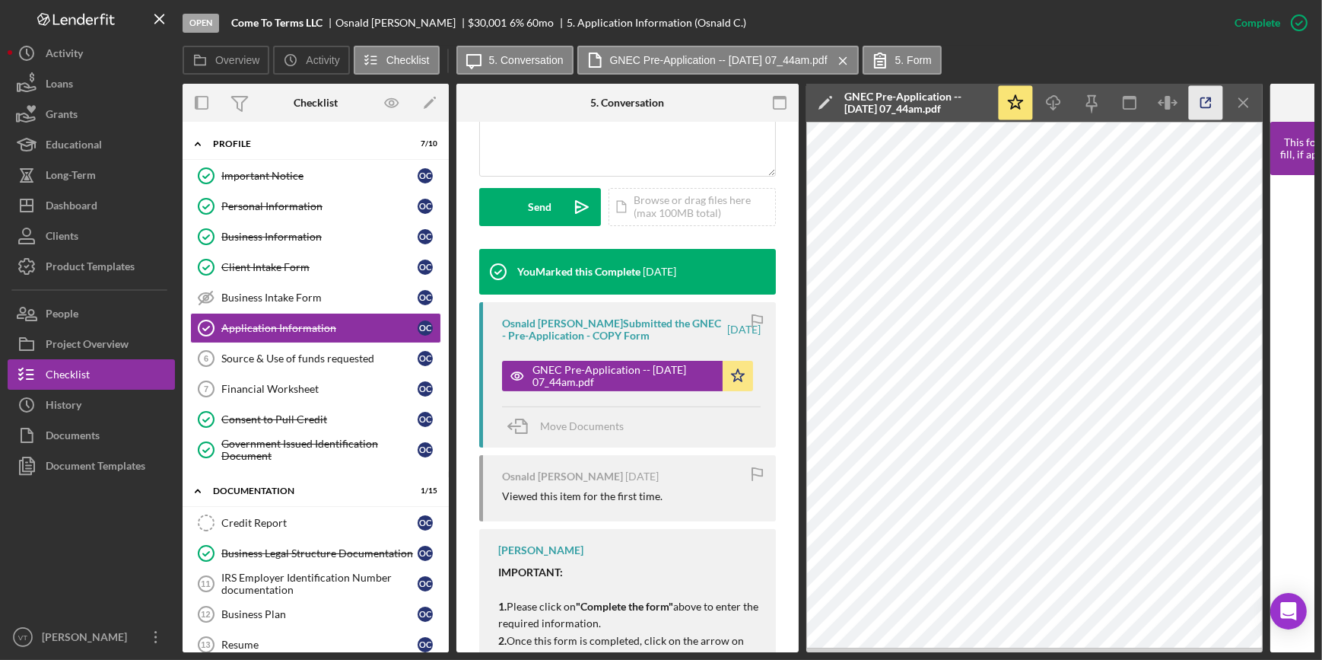
click at [1208, 99] on icon "button" at bounding box center [1206, 103] width 34 height 34
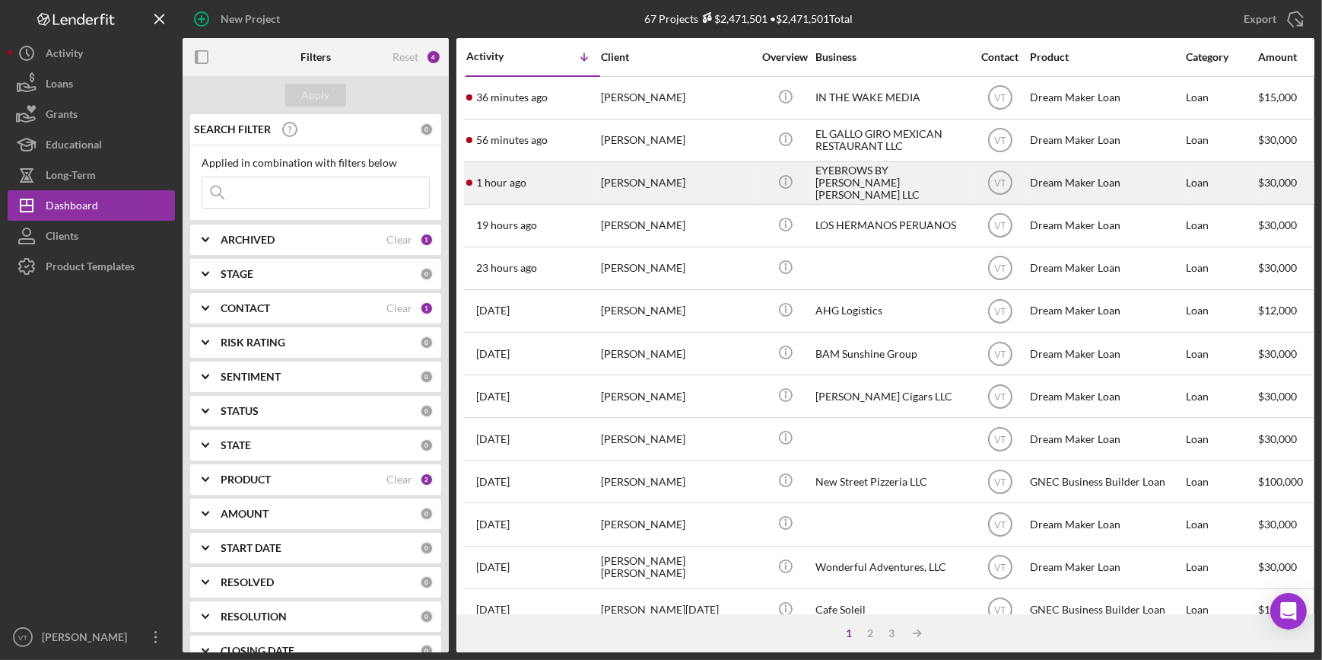
click at [619, 191] on div "[PERSON_NAME]" at bounding box center [677, 183] width 152 height 40
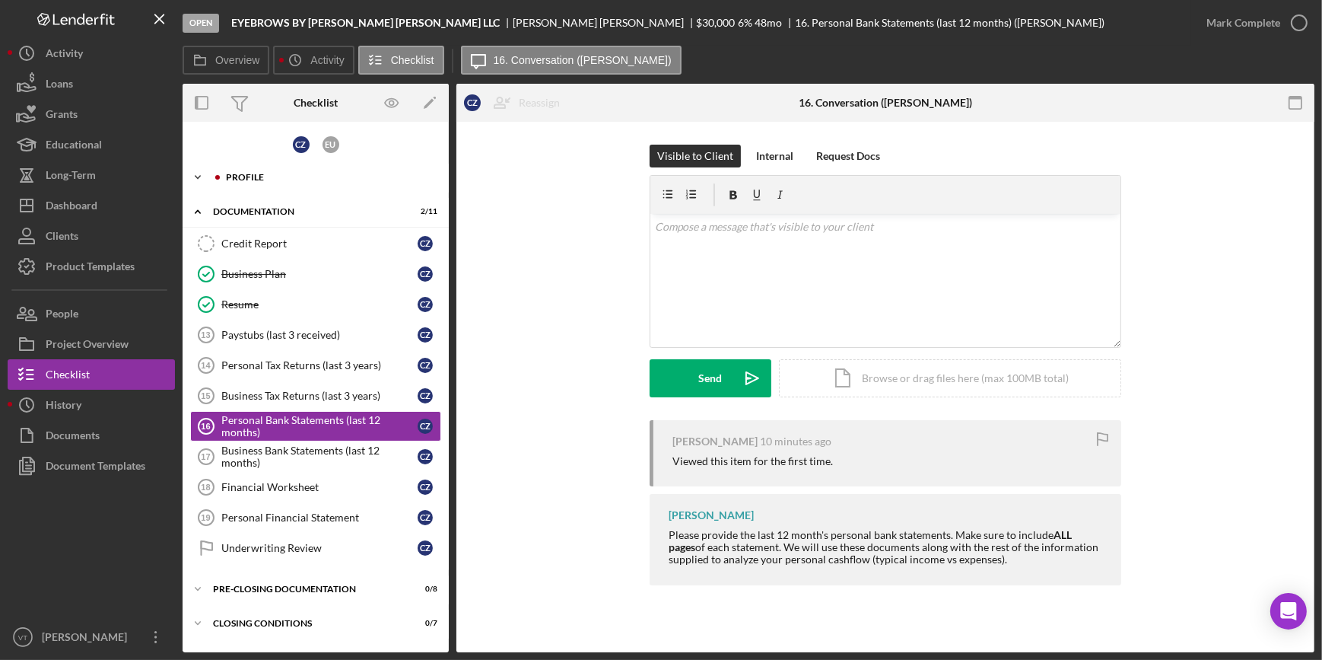
click at [202, 176] on icon "Icon/Expander" at bounding box center [198, 177] width 30 height 30
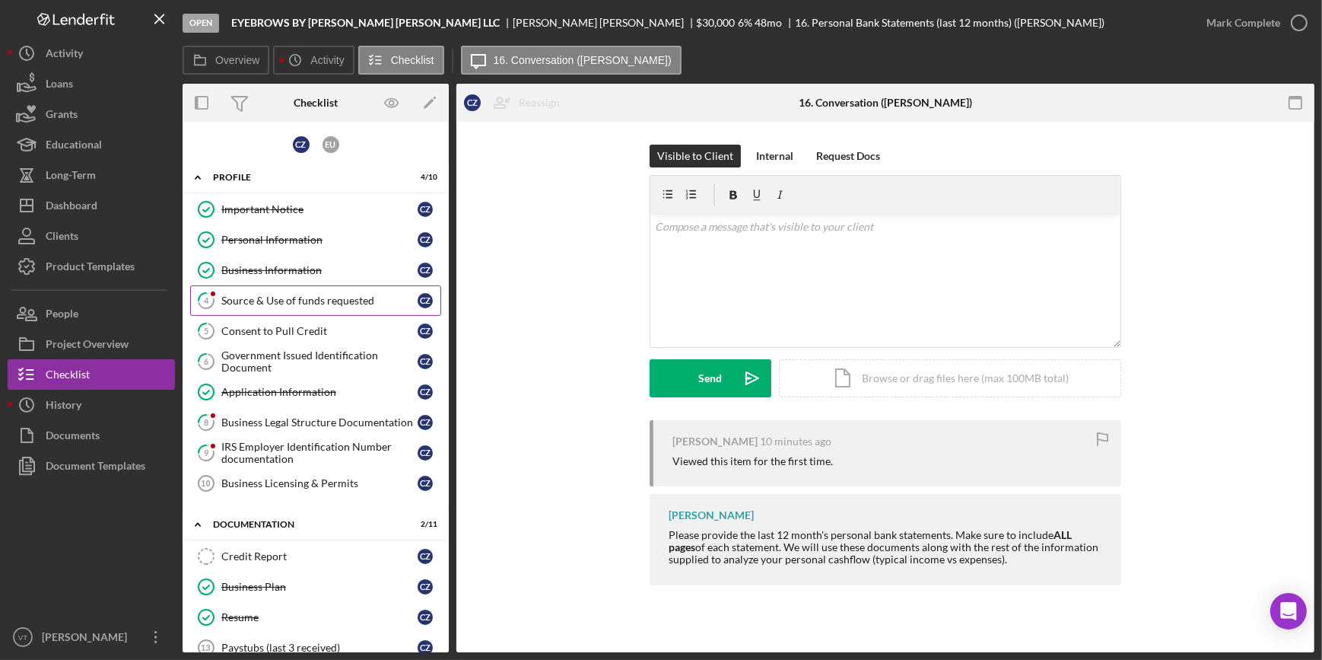
click at [294, 286] on link "4 Source & Use of funds requested C Z" at bounding box center [315, 300] width 251 height 30
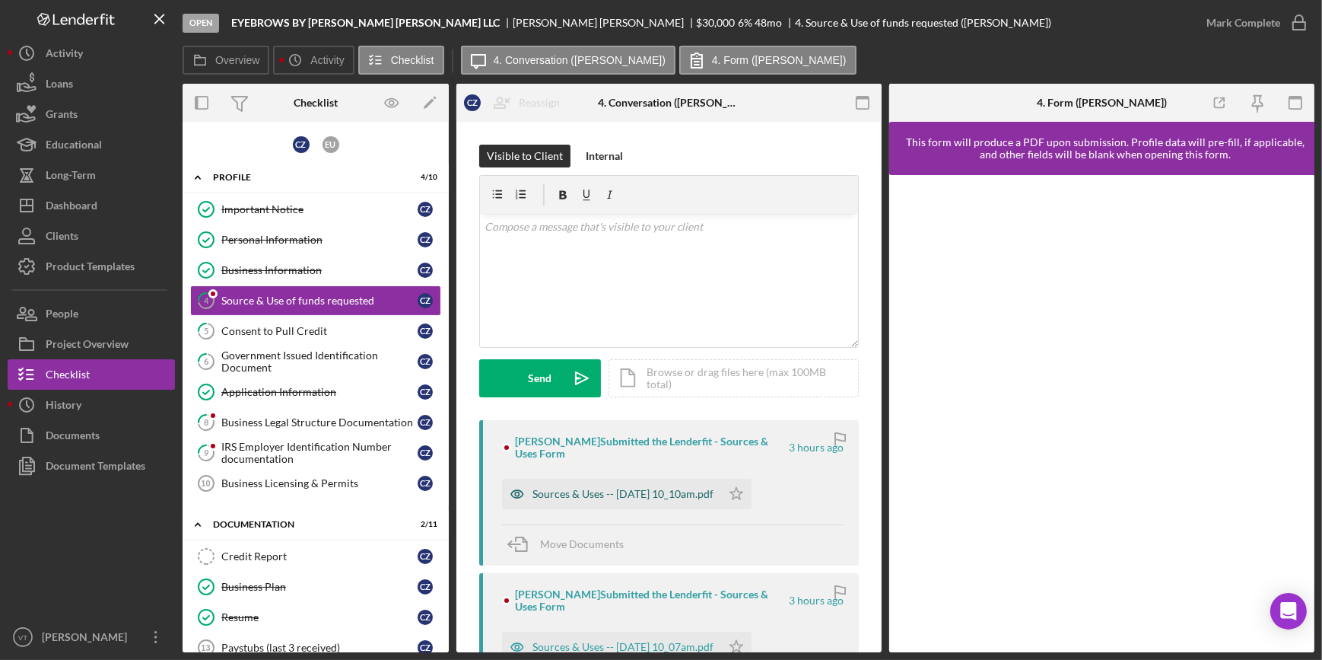
click at [560, 491] on div "Sources & Uses -- 2025-09-30 10_10am.pdf" at bounding box center [623, 494] width 181 height 12
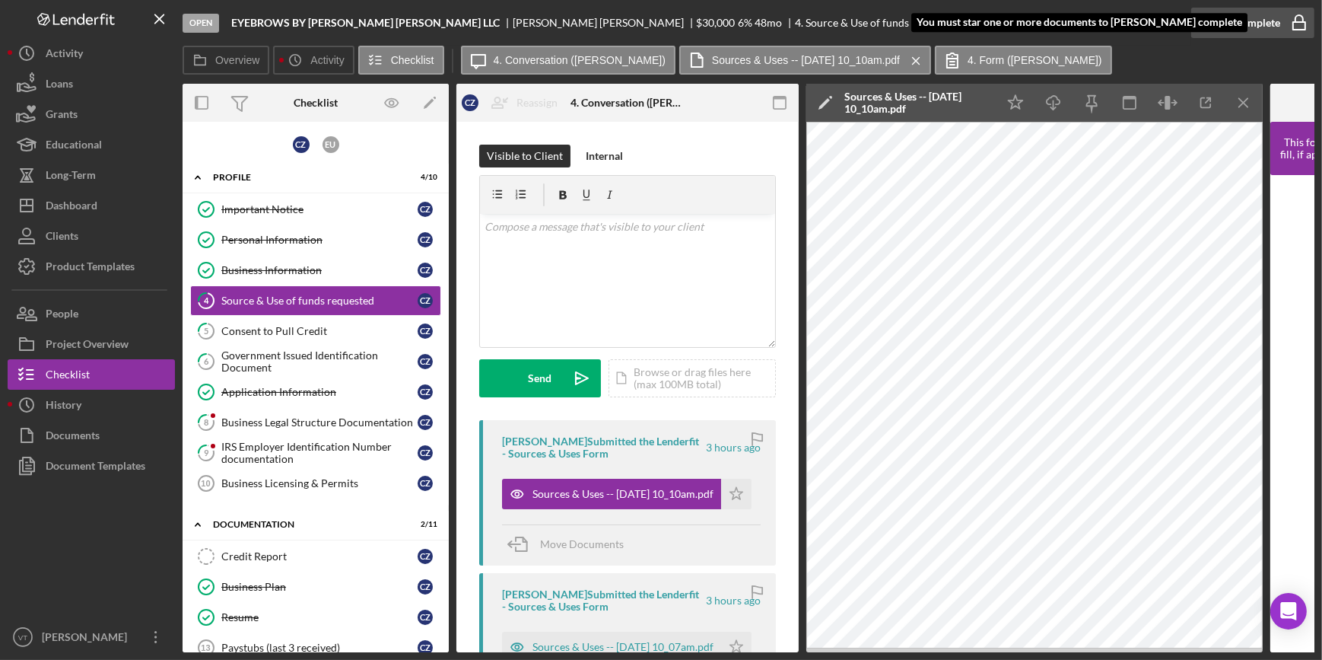
click at [1258, 30] on div "Mark Complete" at bounding box center [1244, 23] width 74 height 30
click at [730, 487] on icon "Icon/Star" at bounding box center [736, 494] width 30 height 30
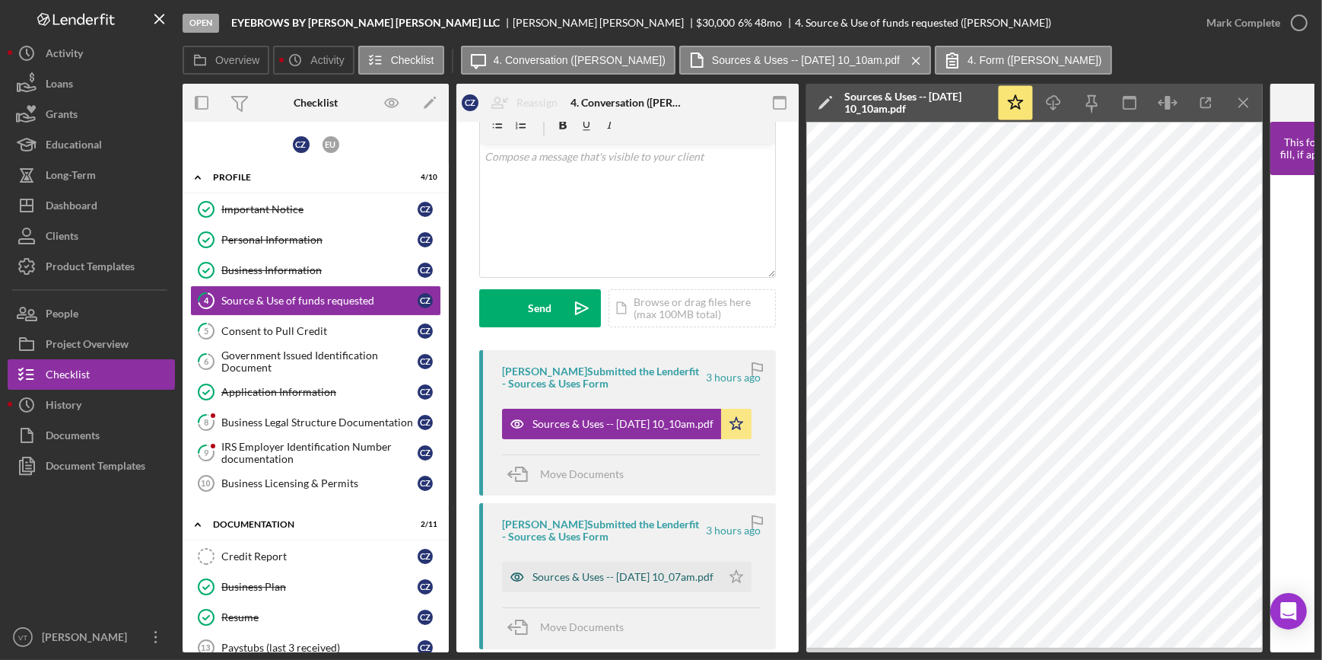
scroll to position [138, 0]
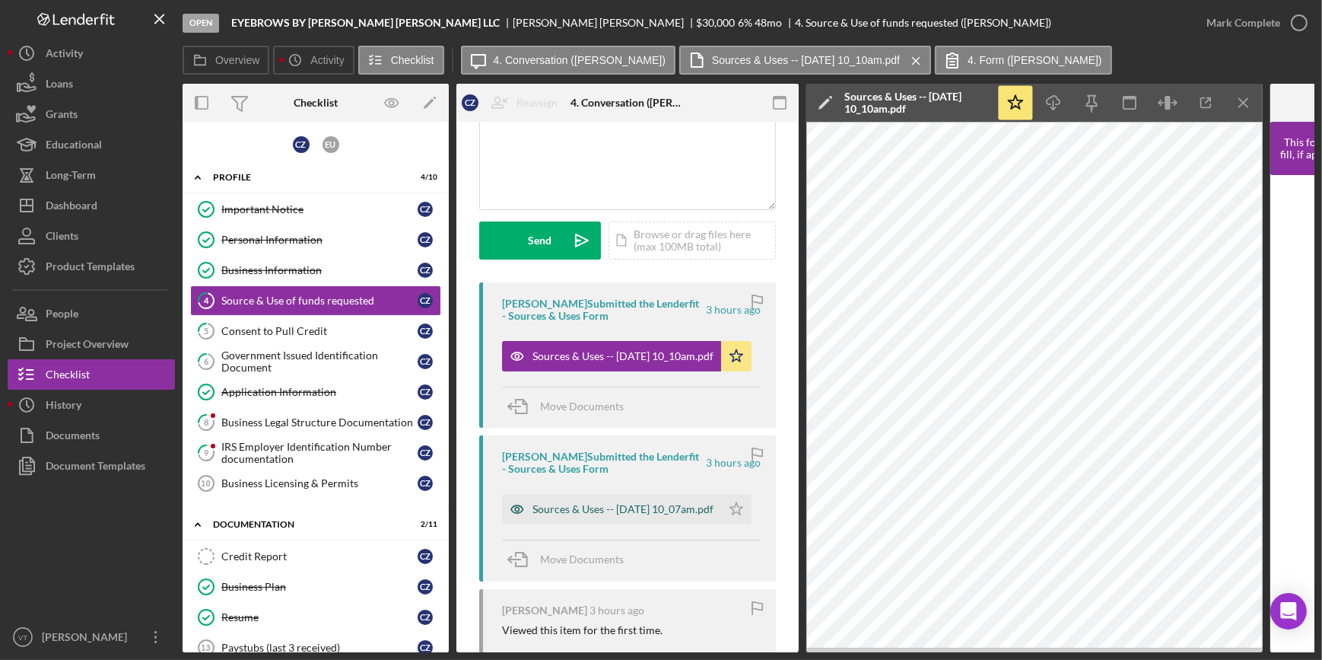
click at [596, 510] on div "Sources & Uses -- 2025-09-30 10_07am.pdf" at bounding box center [623, 509] width 181 height 12
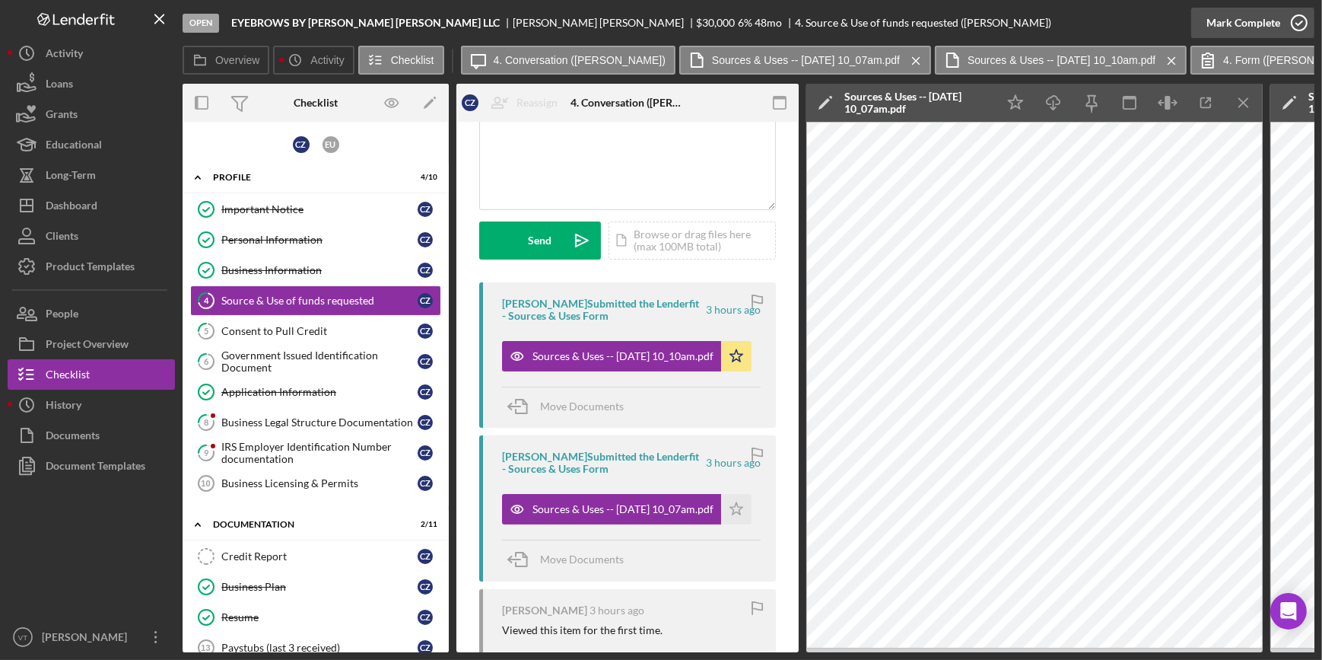
click at [1245, 14] on div "Mark Complete" at bounding box center [1244, 23] width 74 height 30
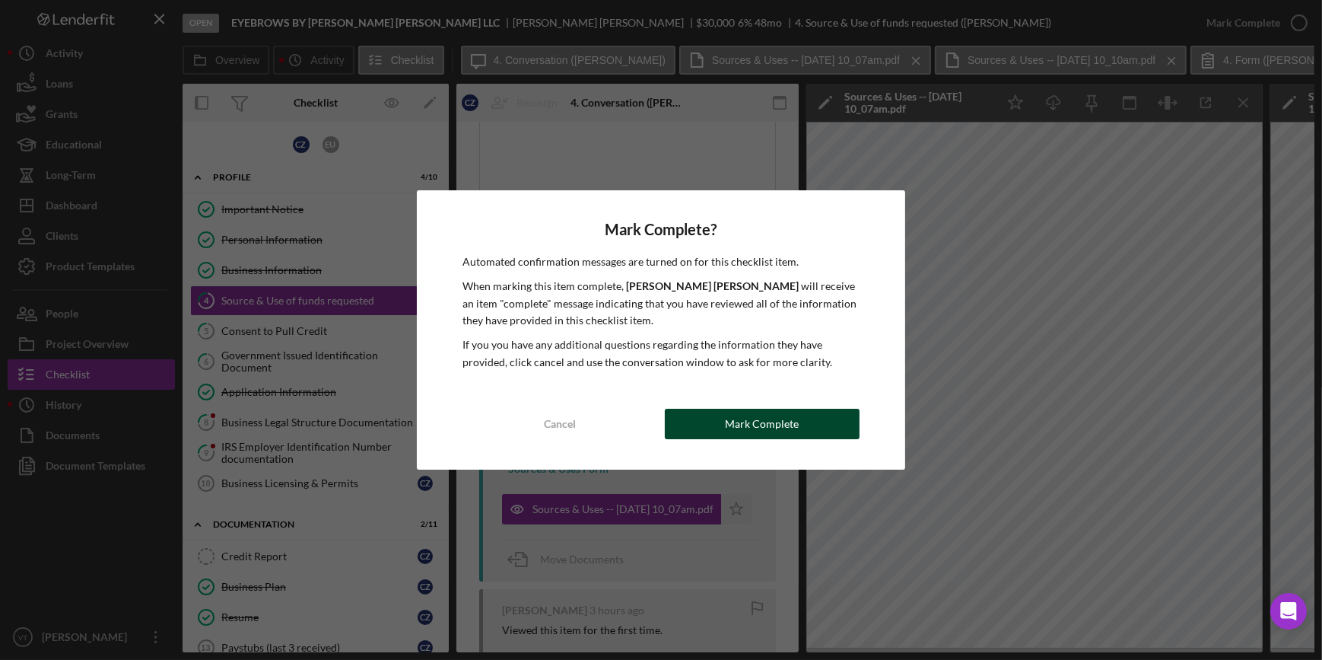
click at [700, 426] on button "Mark Complete" at bounding box center [762, 424] width 195 height 30
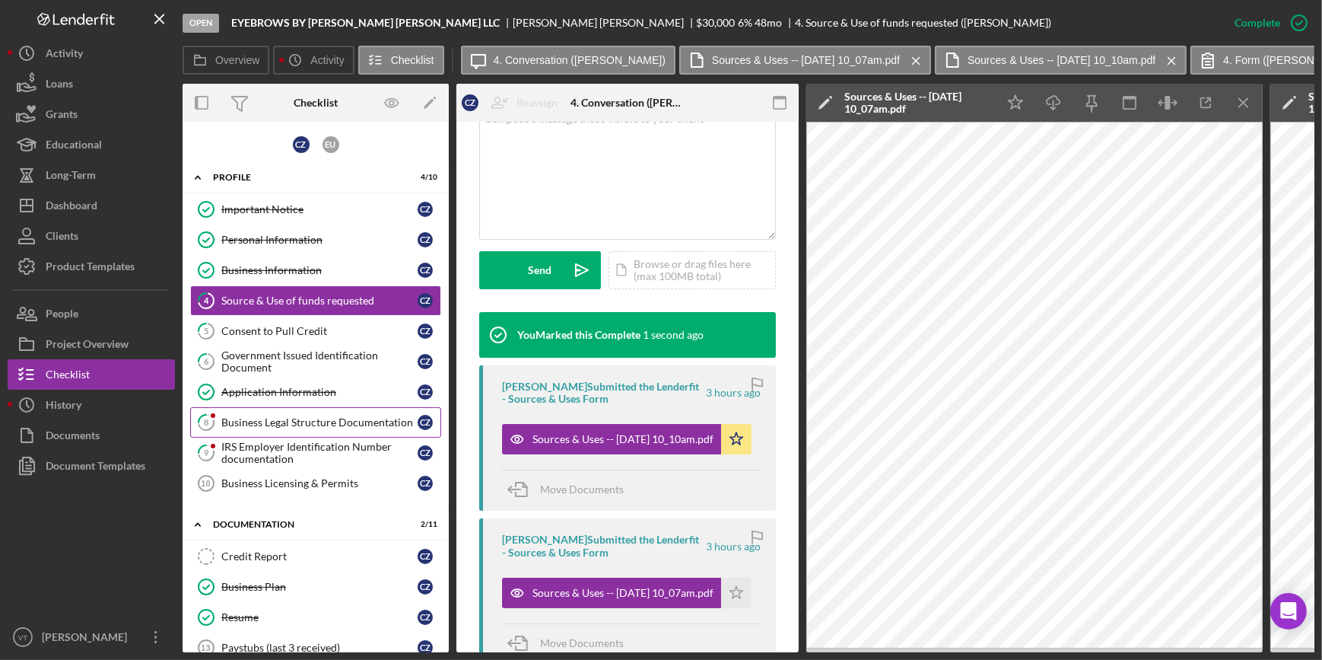
scroll to position [364, 0]
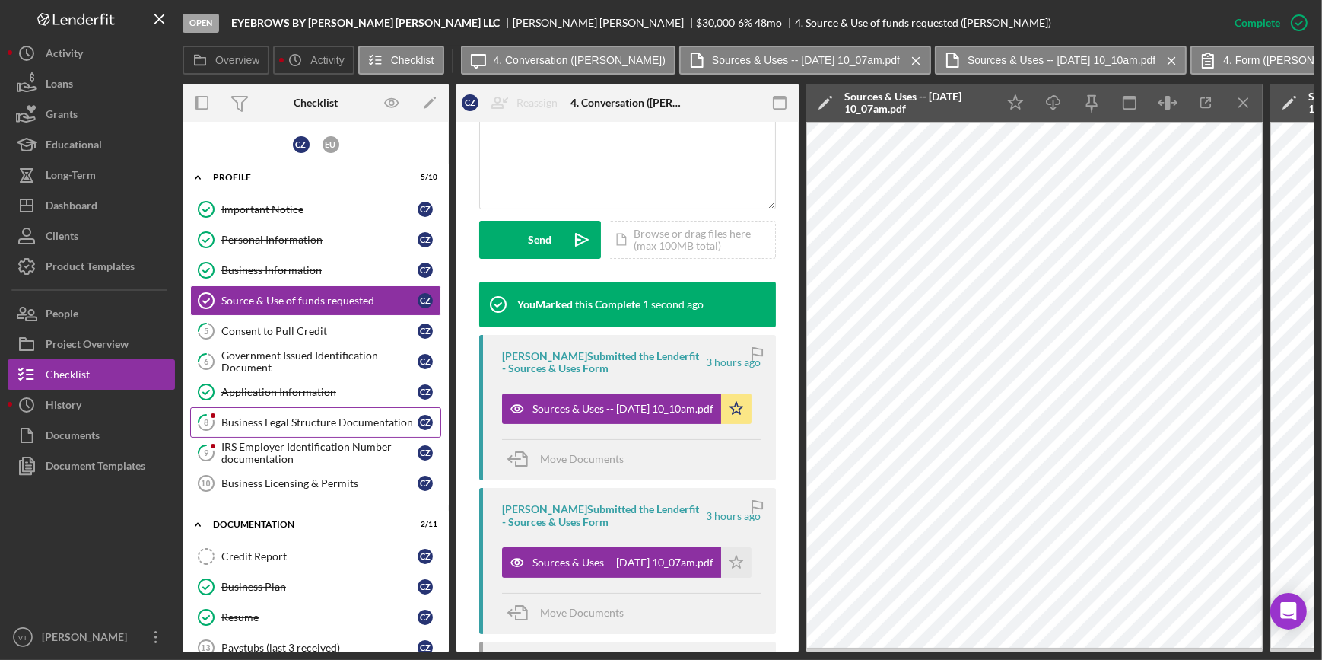
click at [288, 428] on link "8 Business Legal Structure Documentation C Z" at bounding box center [315, 422] width 251 height 30
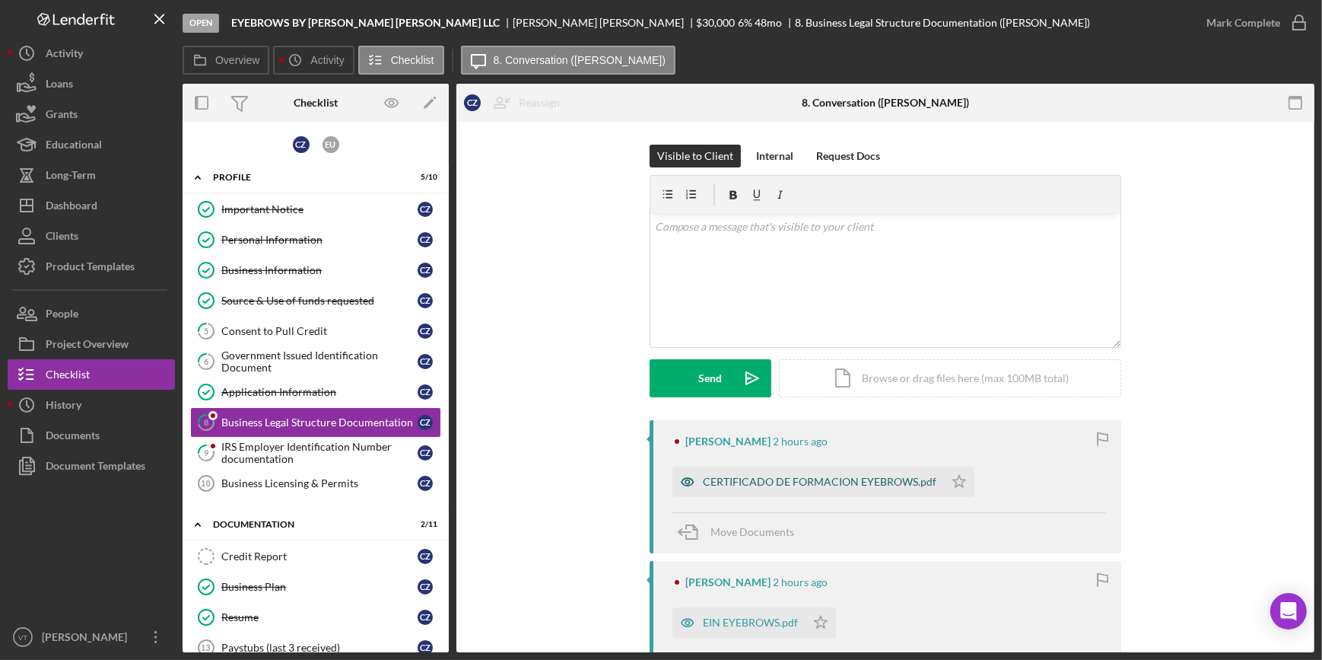
click at [721, 483] on div "CERTIFICADO DE FORMACION EYEBROWS.pdf" at bounding box center [820, 481] width 234 height 12
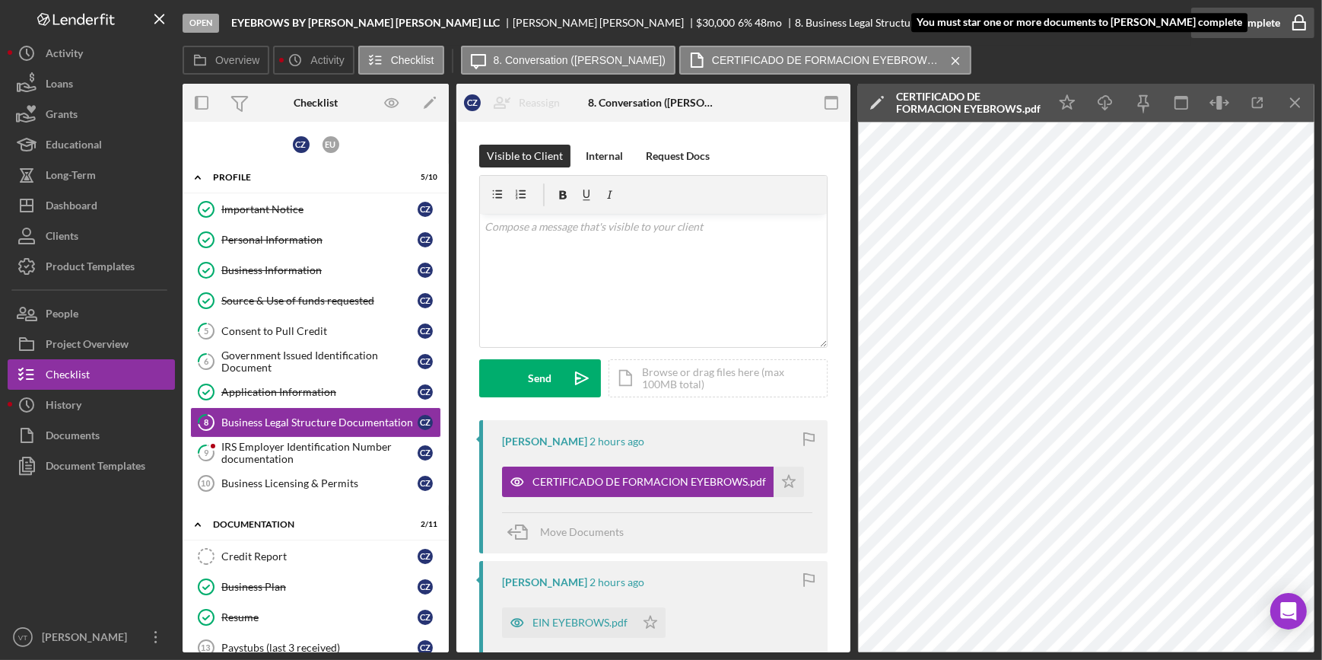
click at [1212, 14] on div "Mark Complete" at bounding box center [1244, 23] width 74 height 30
drag, startPoint x: 784, startPoint y: 475, endPoint x: 740, endPoint y: 502, distance: 50.9
click at [783, 475] on icon "Icon/Star" at bounding box center [789, 481] width 30 height 30
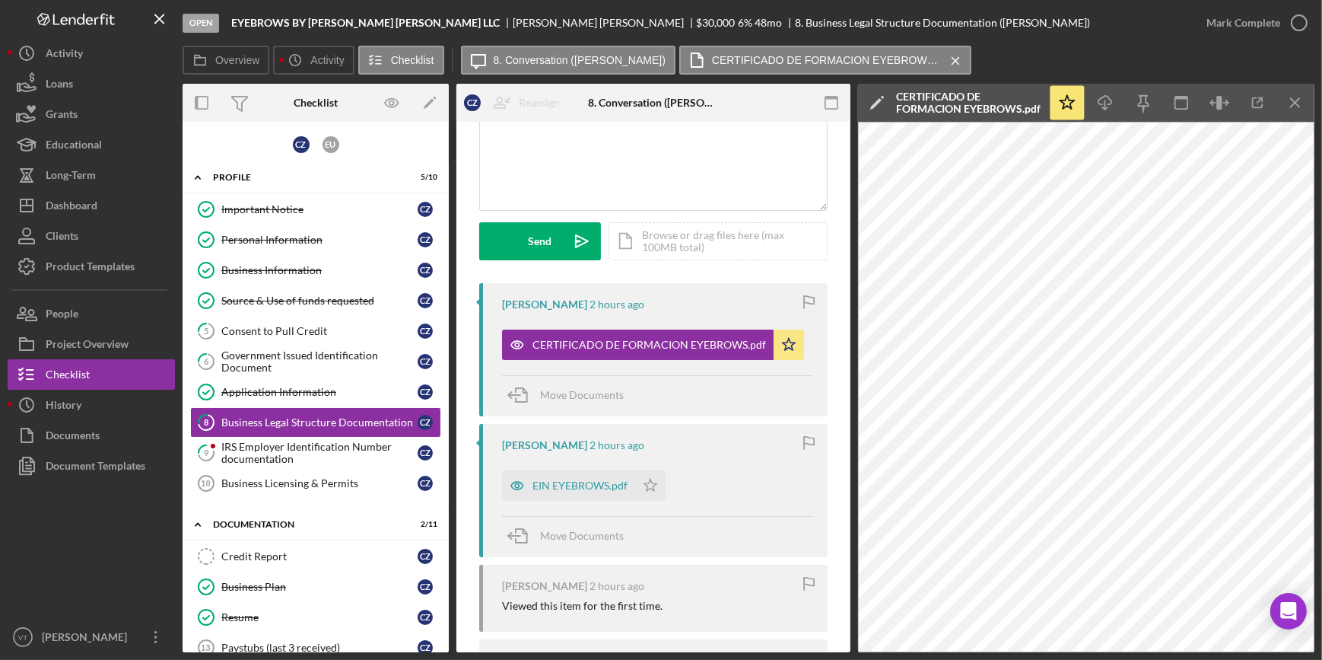
scroll to position [138, 0]
click at [650, 479] on icon "Icon/Star" at bounding box center [650, 484] width 30 height 30
click at [567, 484] on div "EIN EYEBROWS.pdf" at bounding box center [580, 485] width 95 height 12
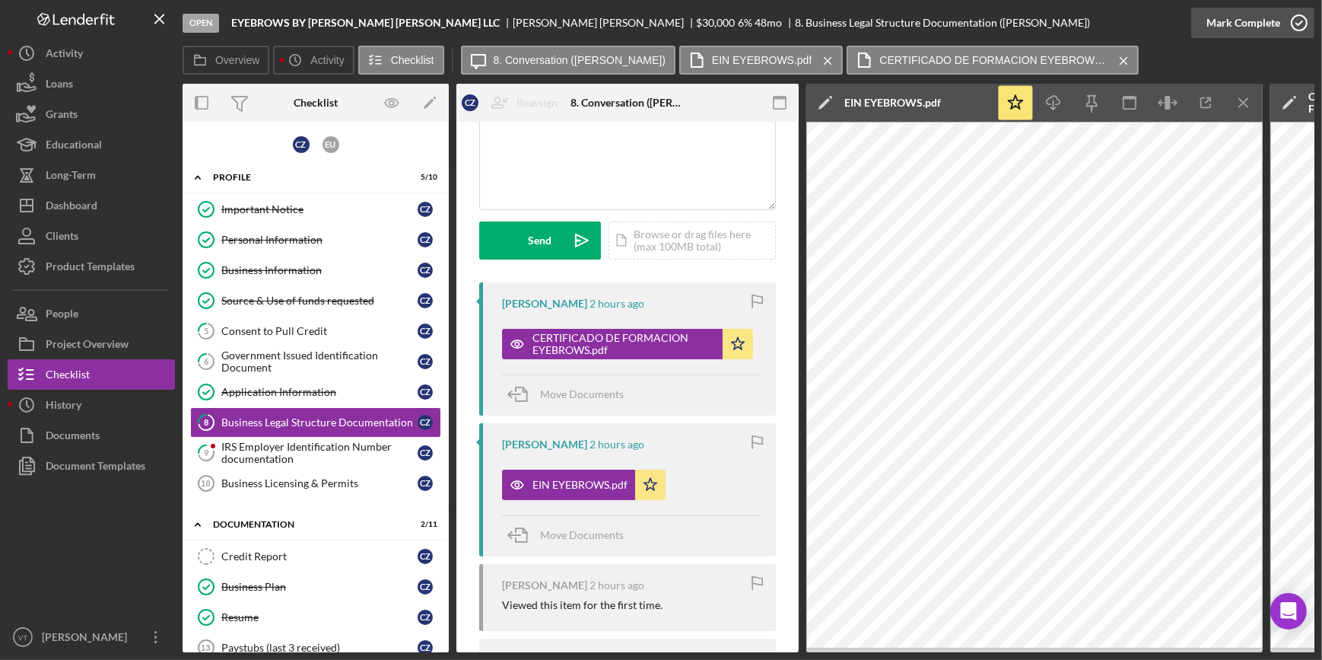
click at [1245, 25] on div "Mark Complete" at bounding box center [1244, 23] width 74 height 30
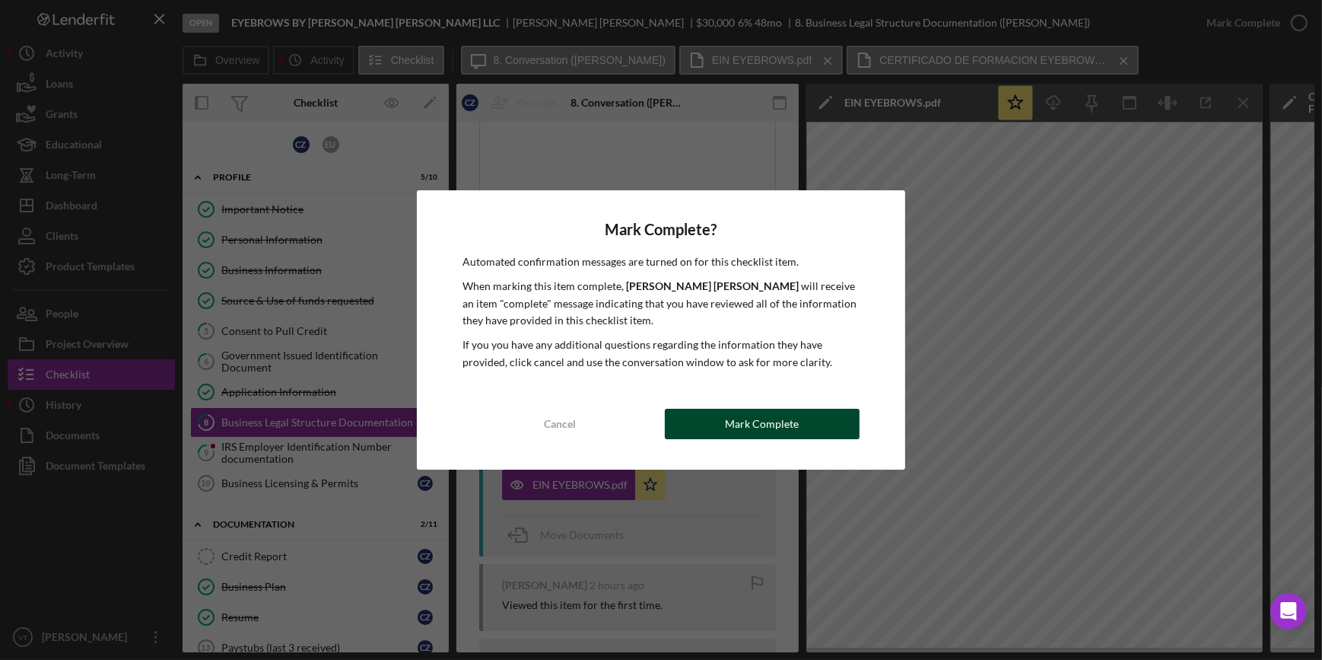
click at [790, 434] on div "Mark Complete" at bounding box center [762, 424] width 74 height 30
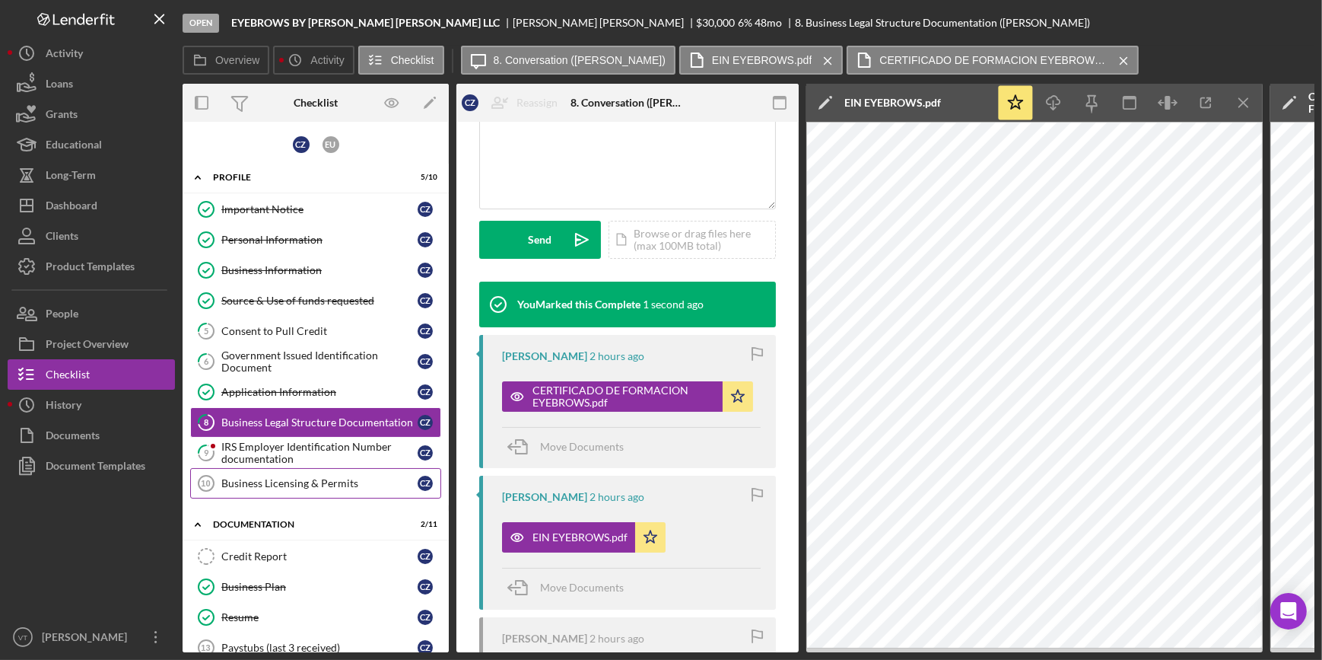
scroll to position [364, 0]
click at [272, 448] on div "IRS Employer Identification Number documentation" at bounding box center [319, 452] width 196 height 24
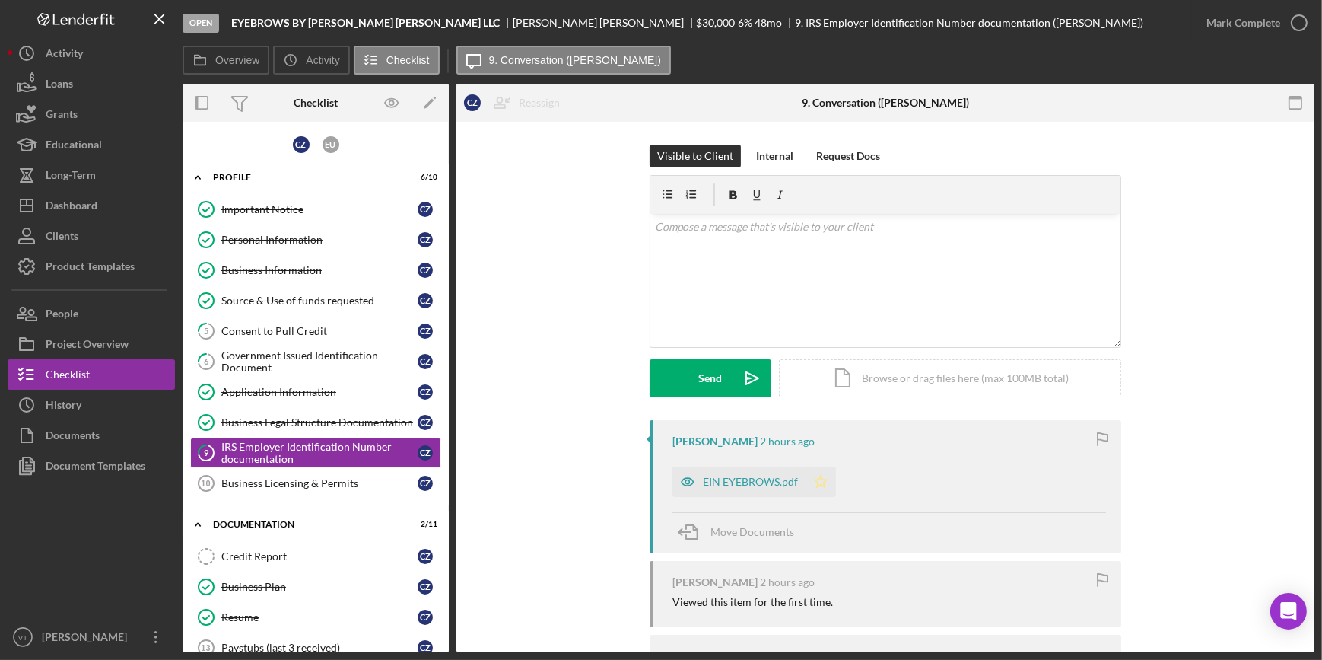
click at [816, 486] on icon "Icon/Star" at bounding box center [821, 481] width 30 height 30
click at [1248, 29] on div "Mark Complete" at bounding box center [1244, 23] width 74 height 30
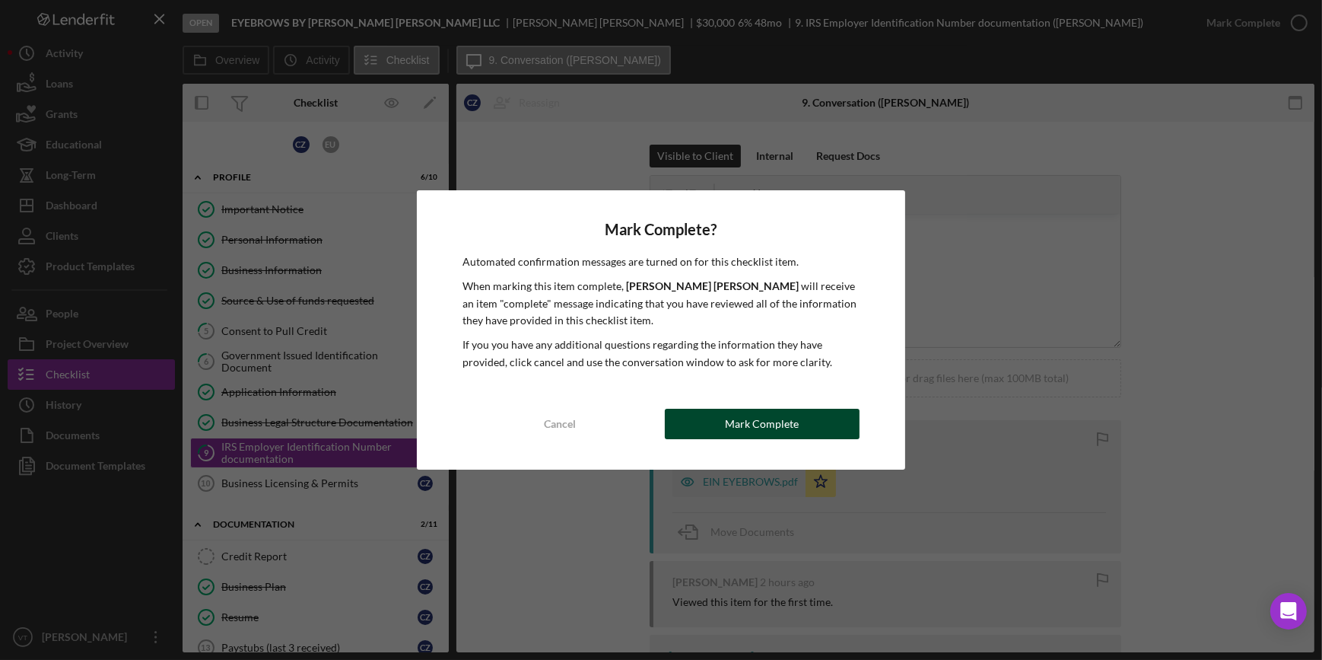
click at [774, 431] on div "Mark Complete" at bounding box center [762, 424] width 74 height 30
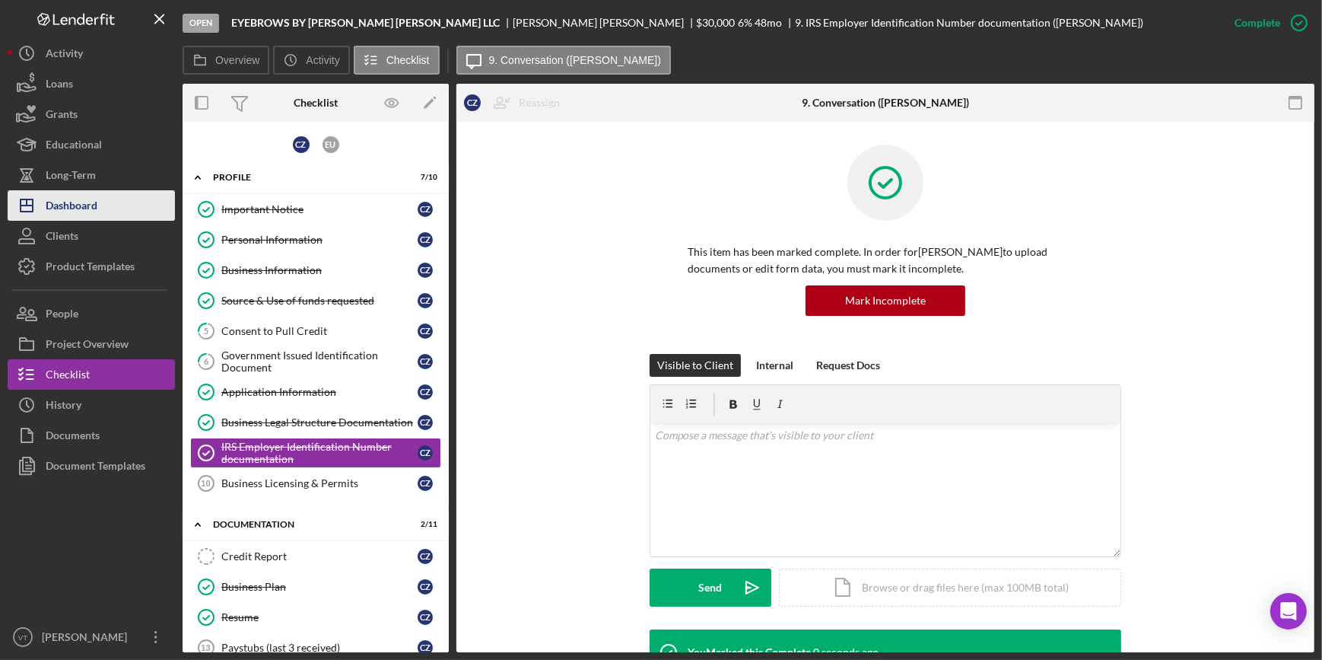
click at [105, 206] on button "Icon/Dashboard Dashboard" at bounding box center [91, 205] width 167 height 30
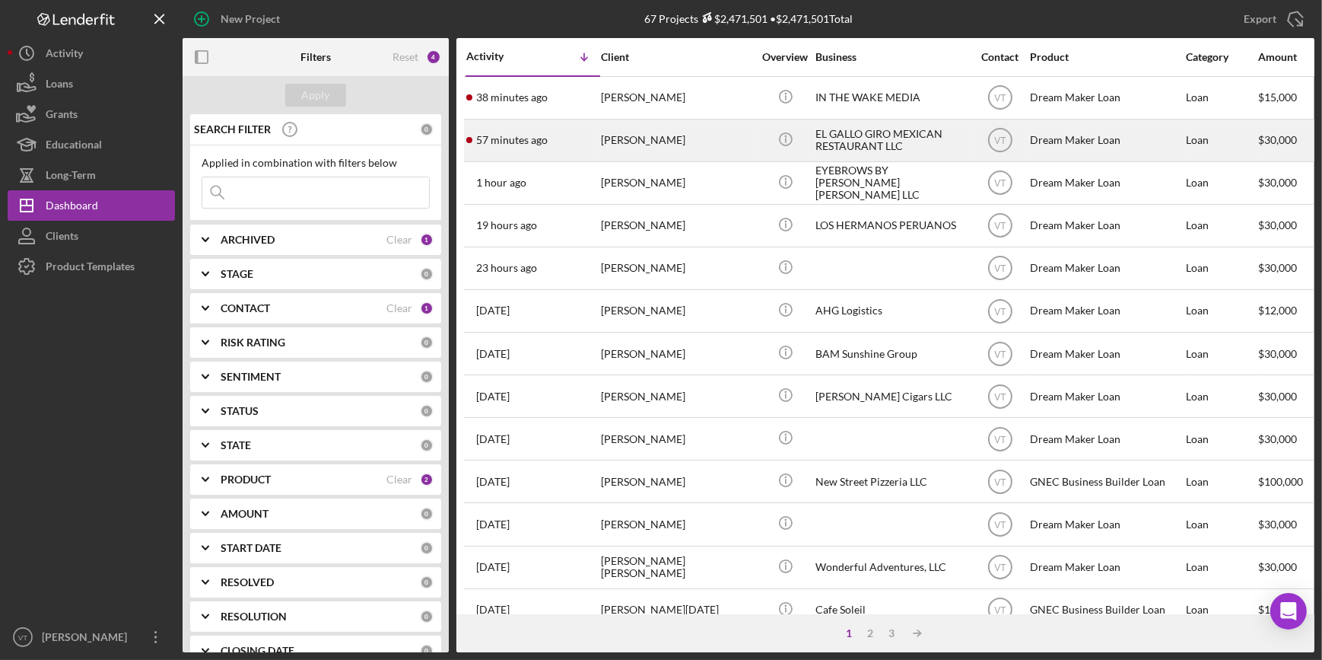
click at [669, 141] on div "[PERSON_NAME]" at bounding box center [677, 140] width 152 height 40
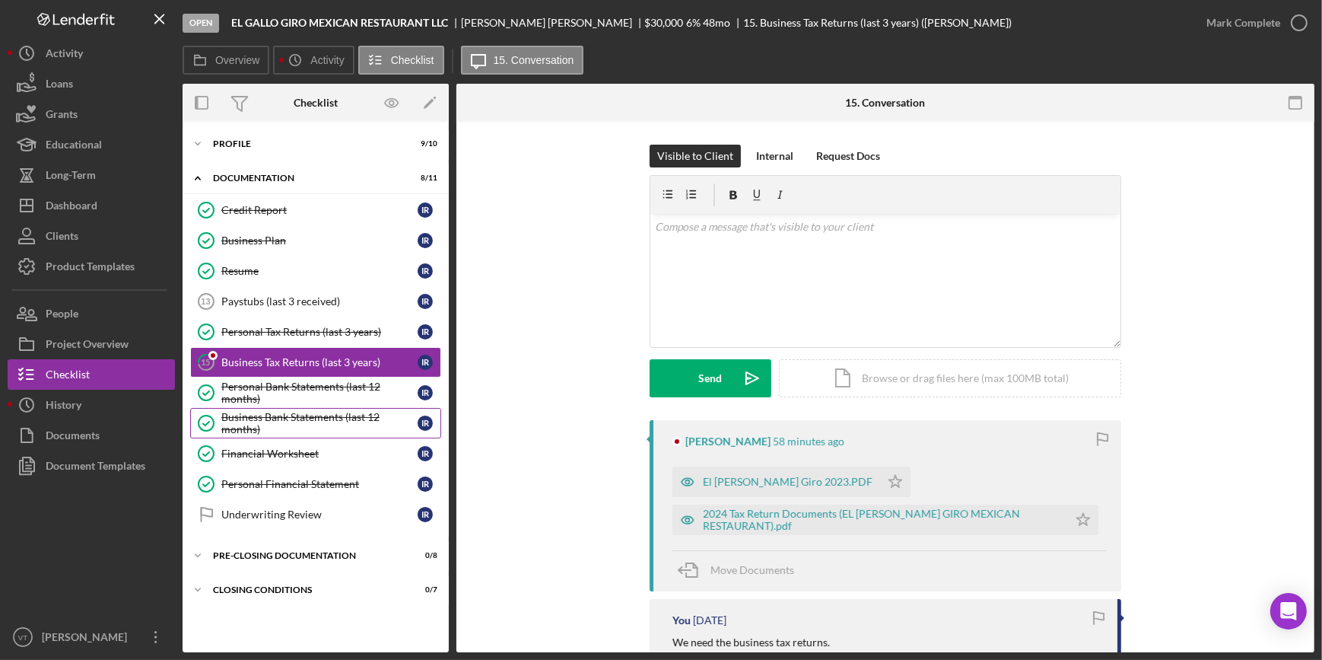
click at [281, 428] on div "Business Bank Statements (last 12 months)" at bounding box center [319, 423] width 196 height 24
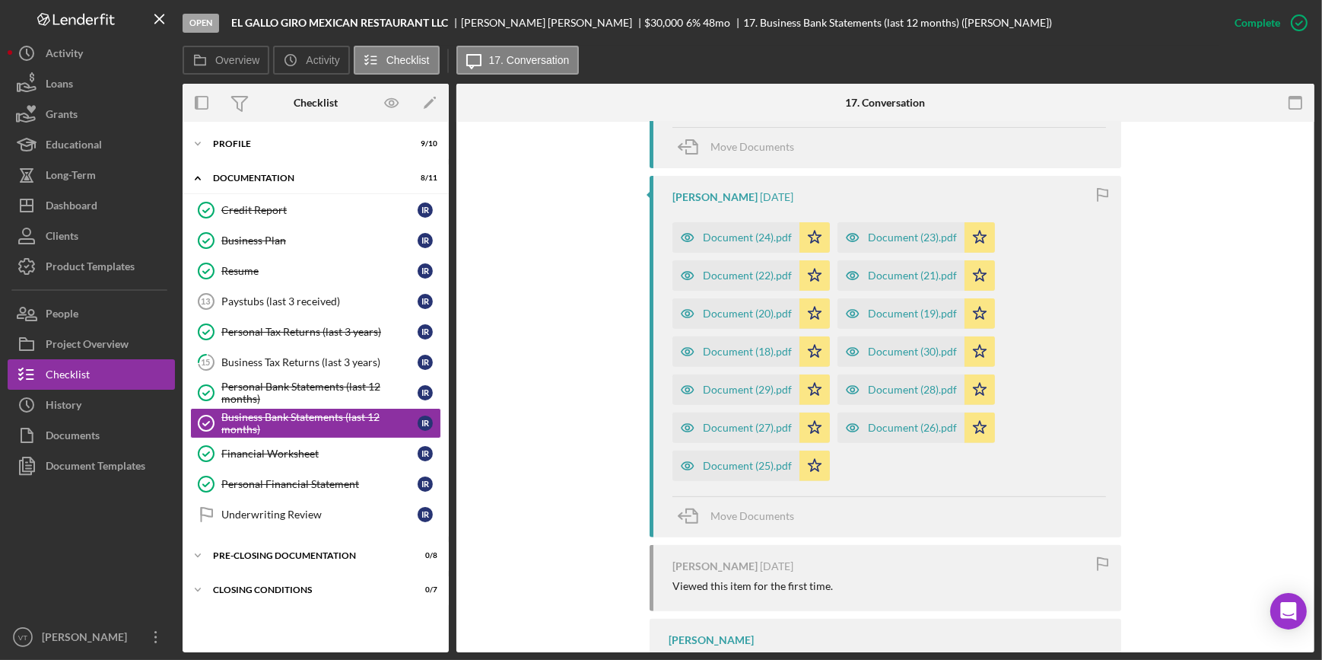
scroll to position [811, 0]
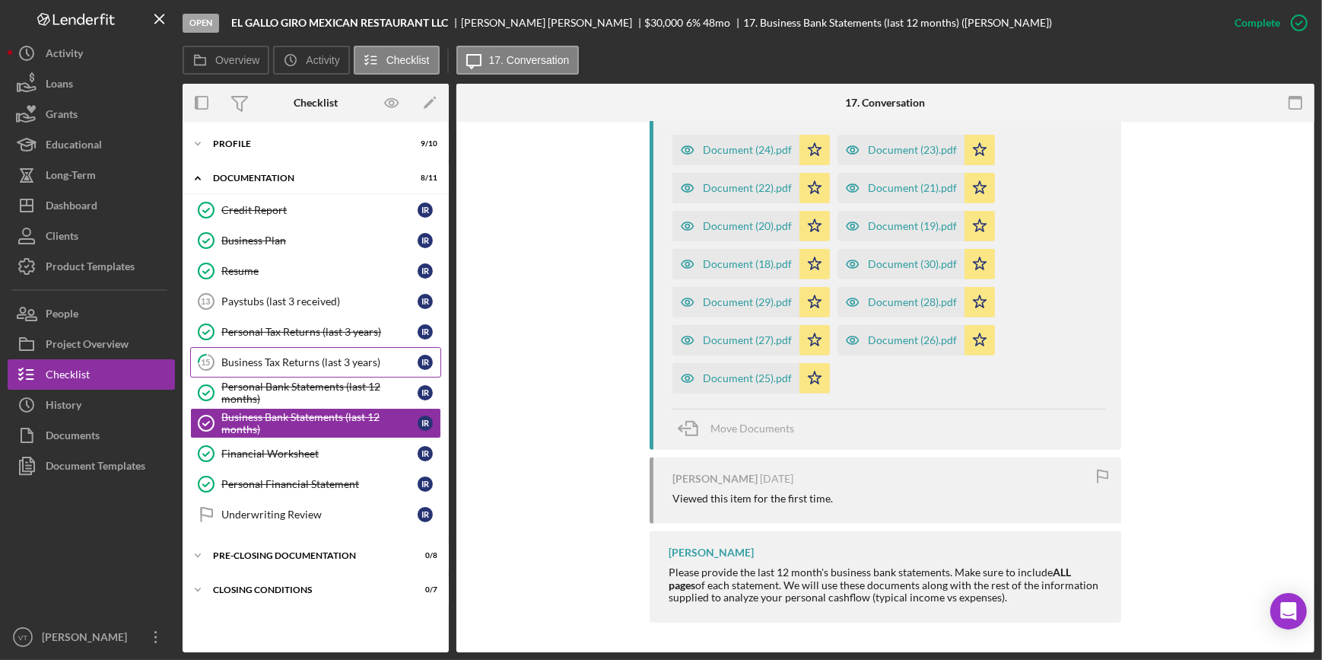
click at [262, 363] on div "Business Tax Returns (last 3 years)" at bounding box center [319, 362] width 196 height 12
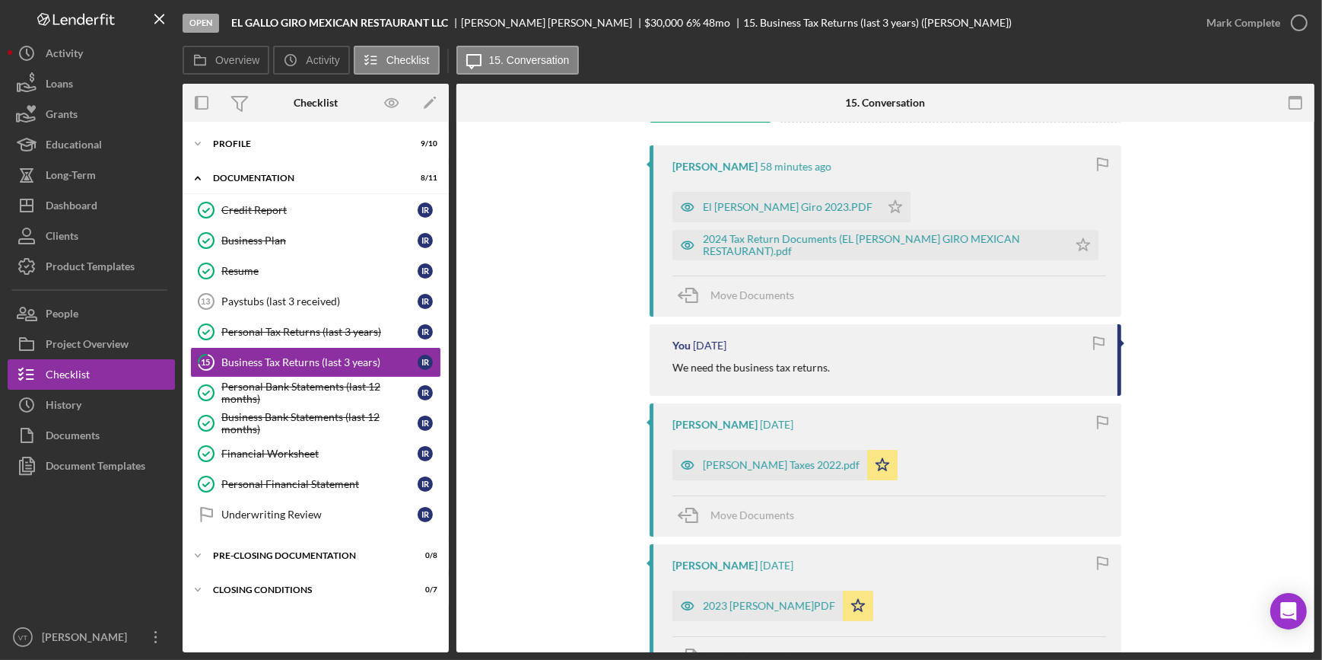
scroll to position [276, 0]
click at [768, 212] on div "El Gallo Giro 2023.PDF" at bounding box center [777, 205] width 208 height 30
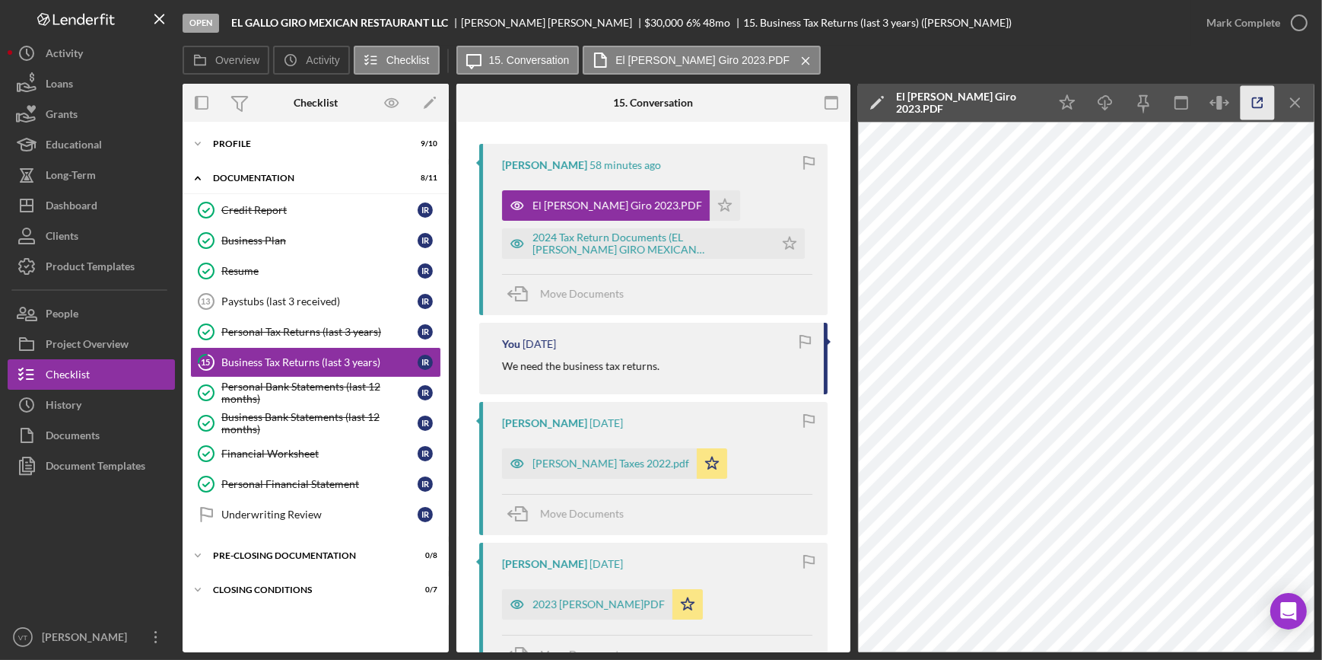
click at [1253, 97] on icon "button" at bounding box center [1258, 103] width 34 height 34
click at [784, 239] on icon "Icon/Star" at bounding box center [789, 243] width 30 height 30
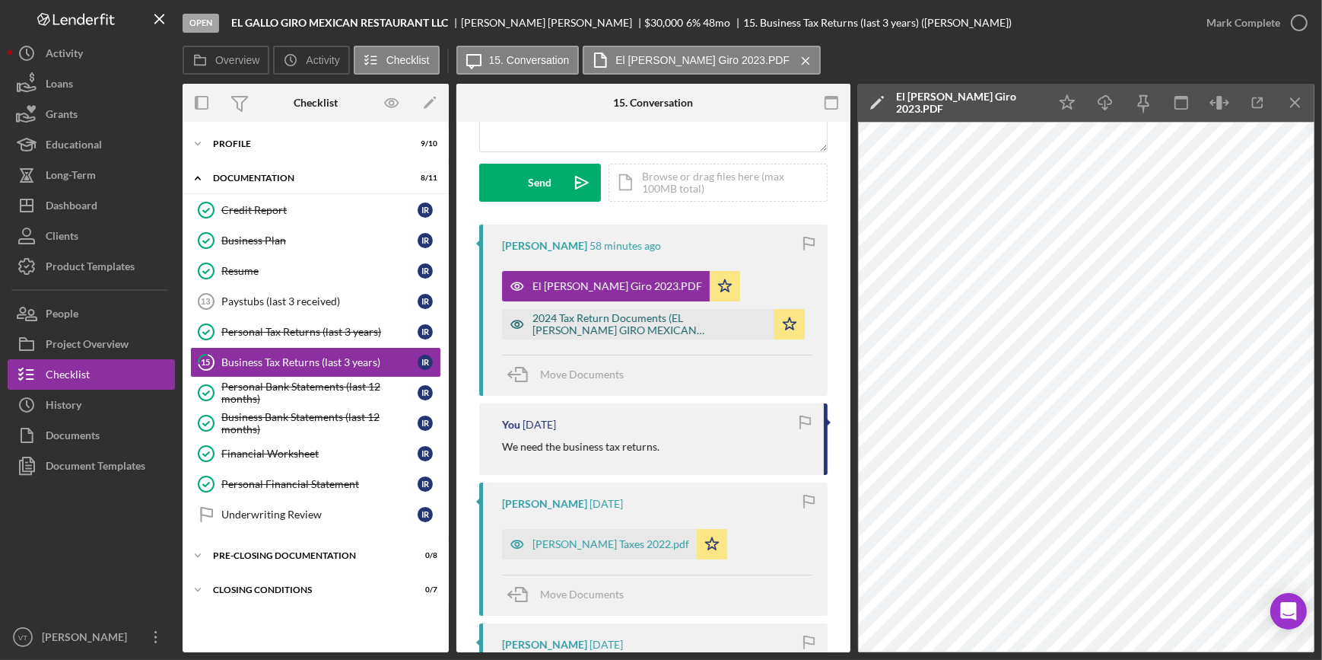
scroll to position [207, 0]
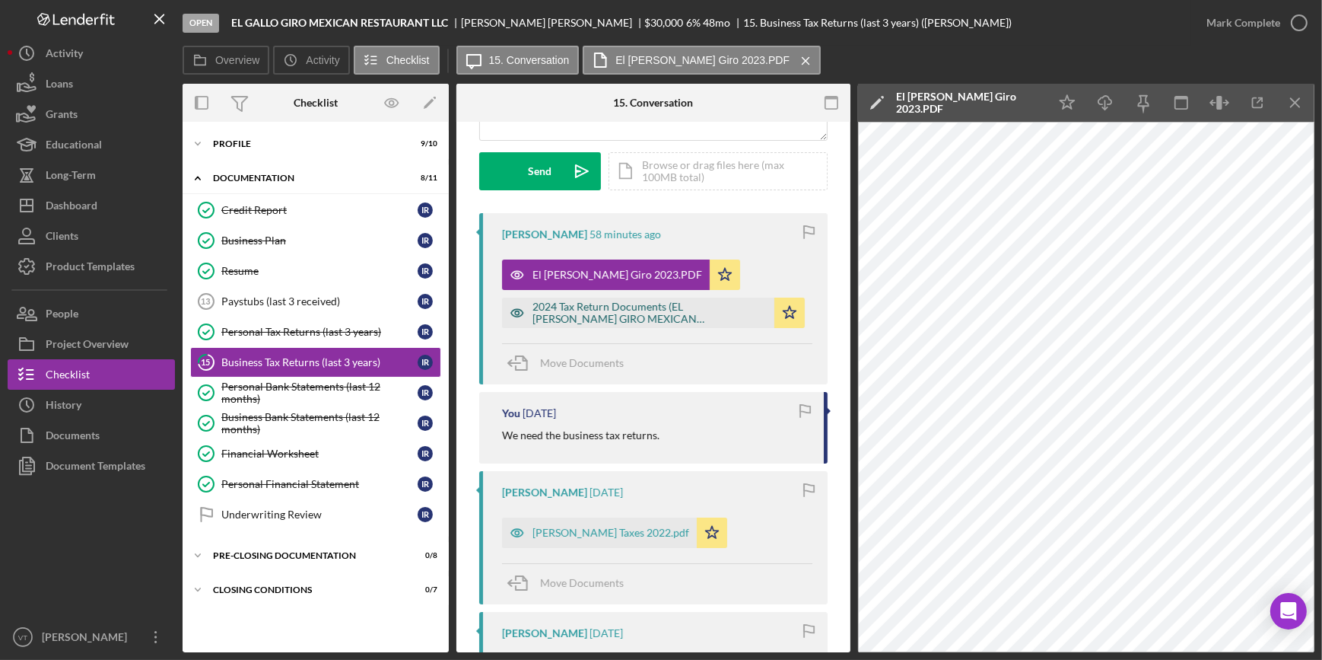
click at [655, 312] on div "2024 Tax Return Documents (EL GALLO GIRO MEXICAN RESTAURANT).pdf" at bounding box center [650, 313] width 234 height 24
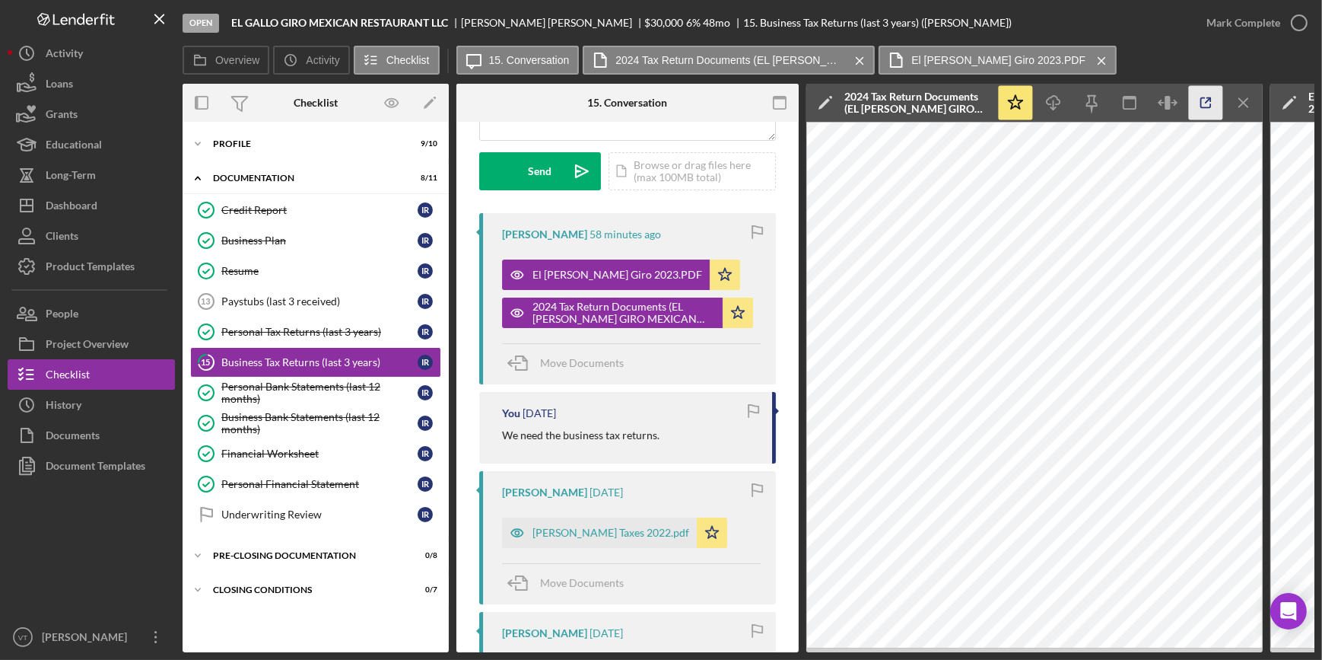
click at [1200, 109] on icon "button" at bounding box center [1206, 103] width 34 height 34
click at [1221, 30] on div "Mark Complete" at bounding box center [1244, 23] width 74 height 30
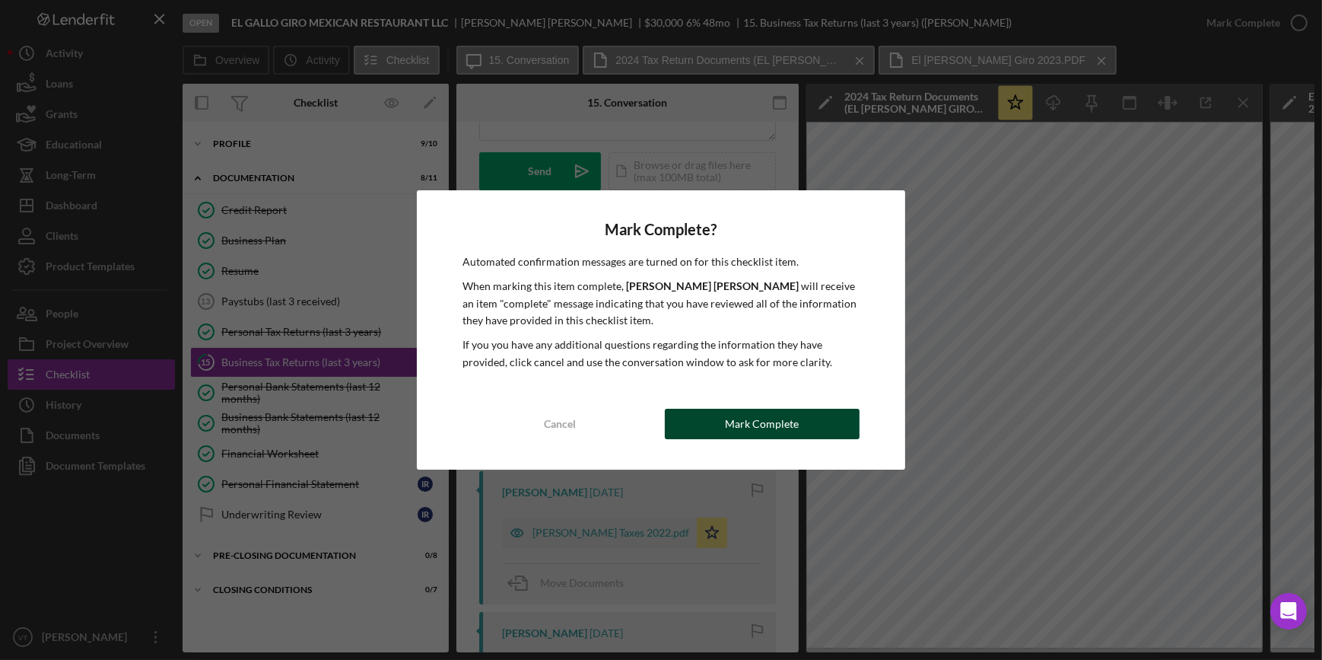
click at [768, 417] on div "Mark Complete" at bounding box center [762, 424] width 74 height 30
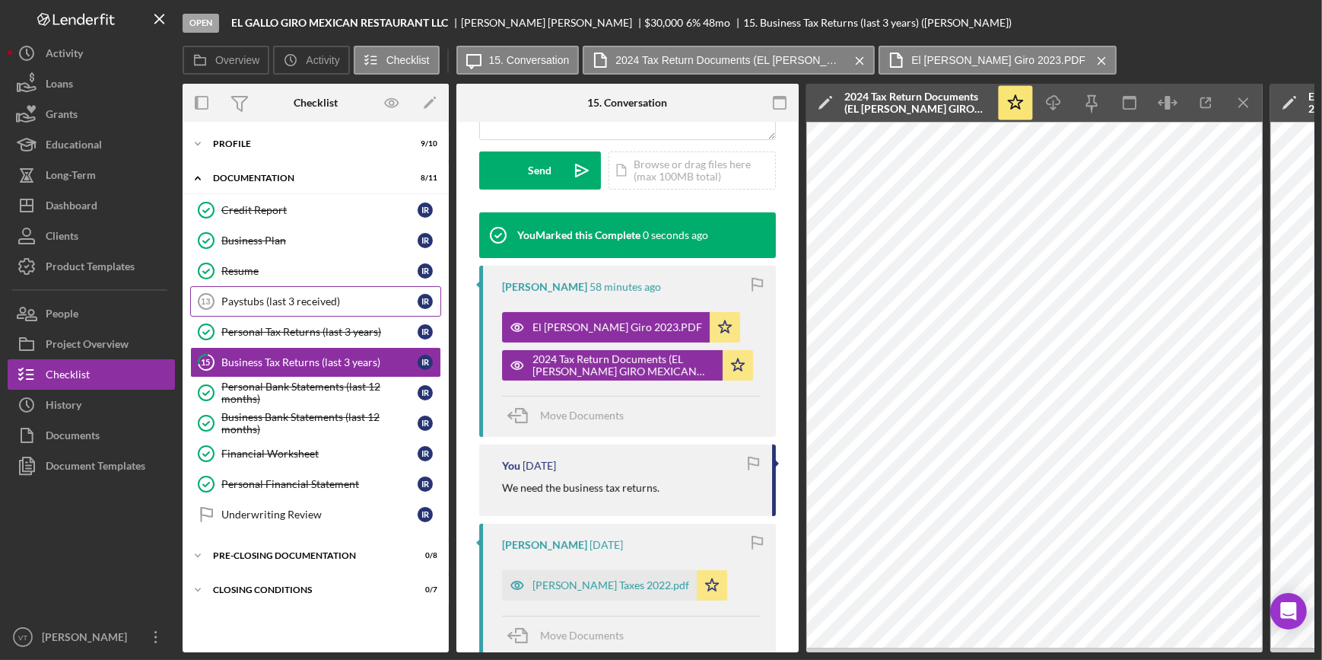
scroll to position [434, 0]
click at [199, 138] on icon "Icon/Expander" at bounding box center [198, 144] width 30 height 30
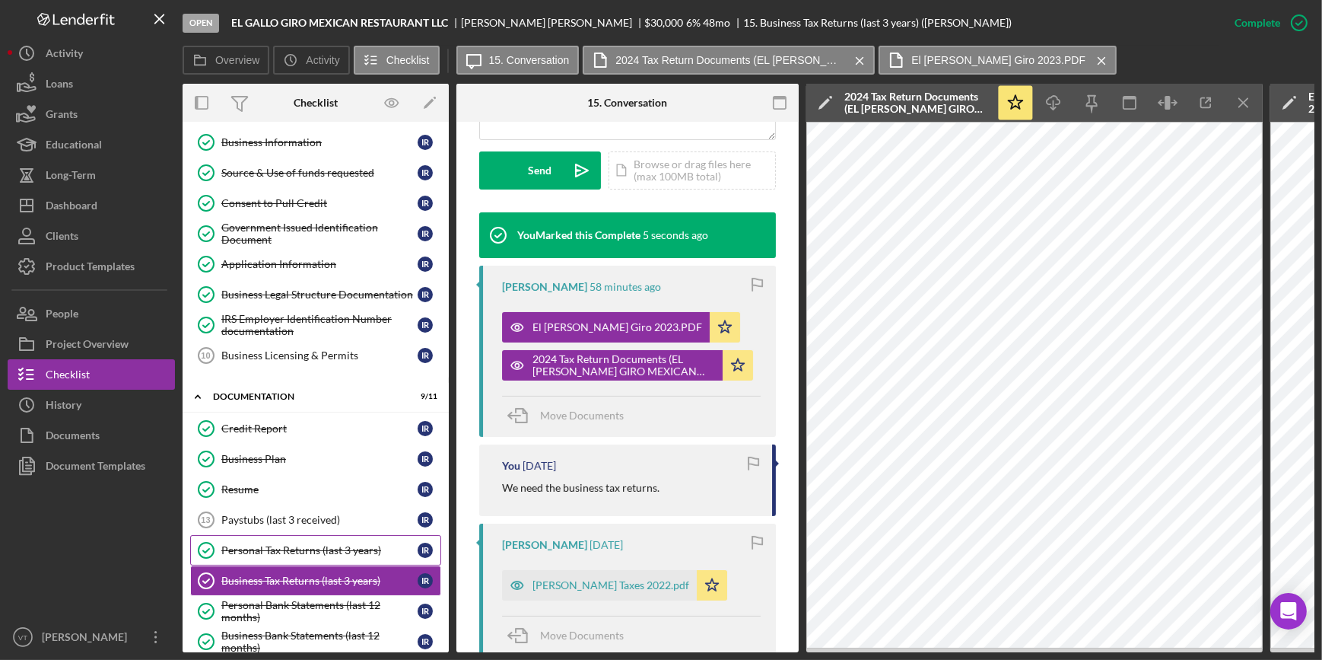
scroll to position [274, 0]
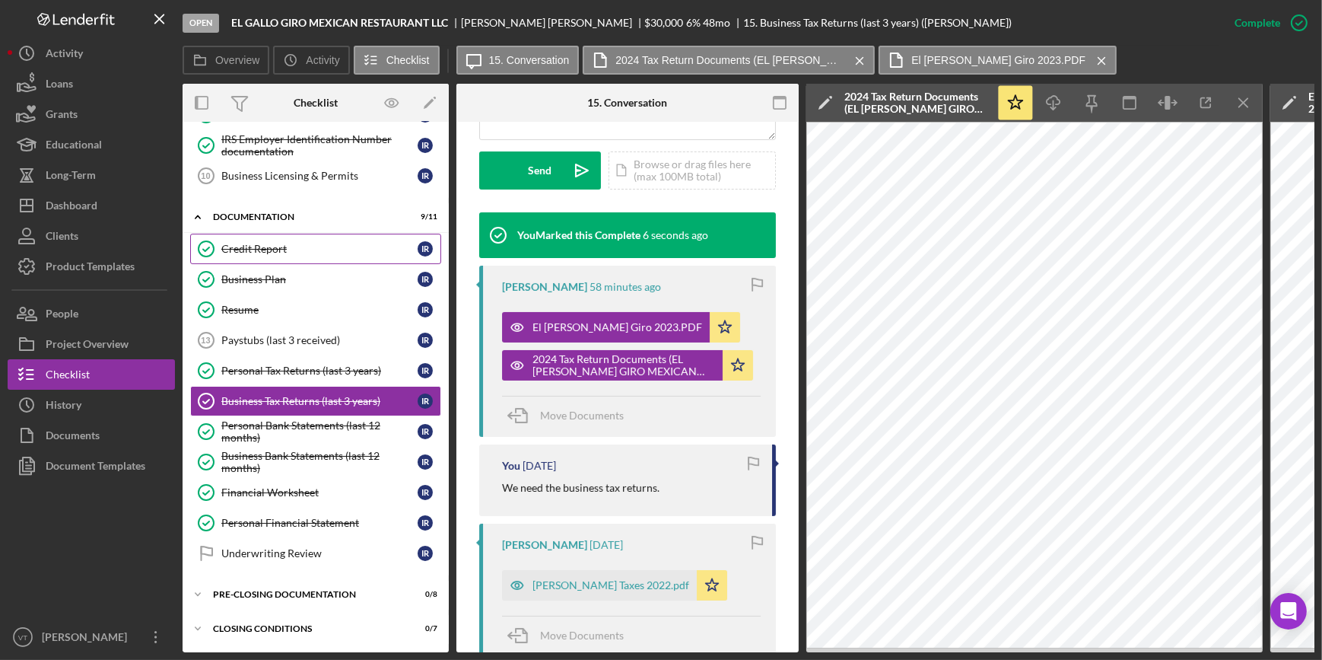
click at [253, 243] on div "Credit Report" at bounding box center [319, 249] width 196 height 12
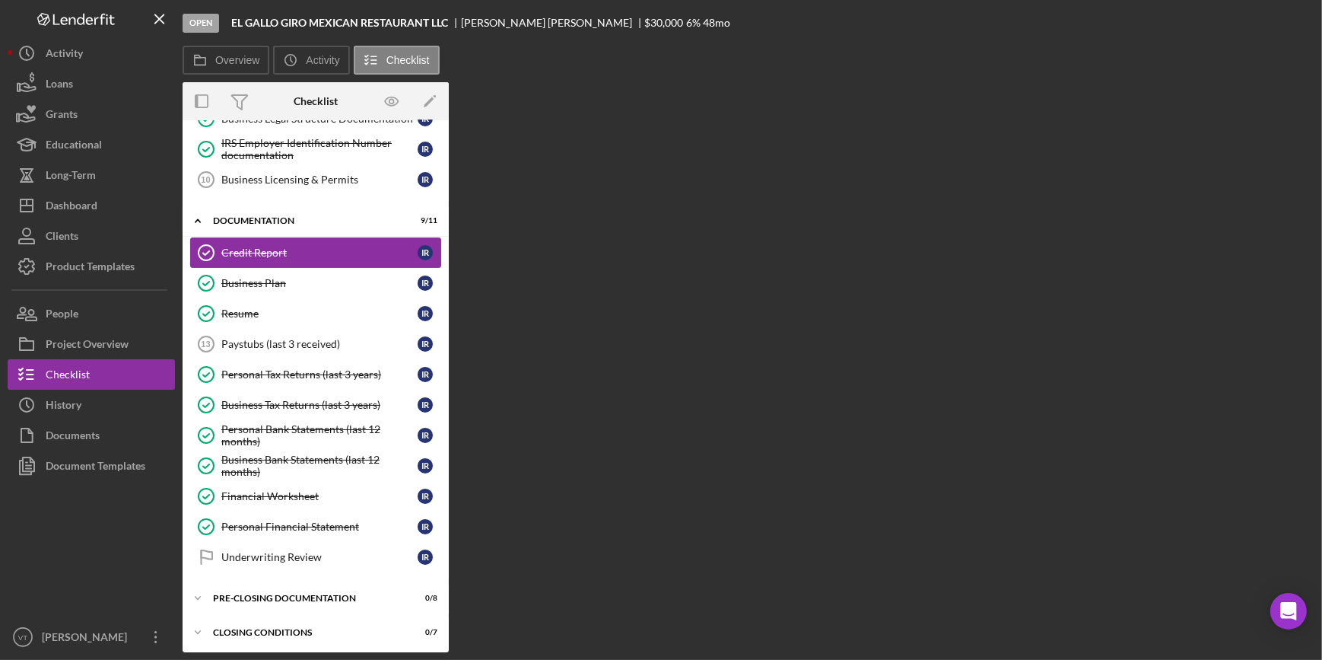
scroll to position [270, 0]
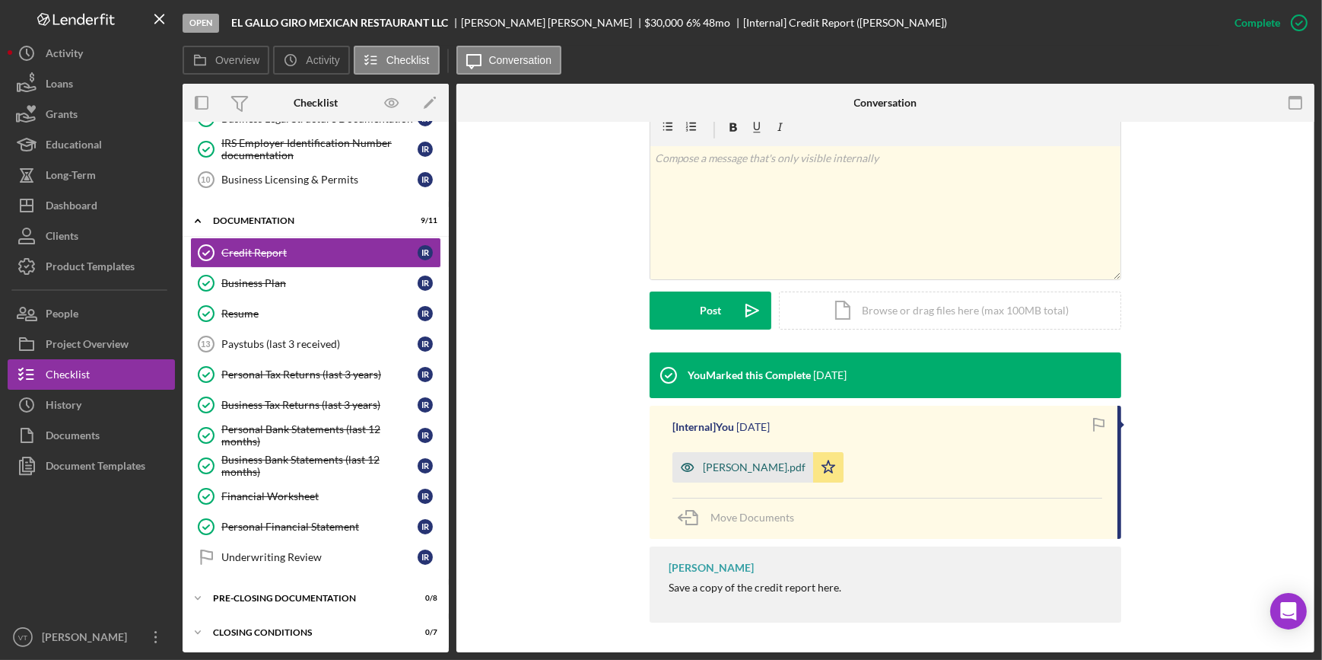
click at [703, 459] on div "Rivera-RuizCR.pdf" at bounding box center [743, 467] width 141 height 30
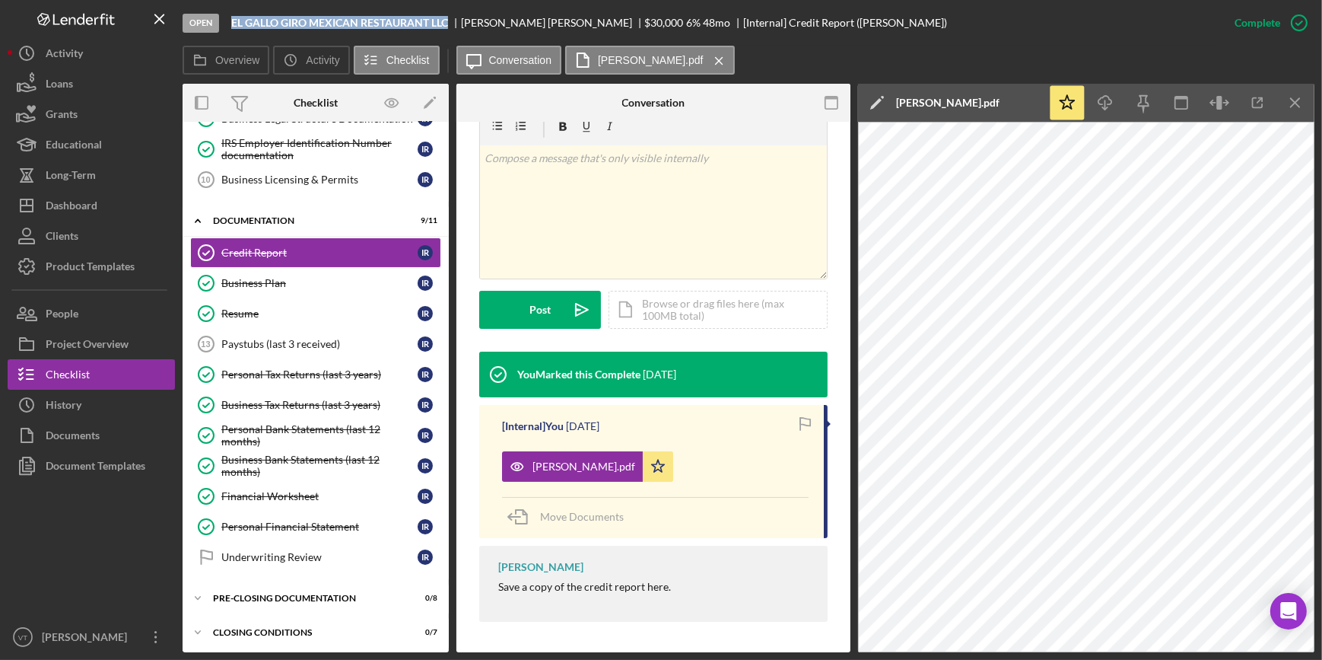
drag, startPoint x: 447, startPoint y: 22, endPoint x: 226, endPoint y: 20, distance: 220.6
click at [226, 20] on div "Open EL GALLO GIRO MEXICAN RESTAURANT LLC INES RIVERA RUIZ $30,000 $30,000 6 % …" at bounding box center [701, 23] width 1037 height 46
copy b "EL GALLO GIRO MEXICAN RESTAURANT LLC"
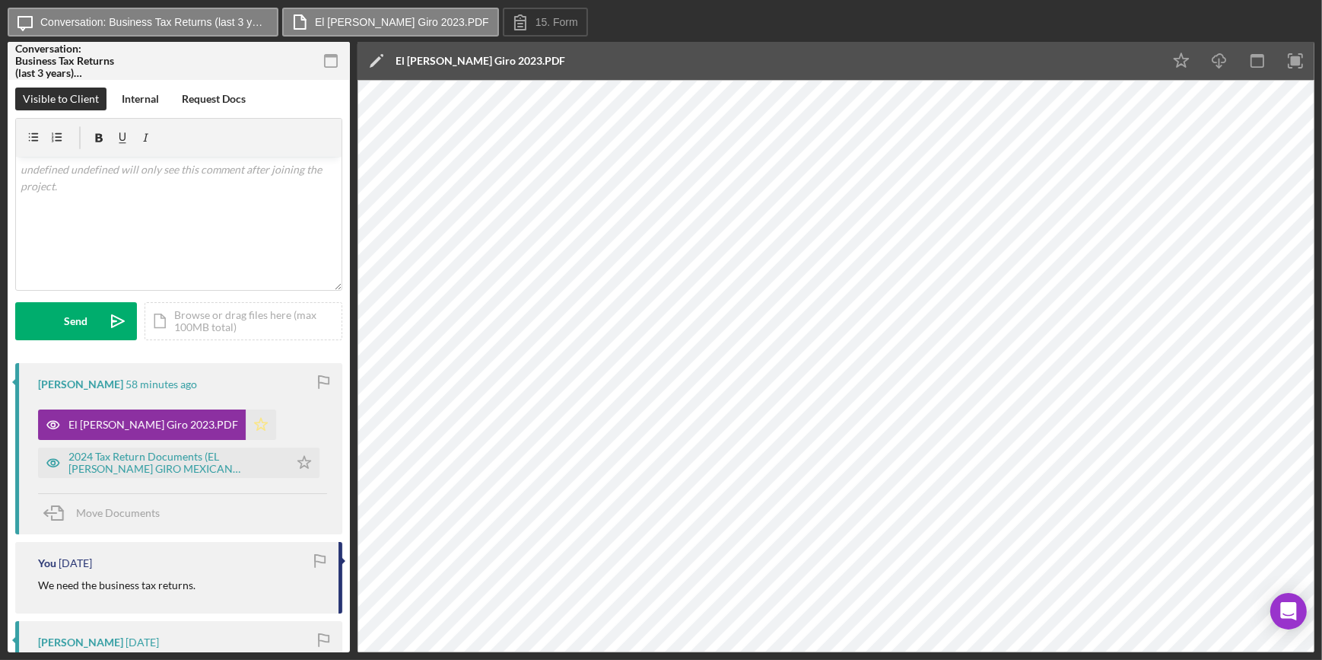
click at [246, 418] on icon "Icon/Star" at bounding box center [261, 424] width 30 height 30
click at [189, 462] on div "2024 Tax Return Documents (EL [PERSON_NAME] GIRO MEXICAN RESTAURANT).pdf" at bounding box center [174, 462] width 213 height 24
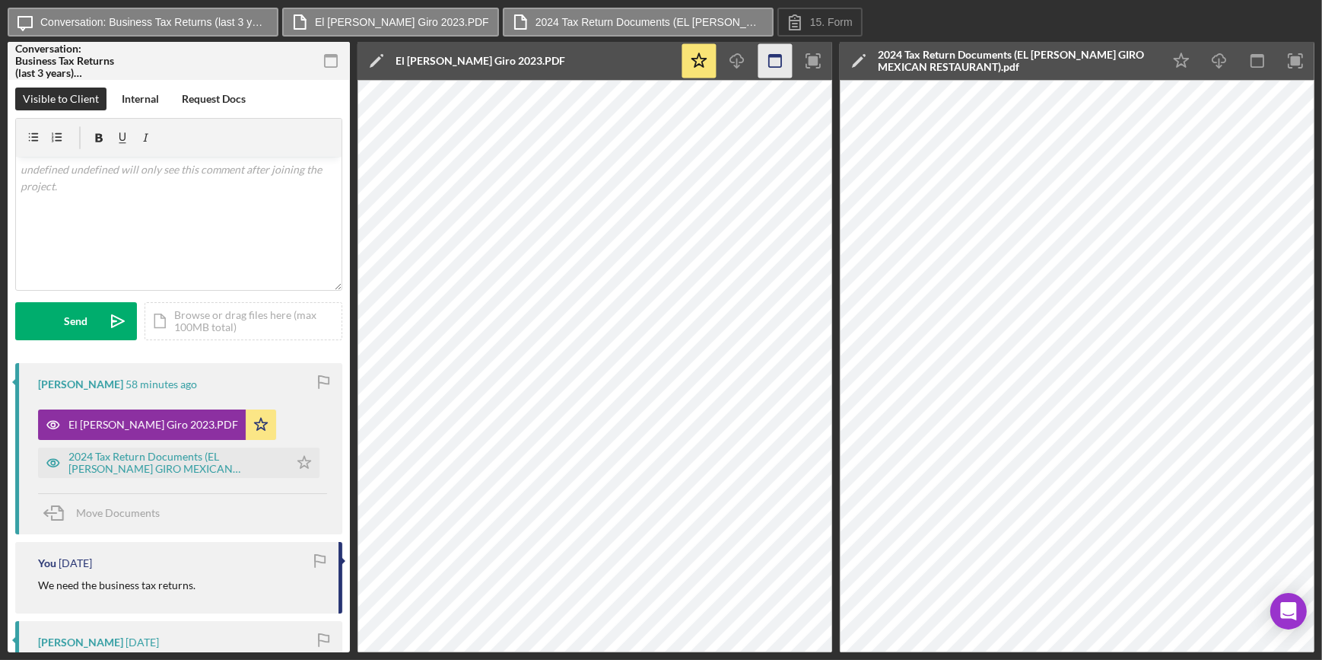
click at [1247, 62] on icon "button" at bounding box center [1258, 61] width 34 height 34
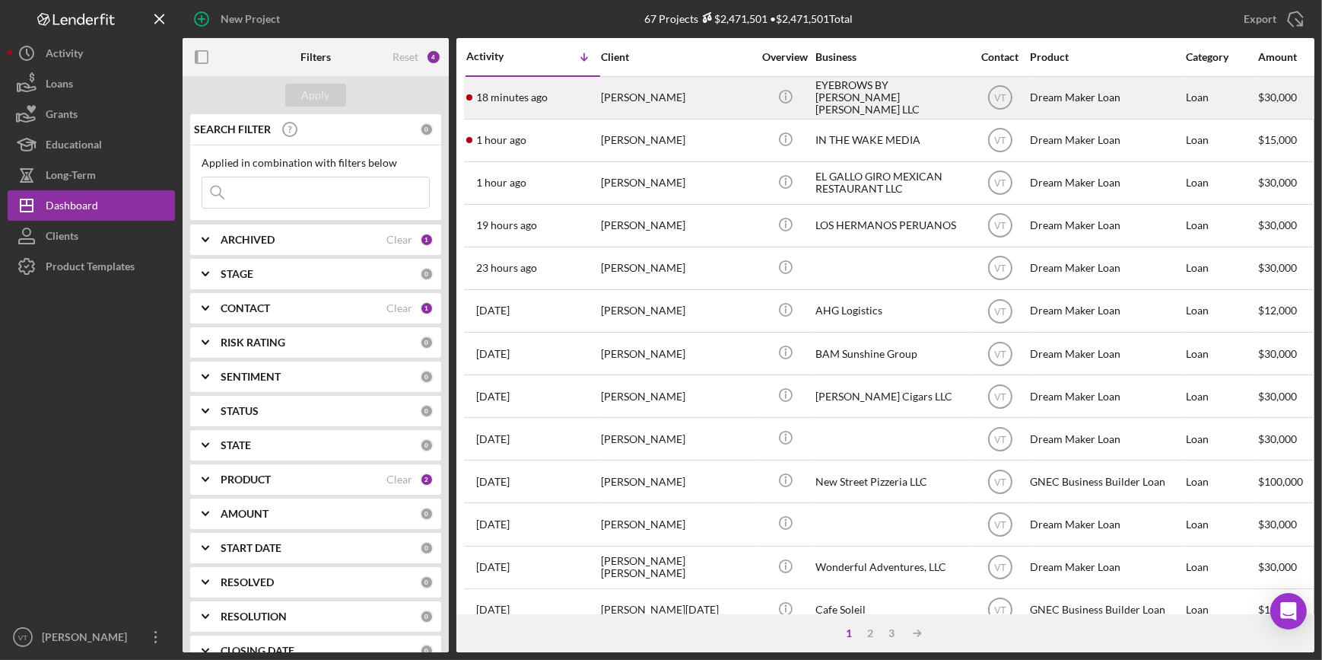
click at [610, 93] on div "[PERSON_NAME]" at bounding box center [677, 98] width 152 height 40
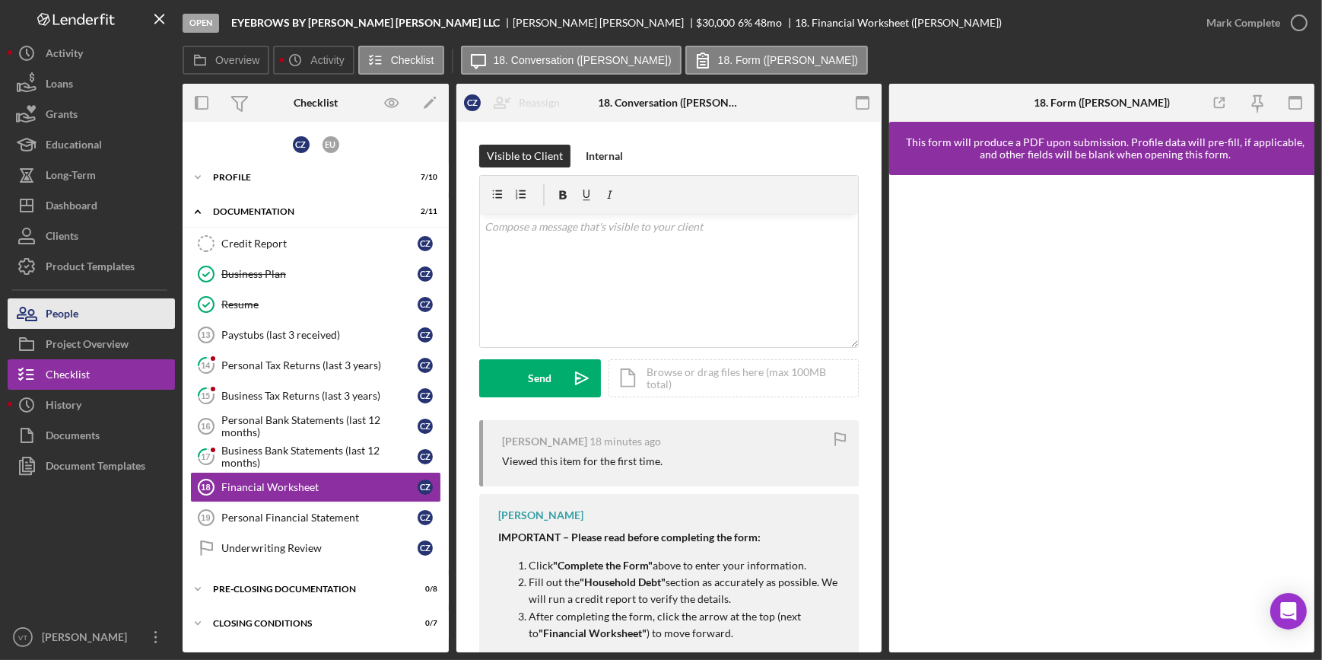
click at [115, 316] on button "People" at bounding box center [91, 313] width 167 height 30
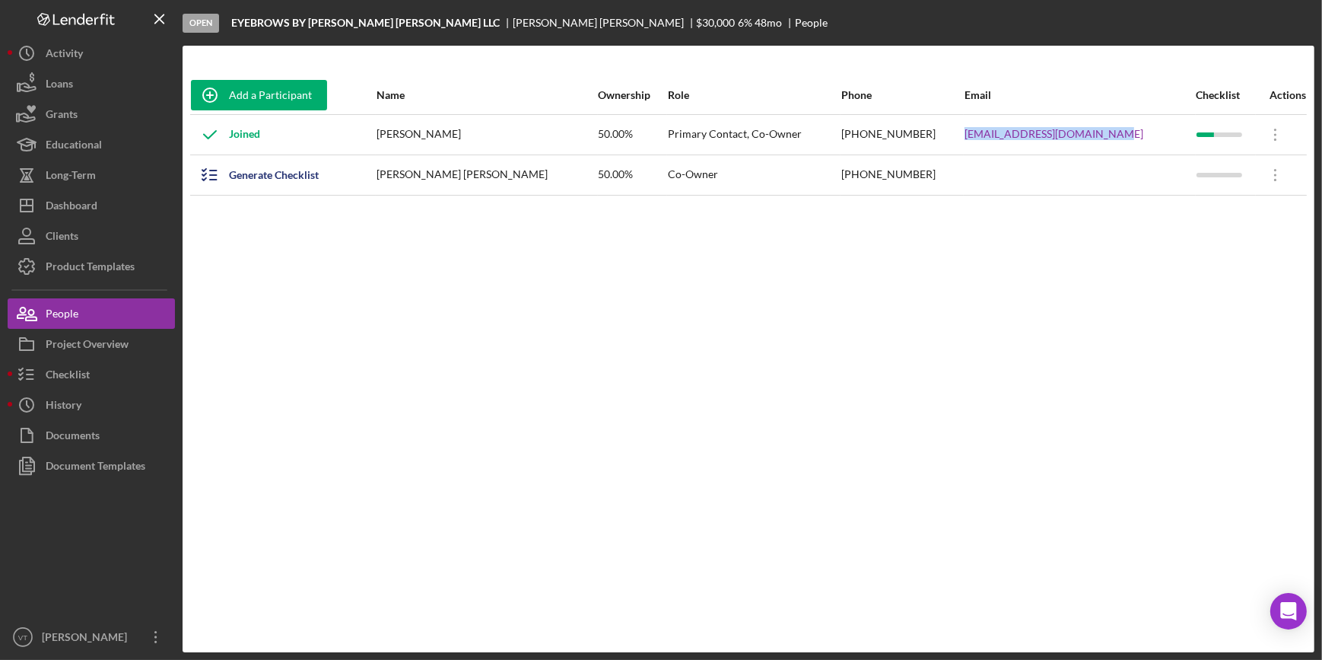
drag, startPoint x: 1142, startPoint y: 134, endPoint x: 970, endPoint y: 142, distance: 172.1
click at [970, 142] on tr "Joined [PERSON_NAME] 50.00% Primary Contact, Co-Owner [PHONE_NUMBER] [EMAIL_ADD…" at bounding box center [748, 134] width 1117 height 40
click at [567, 291] on div "Add a Participant Name Ownership Role Phone Email Checklist Actions Joined [PER…" at bounding box center [749, 348] width 1132 height 545
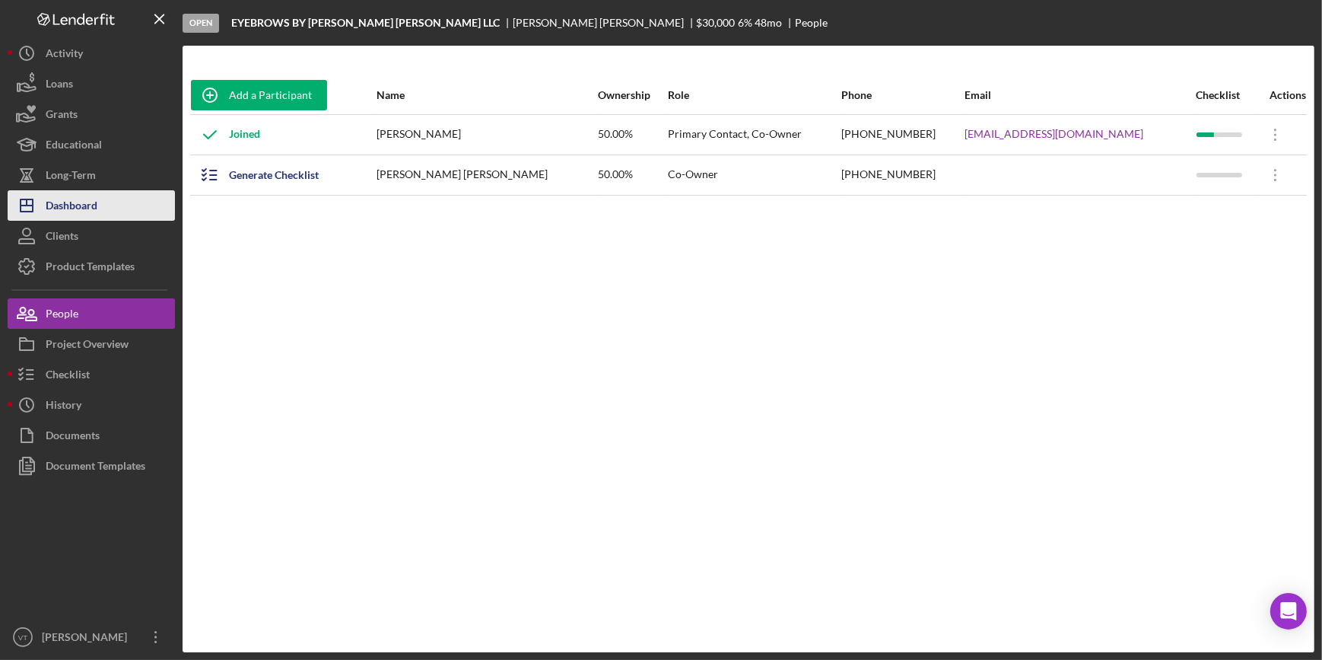
click at [94, 202] on div "Dashboard" at bounding box center [72, 207] width 52 height 34
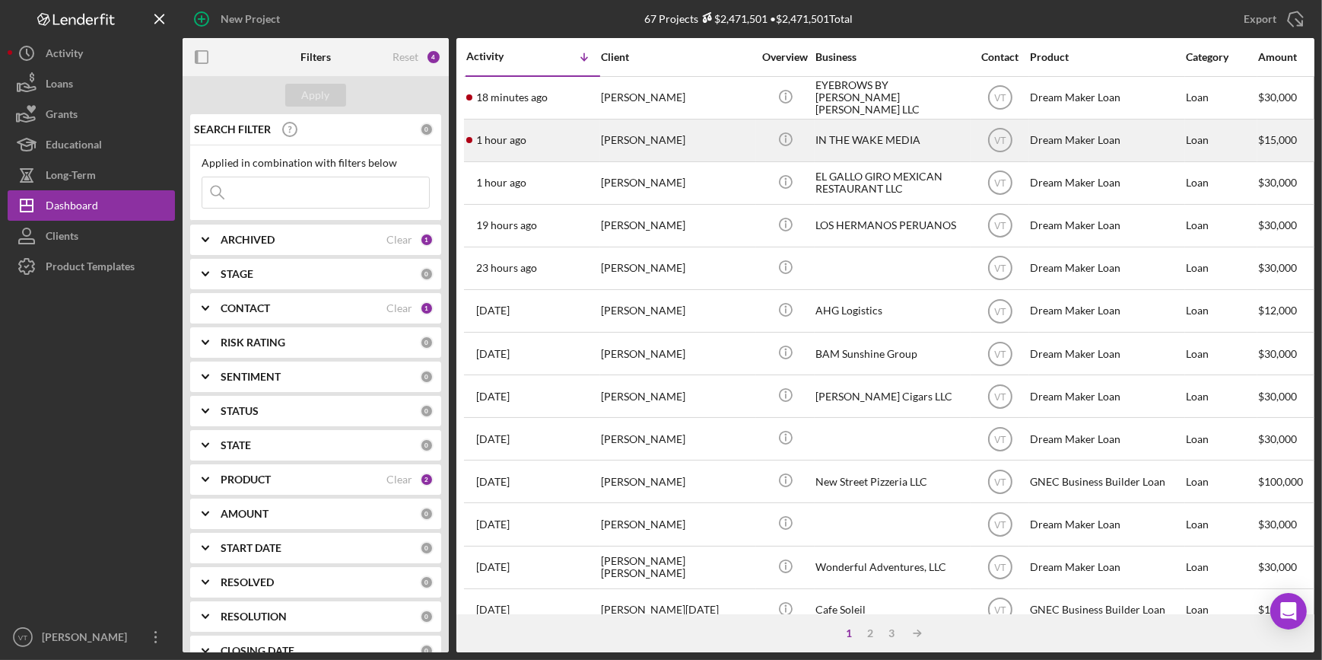
click at [695, 132] on div "[PERSON_NAME]" at bounding box center [677, 140] width 152 height 40
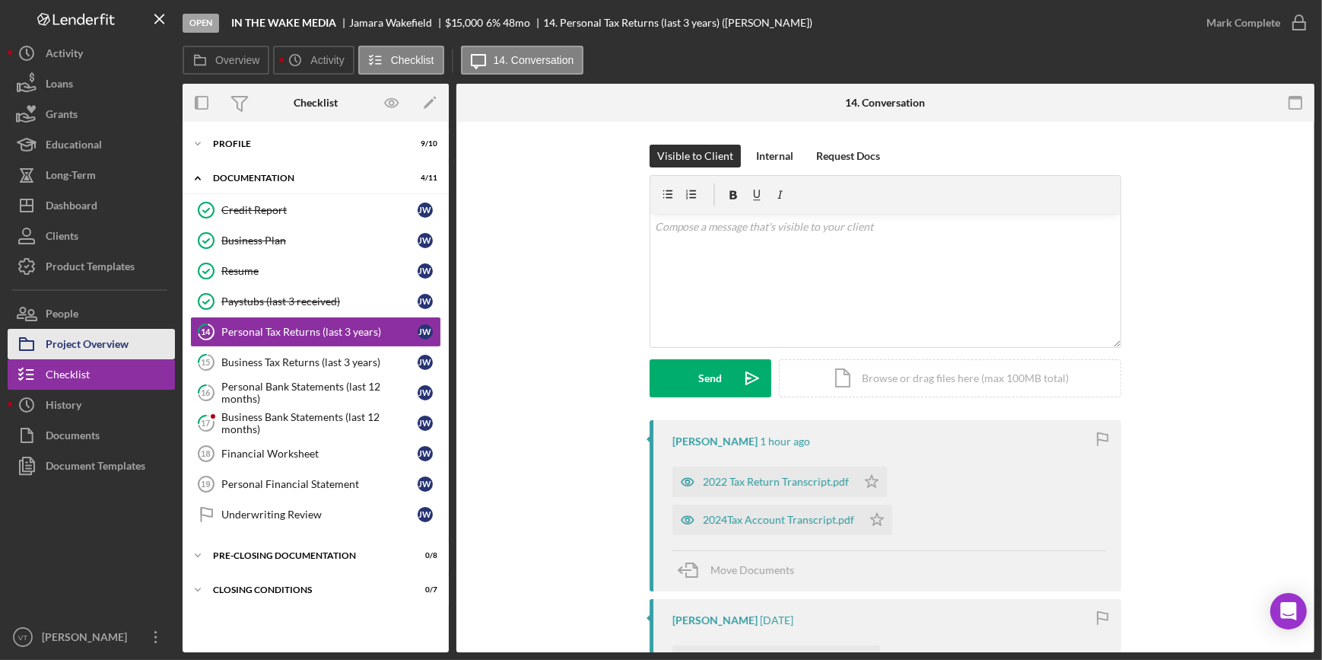
click at [132, 337] on button "Project Overview" at bounding box center [91, 344] width 167 height 30
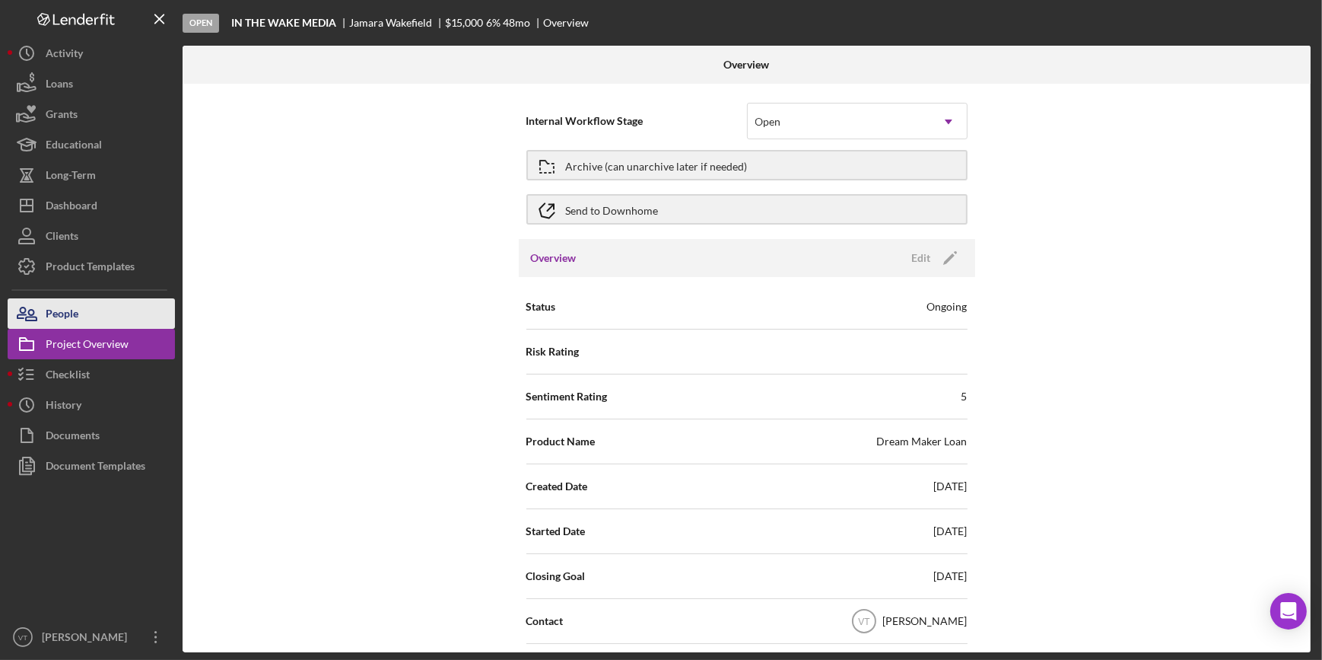
click at [134, 320] on button "People" at bounding box center [91, 313] width 167 height 30
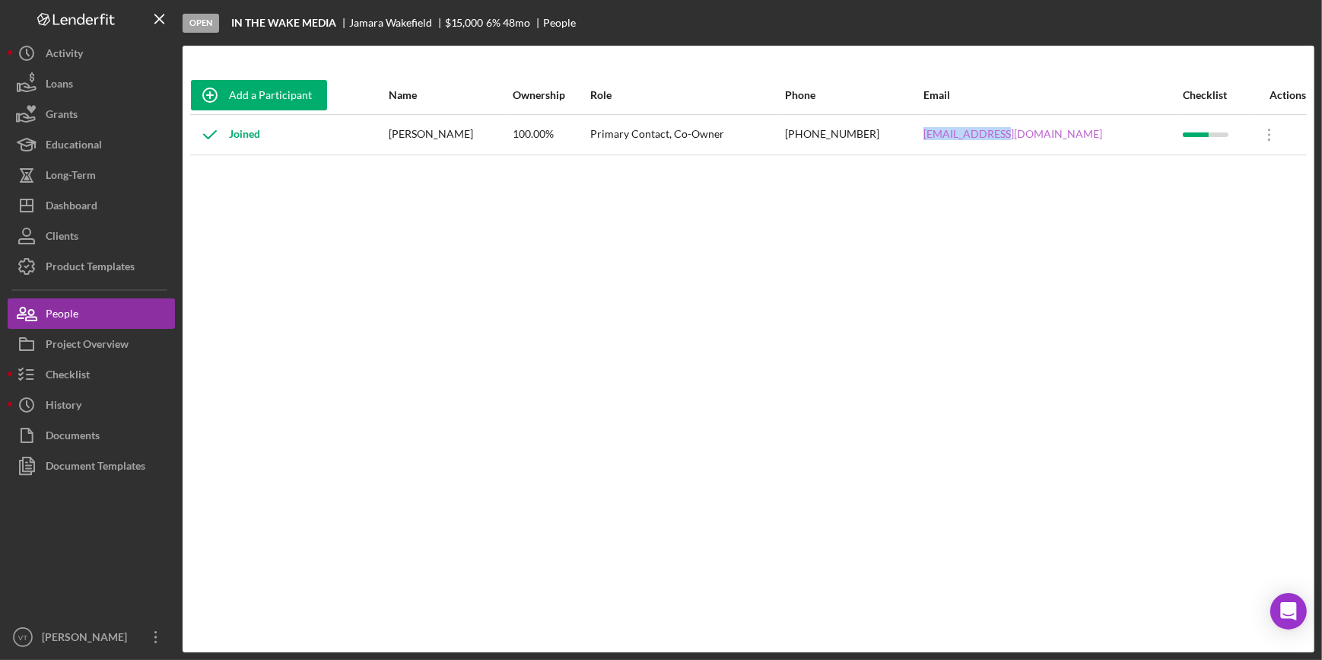
drag, startPoint x: 1102, startPoint y: 131, endPoint x: 1013, endPoint y: 136, distance: 89.2
click at [1013, 136] on div "[EMAIL_ADDRESS][DOMAIN_NAME]" at bounding box center [1053, 135] width 258 height 38
click at [1013, 136] on link "[EMAIL_ADDRESS][DOMAIN_NAME]" at bounding box center [1013, 134] width 179 height 12
click at [892, 363] on div "Add a Participant Name Ownership Role Phone Email Checklist Actions Joined [PER…" at bounding box center [749, 348] width 1132 height 545
drag, startPoint x: 1103, startPoint y: 137, endPoint x: 1010, endPoint y: 126, distance: 94.3
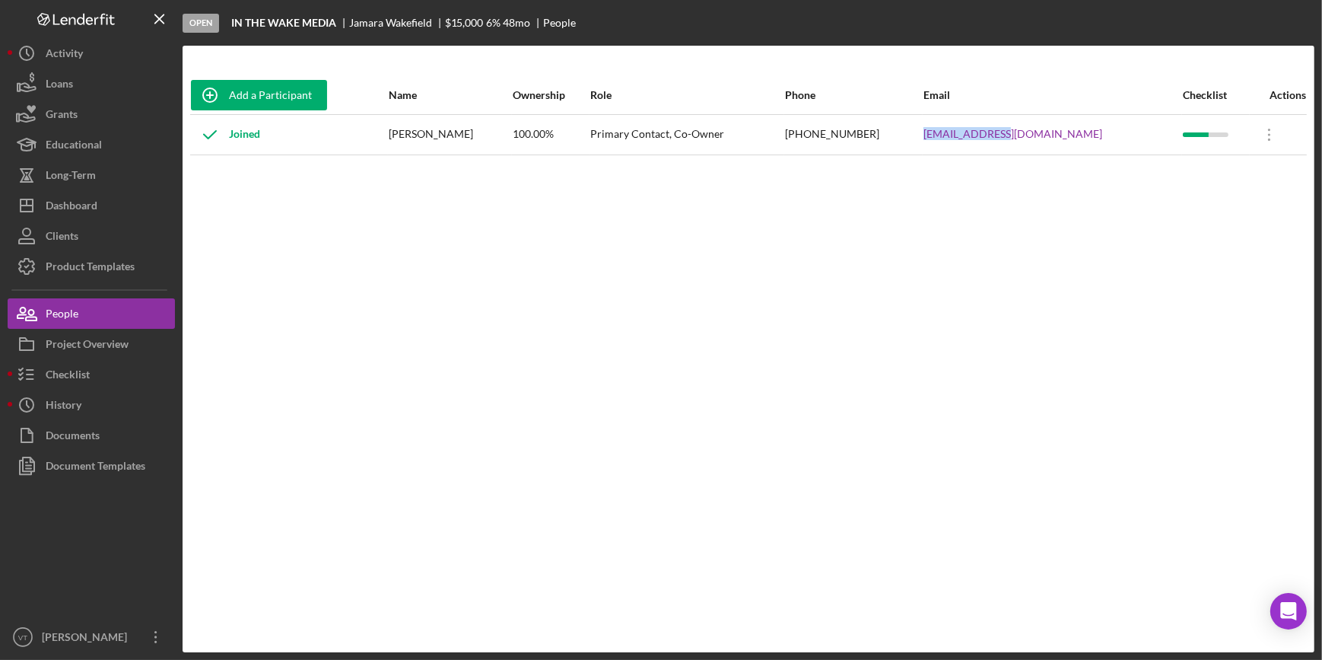
click at [1010, 126] on tr "Joined [PERSON_NAME][GEOGRAPHIC_DATA] 100.00% Primary Contact, Co-Owner [PHONE_…" at bounding box center [748, 134] width 1117 height 40
copy tr "[EMAIL_ADDRESS][DOMAIN_NAME]"
drag, startPoint x: 332, startPoint y: 21, endPoint x: 224, endPoint y: 22, distance: 108.0
click at [224, 22] on div "Open IN THE WAKE MEDIA [PERSON_NAME] $15,000 $15,000 6 % 48 mo People" at bounding box center [749, 23] width 1132 height 46
copy div "IN THE WAKE MEDIA"
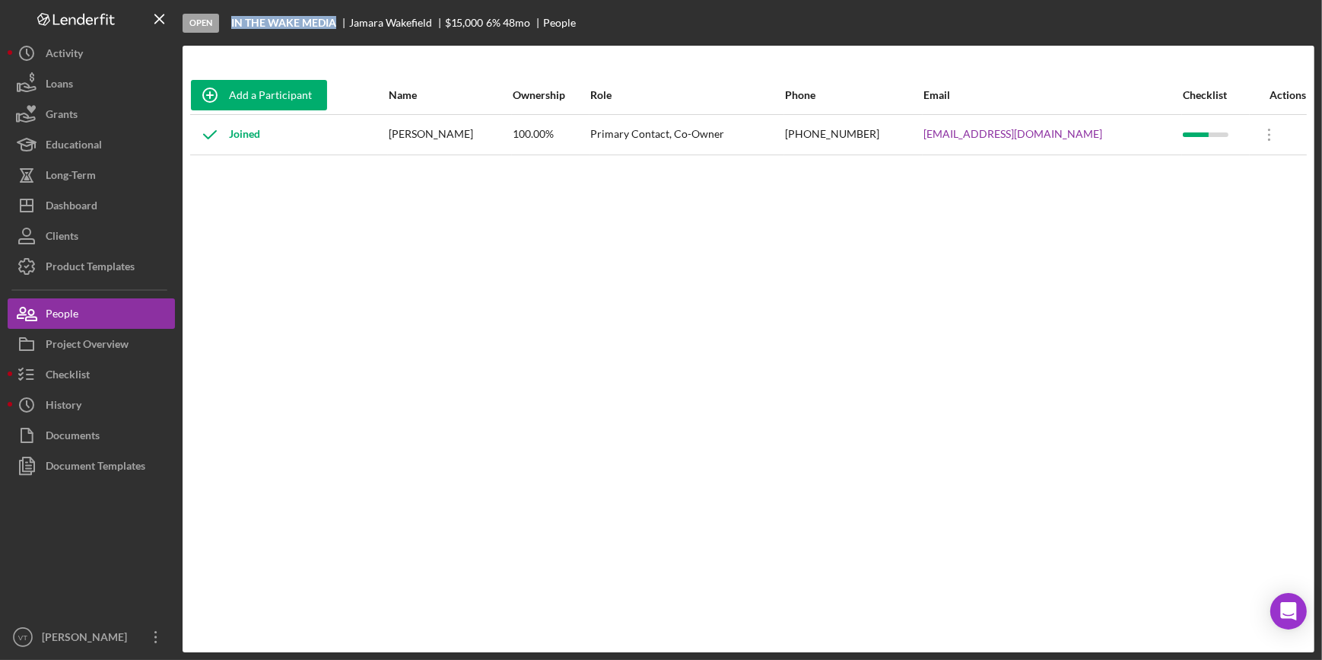
click at [332, 17] on b "IN THE WAKE MEDIA" at bounding box center [283, 23] width 105 height 12
drag, startPoint x: 339, startPoint y: 22, endPoint x: 231, endPoint y: 16, distance: 107.4
click at [231, 17] on div "IN THE WAKE MEDIA" at bounding box center [290, 23] width 118 height 12
copy b "IN THE WAKE MEDIA"
click at [134, 343] on button "Project Overview" at bounding box center [91, 344] width 167 height 30
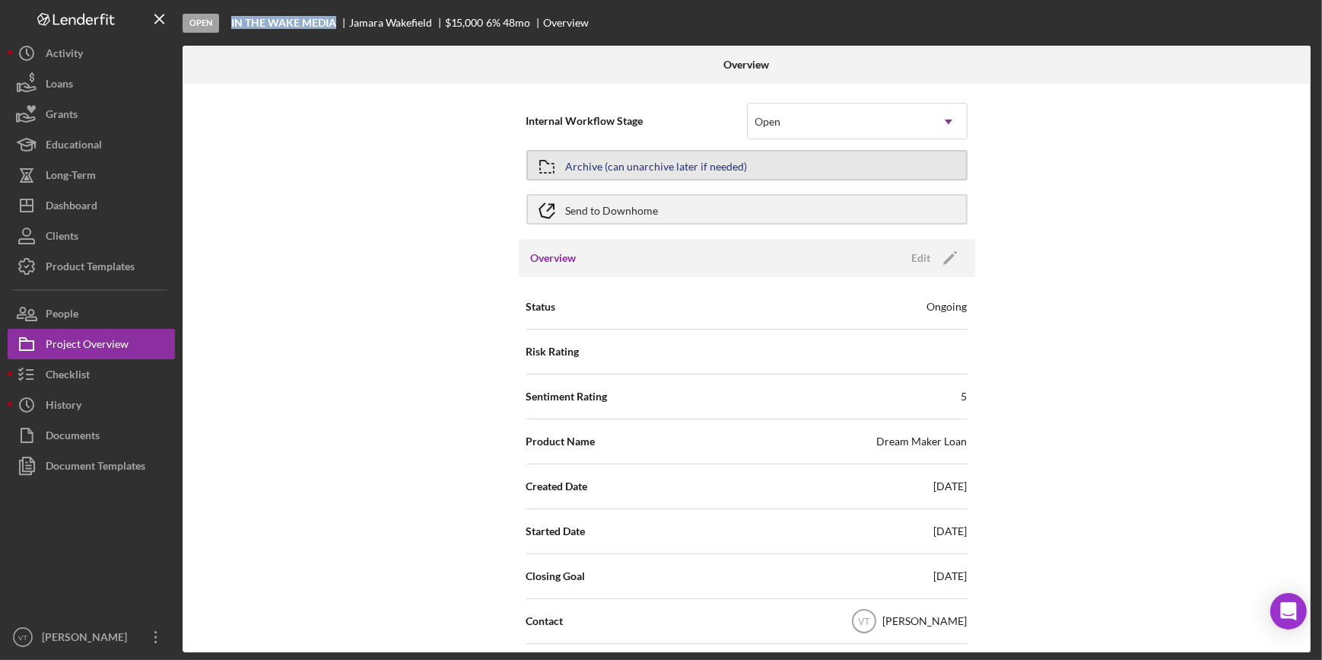
click at [826, 158] on button "Archive (can unarchive later if needed)" at bounding box center [746, 165] width 441 height 30
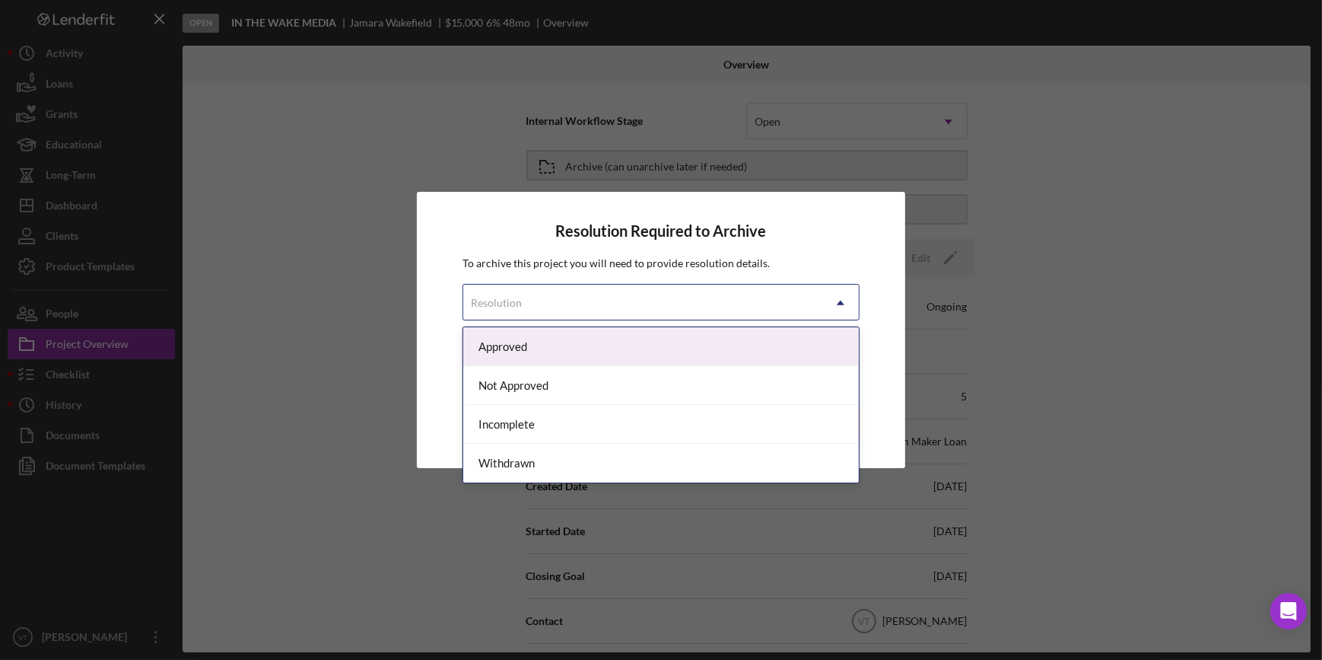
click at [757, 301] on div "Resolution" at bounding box center [642, 302] width 358 height 35
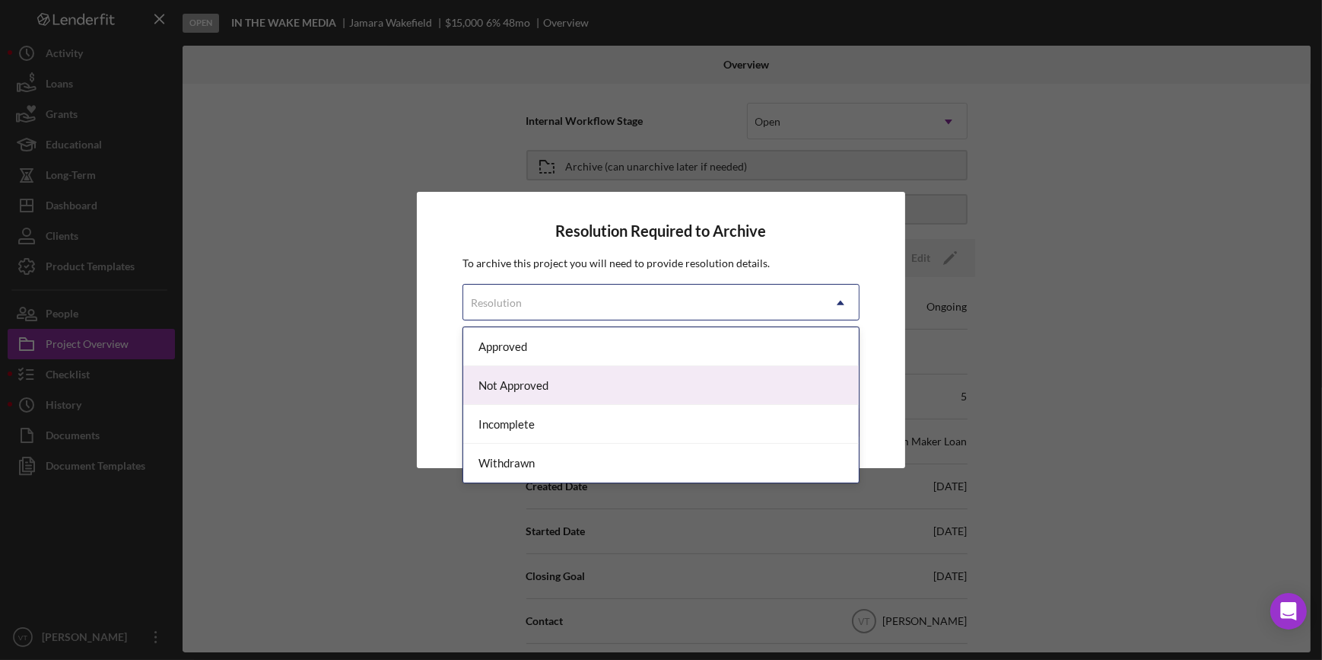
click at [635, 379] on div "Not Approved" at bounding box center [660, 385] width 395 height 39
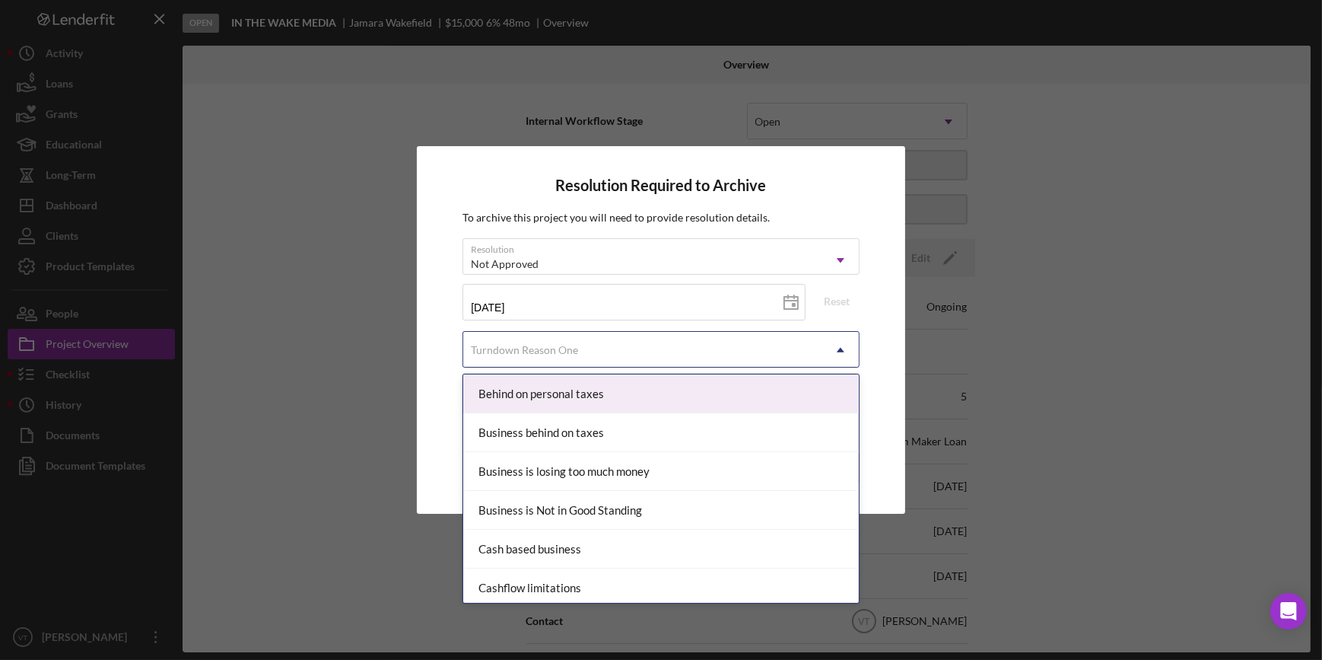
click at [624, 347] on div "Turndown Reason One" at bounding box center [642, 349] width 358 height 35
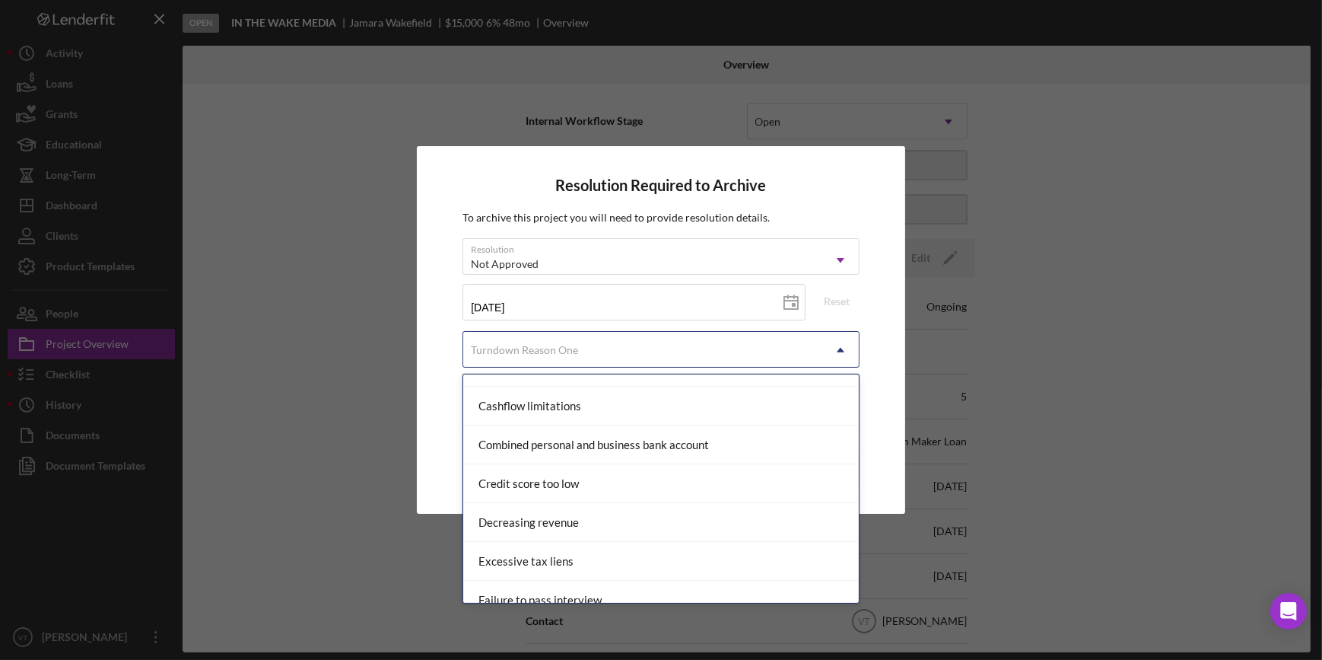
scroll to position [276, 0]
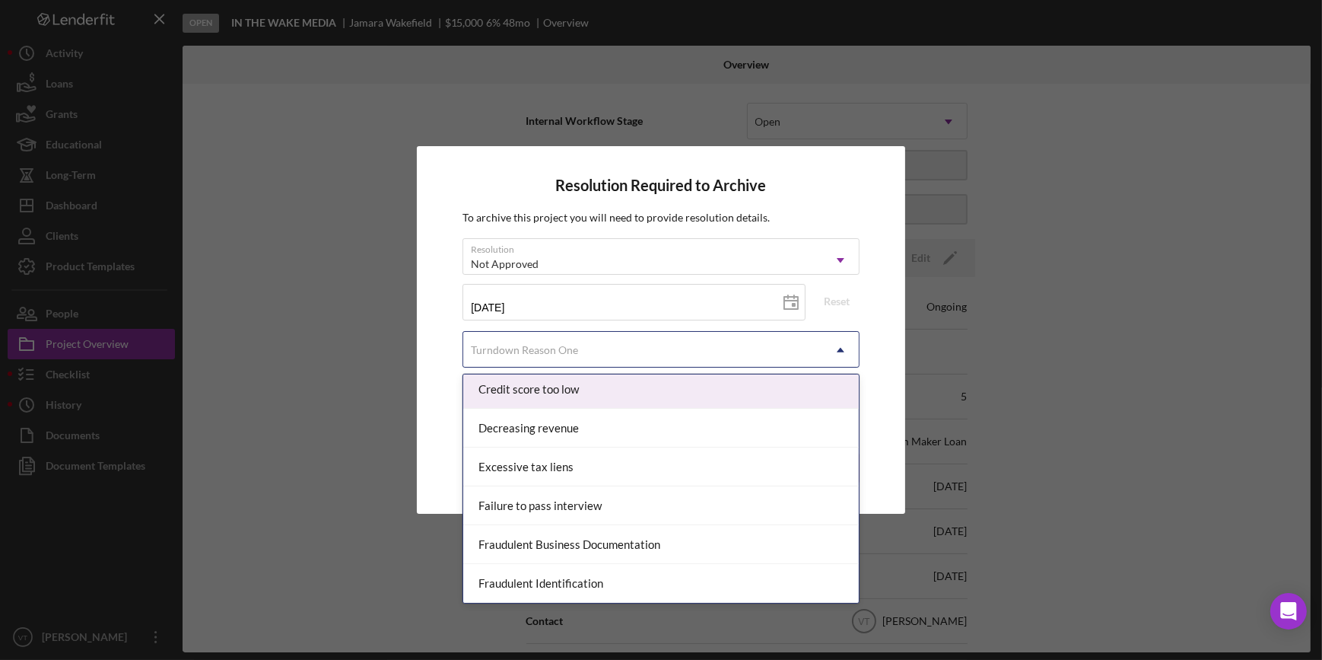
click at [589, 381] on div "Credit score too low" at bounding box center [660, 389] width 395 height 39
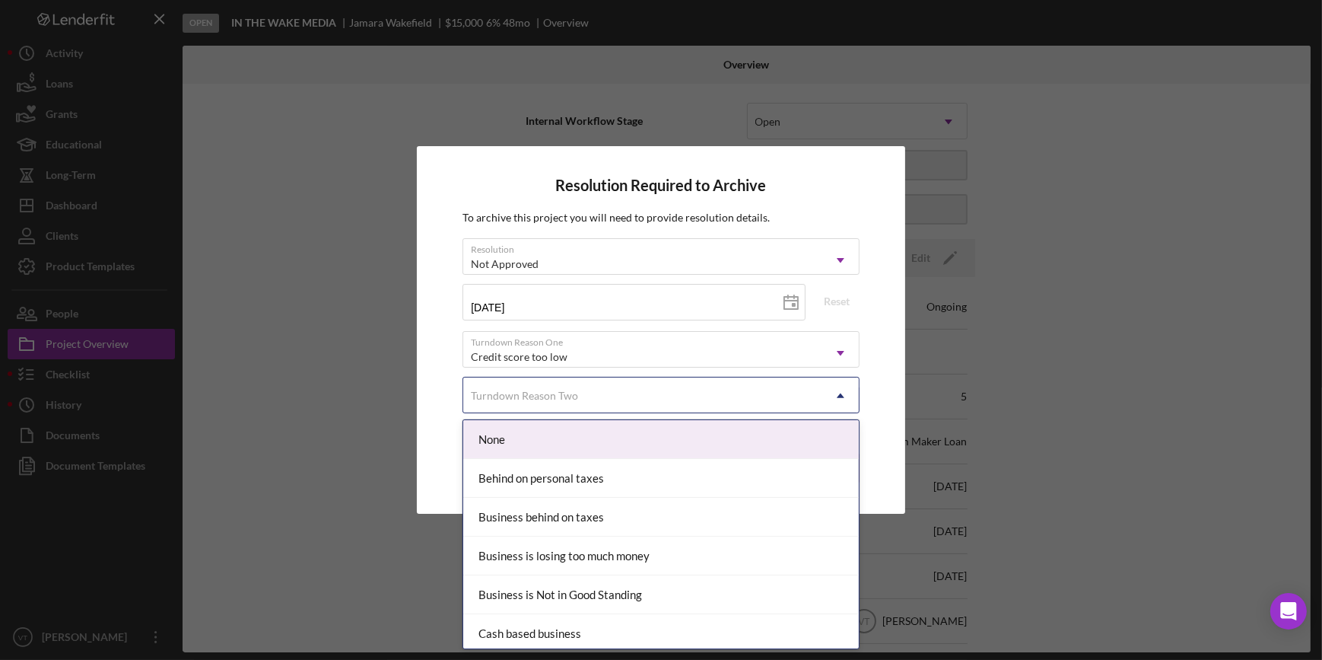
click at [817, 396] on div "Turndown Reason Two" at bounding box center [642, 395] width 358 height 35
click at [649, 445] on div "None" at bounding box center [660, 439] width 395 height 39
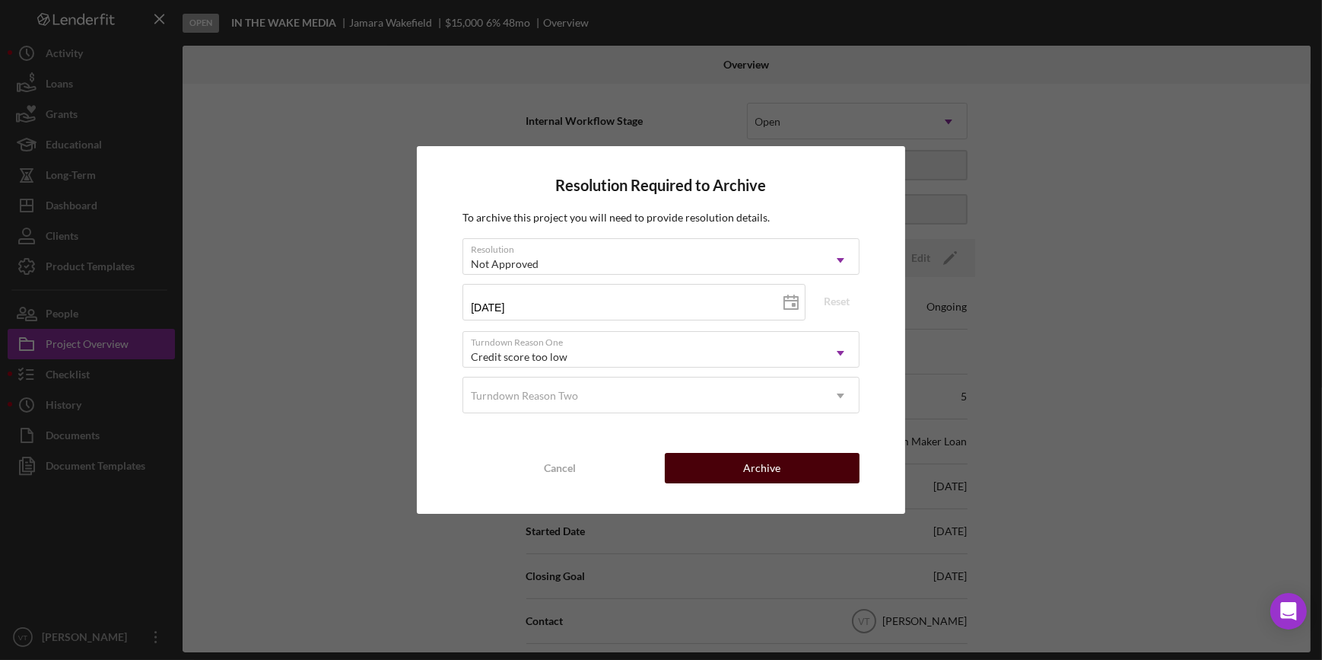
click at [701, 464] on button "Archive" at bounding box center [762, 468] width 195 height 30
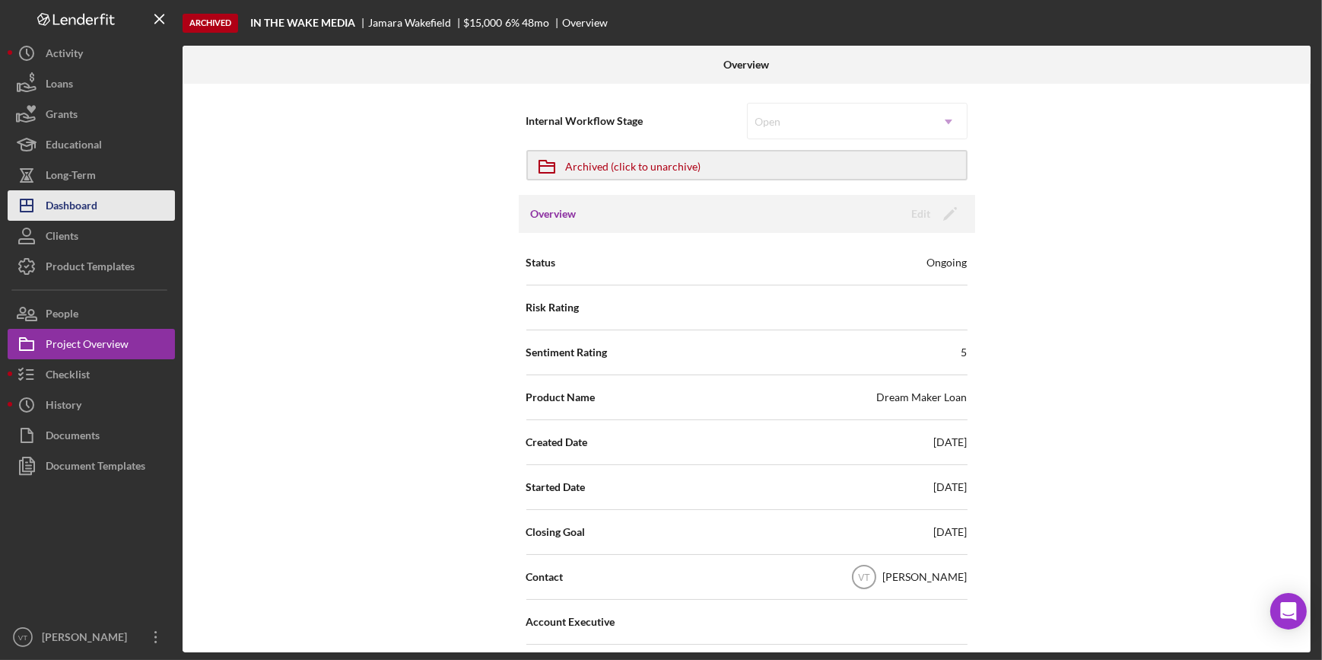
click at [60, 203] on div "Dashboard" at bounding box center [72, 207] width 52 height 34
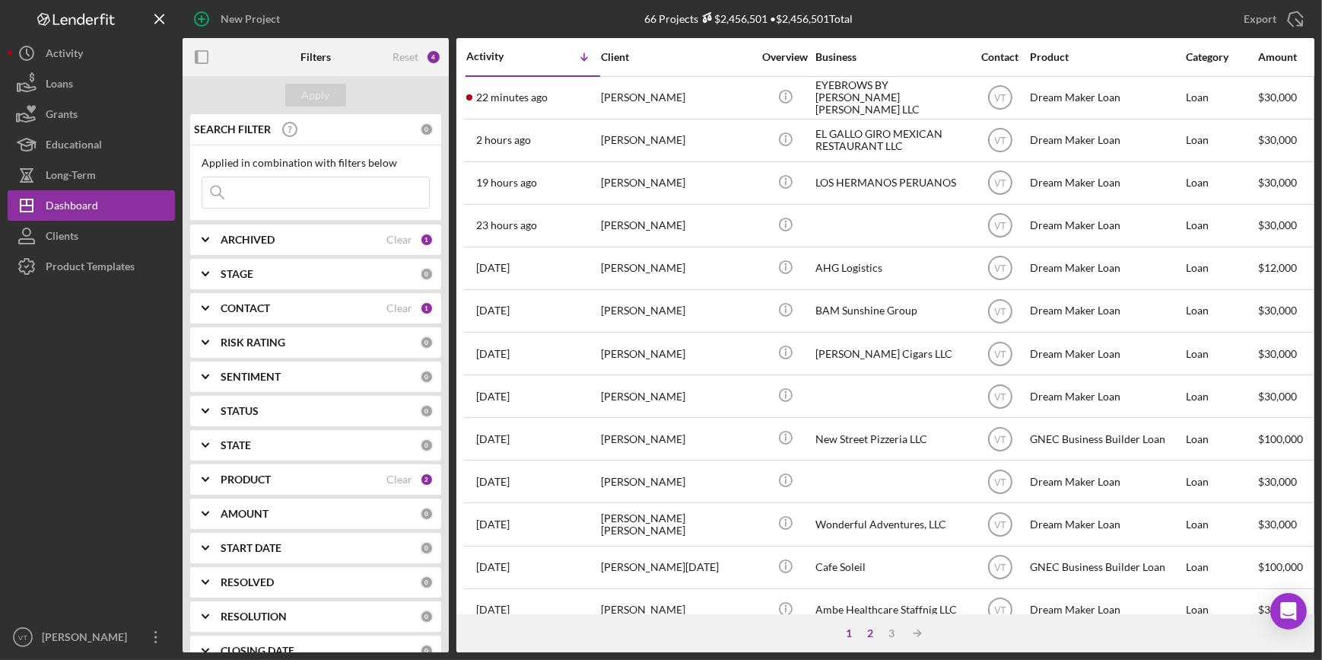
click at [870, 627] on div "2" at bounding box center [870, 633] width 21 height 12
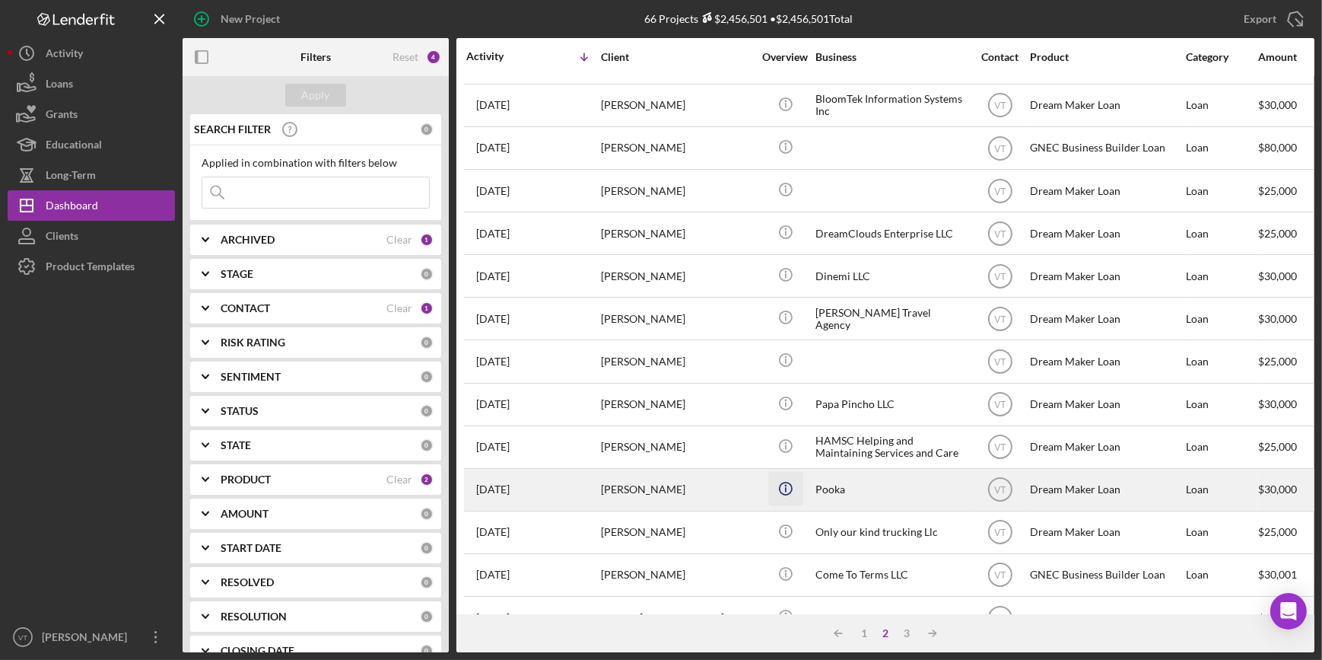
scroll to position [276, 0]
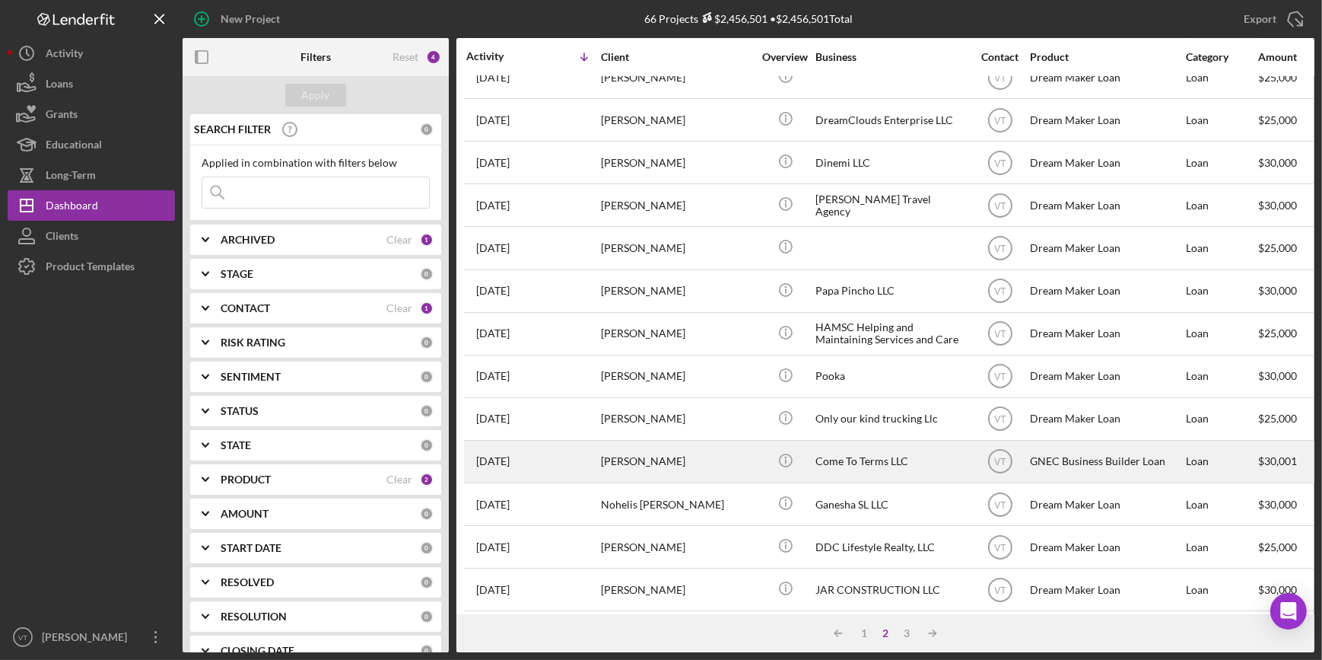
click at [730, 469] on div "[PERSON_NAME]" at bounding box center [677, 461] width 152 height 40
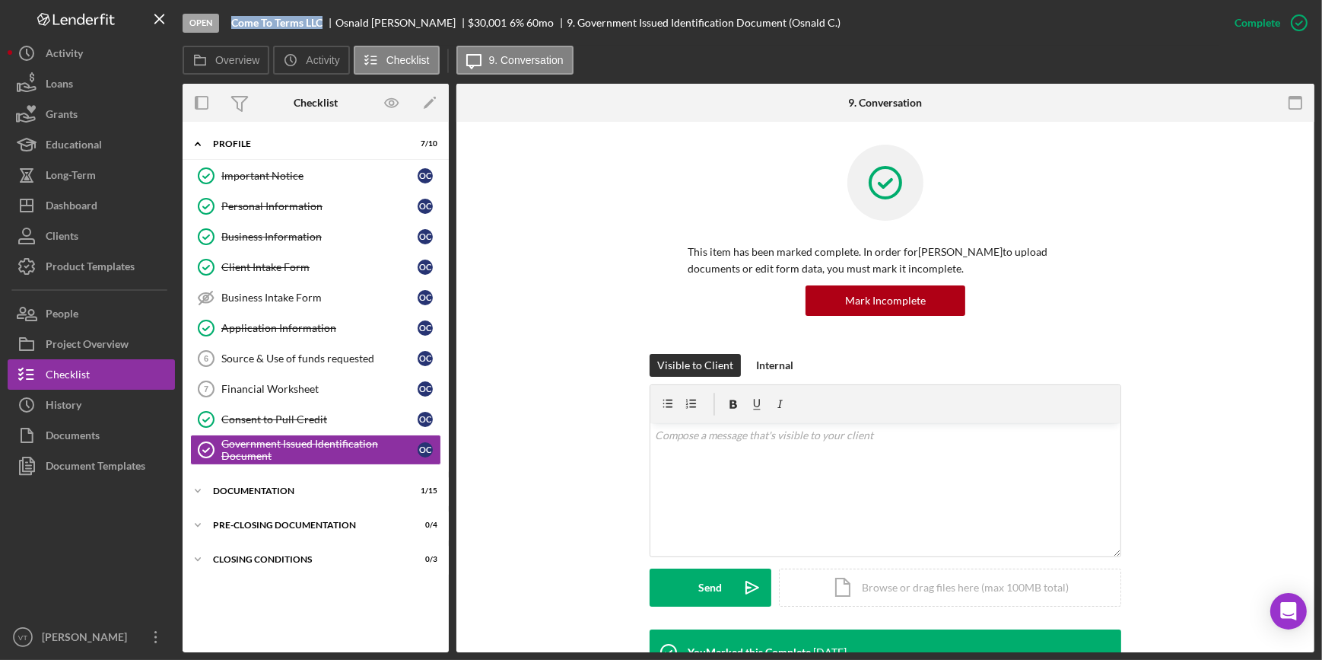
drag, startPoint x: 325, startPoint y: 22, endPoint x: 231, endPoint y: 18, distance: 94.4
click at [231, 18] on div "Come To Terms LLC" at bounding box center [283, 23] width 104 height 12
copy b "Come To Terms LLC"
click at [114, 307] on button "People" at bounding box center [91, 313] width 167 height 30
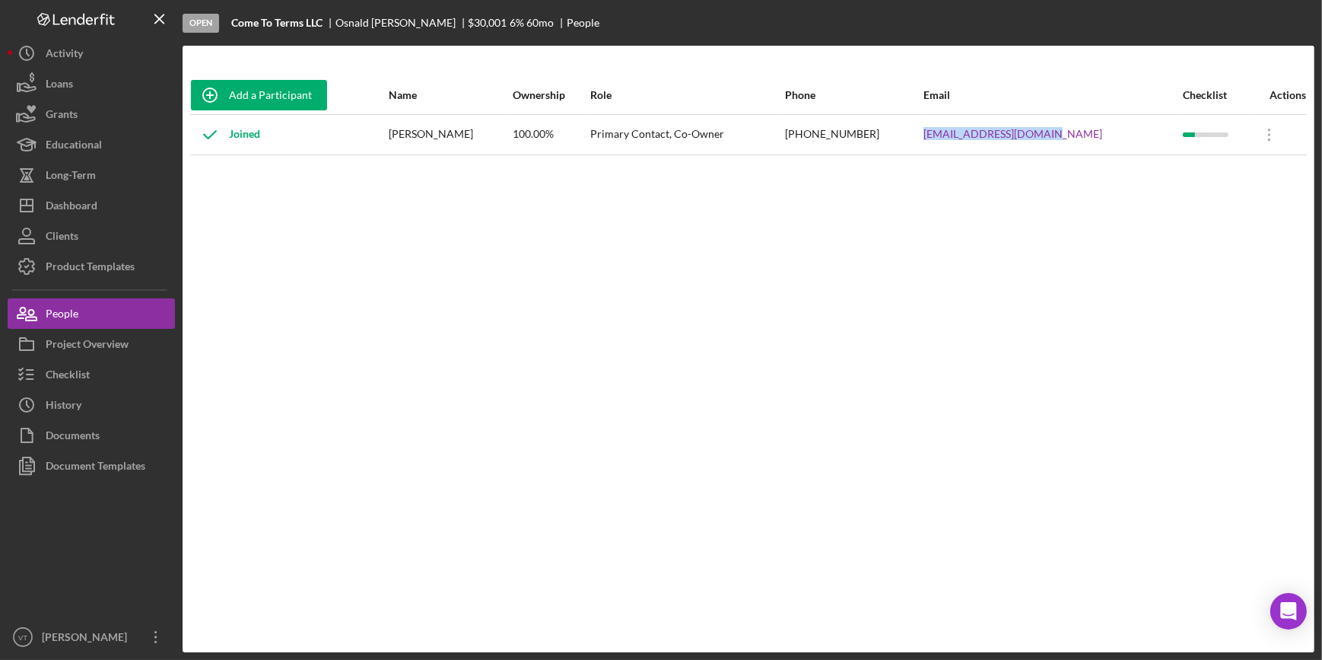
drag, startPoint x: 1099, startPoint y: 132, endPoint x: 953, endPoint y: 131, distance: 145.3
click at [953, 131] on tr "Joined [PERSON_NAME] 100.00% Primary Contact, Co-Owner [PHONE_NUMBER] [EMAIL_AD…" at bounding box center [748, 134] width 1117 height 40
copy tr "[EMAIL_ADDRESS][DOMAIN_NAME]"
drag, startPoint x: 409, startPoint y: 21, endPoint x: 372, endPoint y: 22, distance: 37.3
click at [372, 22] on div "[PERSON_NAME]" at bounding box center [402, 23] width 133 height 12
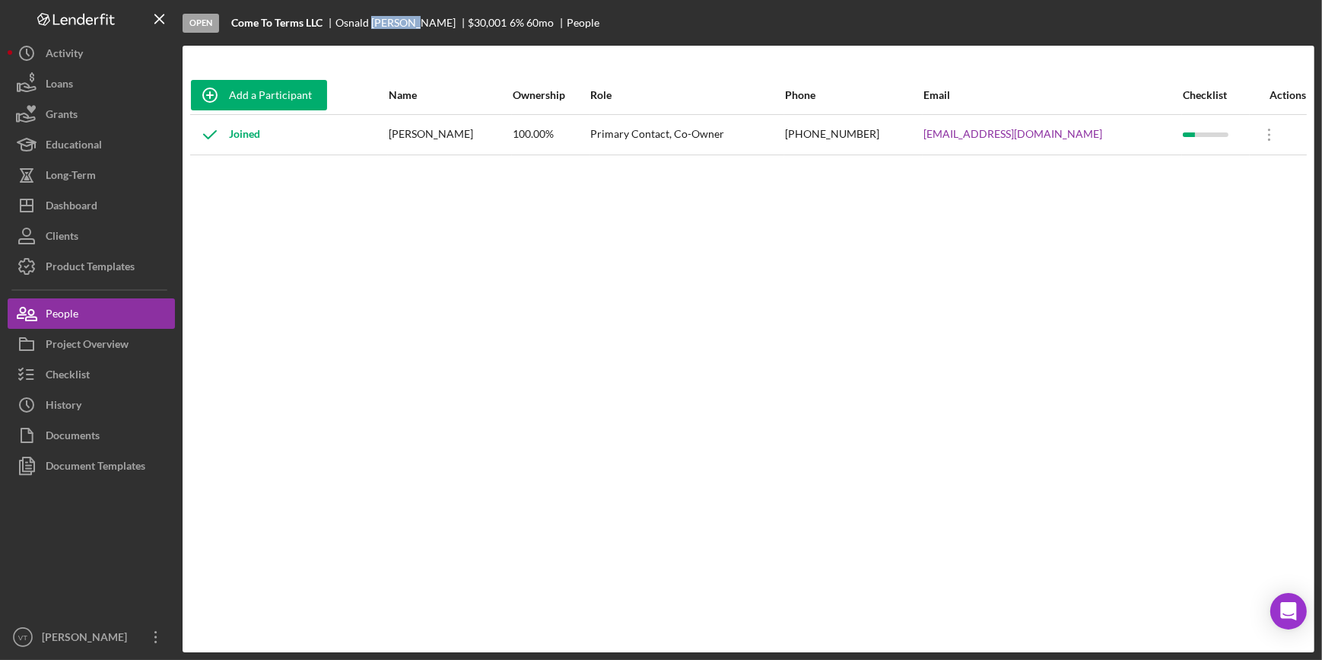
copy div "Calizair"
click at [422, 196] on div "Add a Participant Name Ownership Role Phone Email Checklist Actions Joined [PER…" at bounding box center [749, 348] width 1132 height 545
click at [374, 17] on div "[PERSON_NAME]" at bounding box center [402, 23] width 133 height 12
copy div "Calizaire"
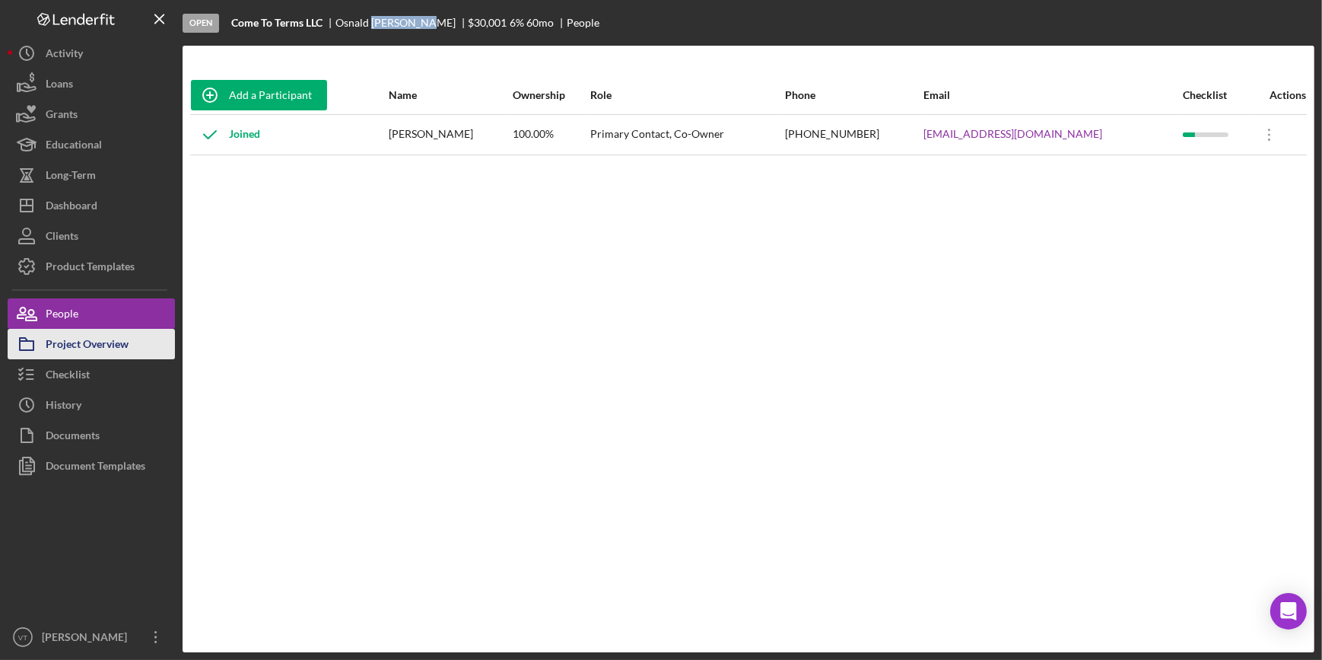
click at [91, 346] on div "Project Overview" at bounding box center [87, 346] width 83 height 34
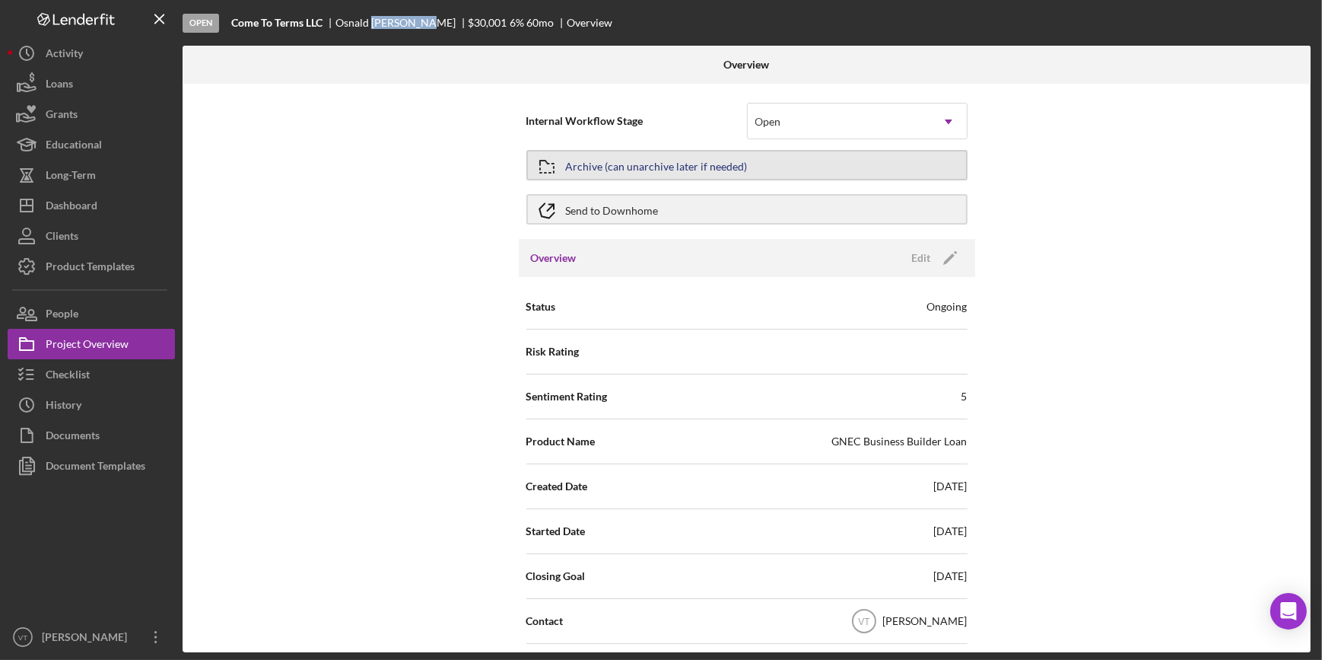
click at [741, 164] on button "Archive (can unarchive later if needed)" at bounding box center [746, 165] width 441 height 30
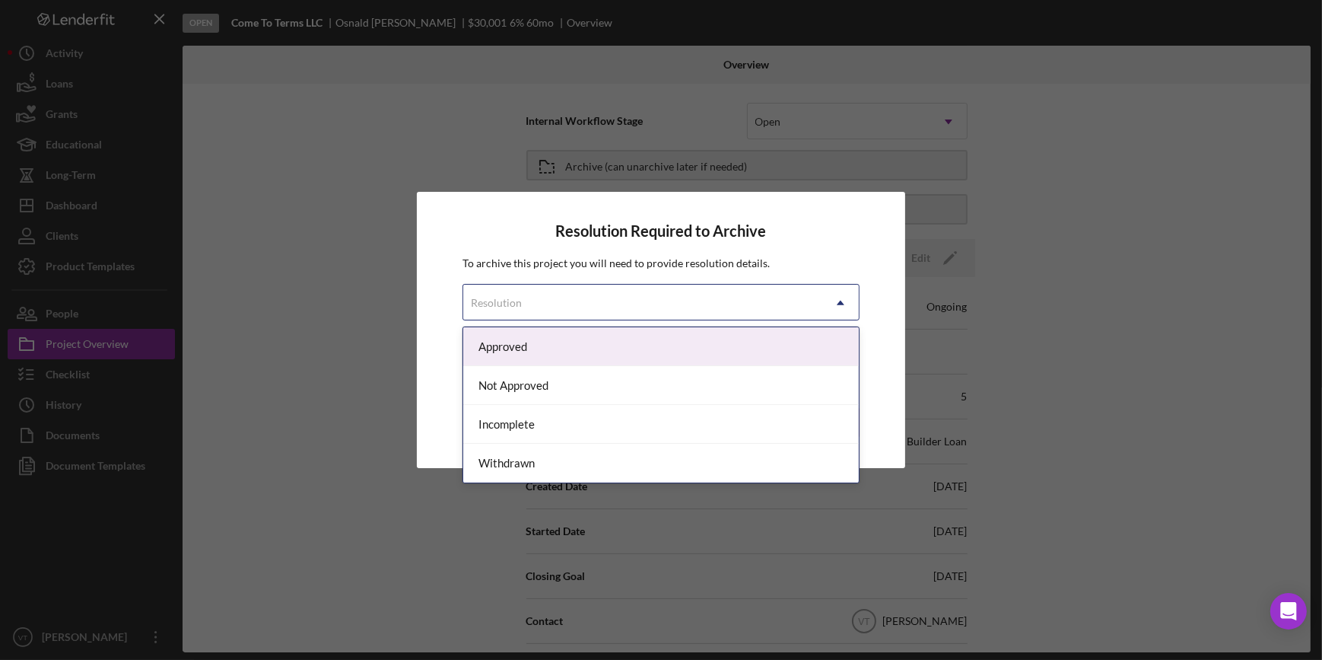
click at [733, 292] on div "Resolution" at bounding box center [642, 302] width 358 height 35
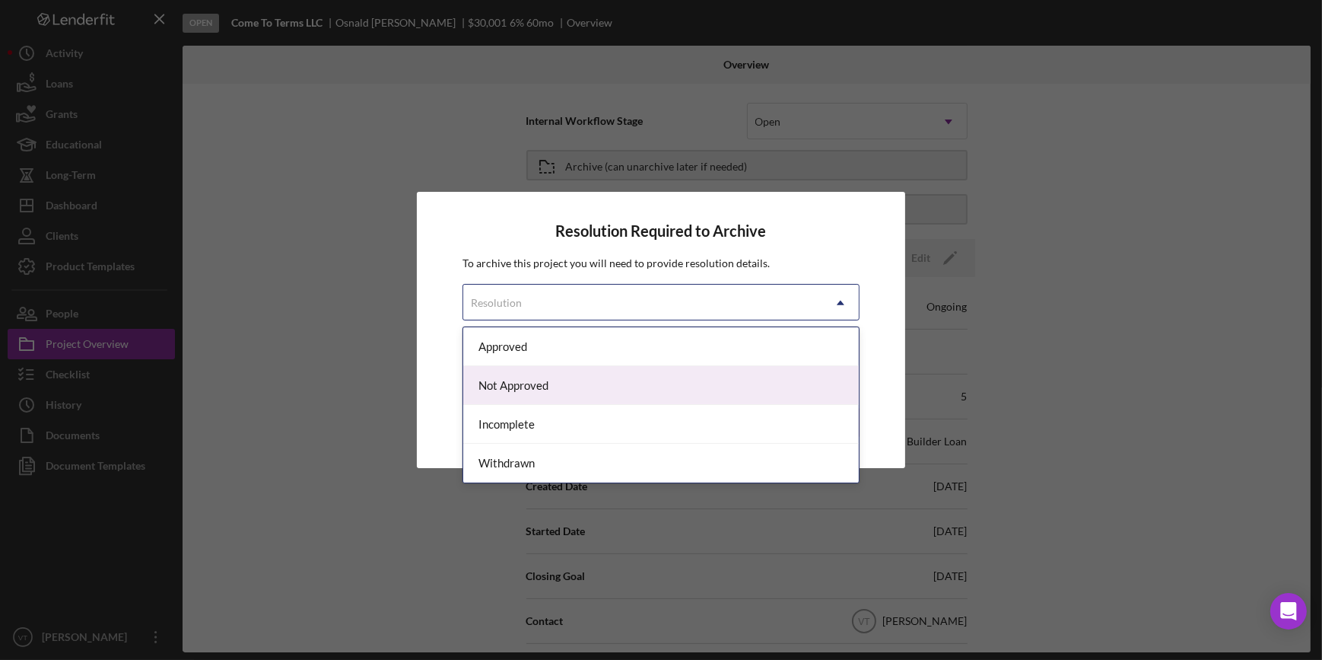
click at [653, 390] on div "Not Approved" at bounding box center [660, 385] width 395 height 39
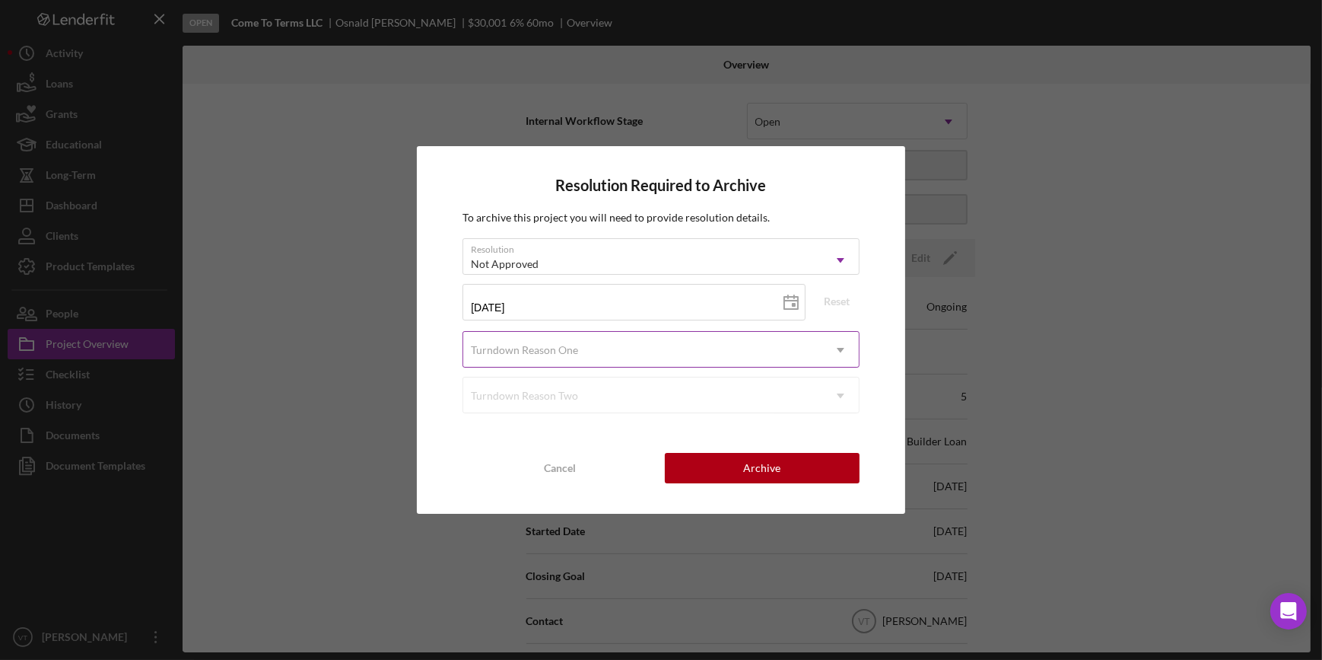
click at [678, 345] on div "Turndown Reason One" at bounding box center [642, 349] width 358 height 35
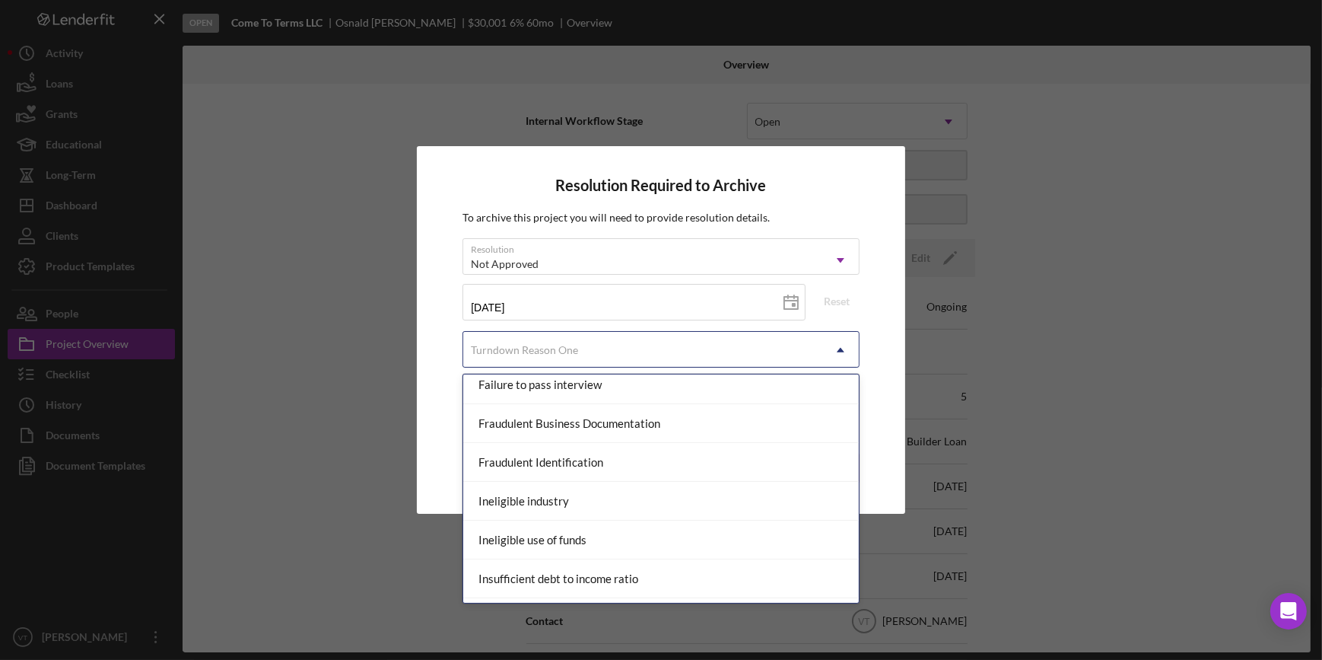
scroll to position [415, 0]
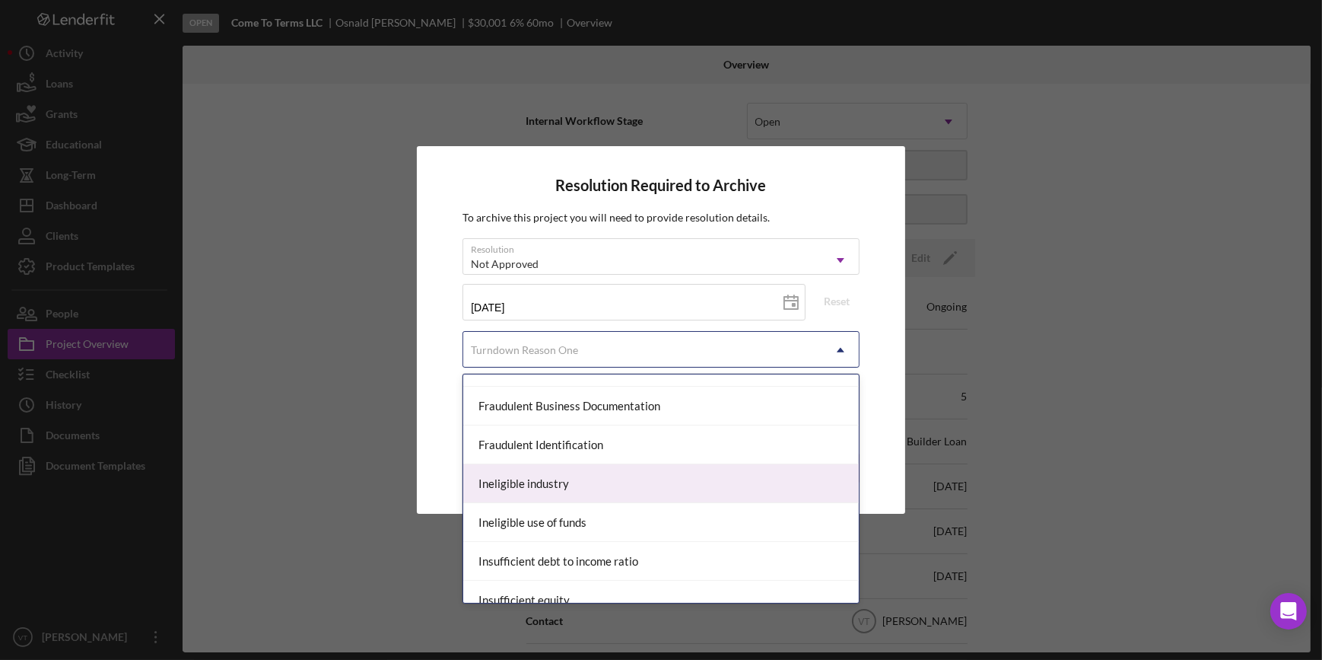
click at [514, 469] on div "Ineligible industry" at bounding box center [660, 483] width 395 height 39
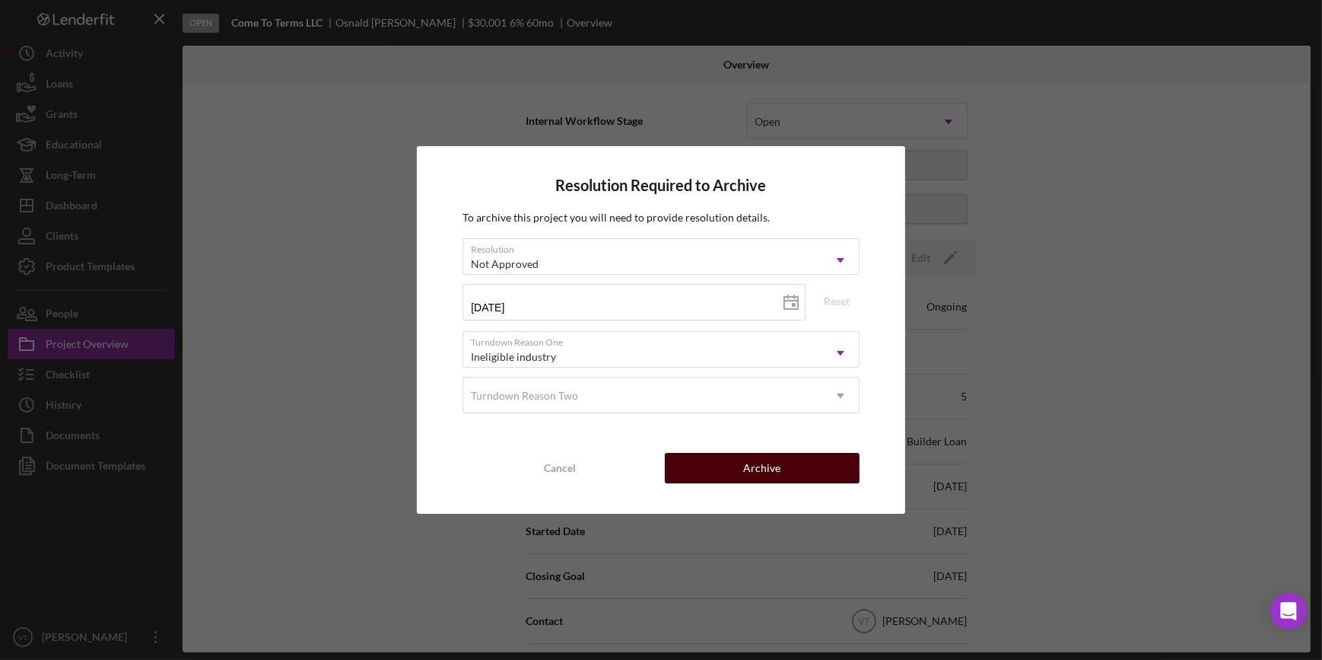
click at [733, 467] on button "Archive" at bounding box center [762, 468] width 195 height 30
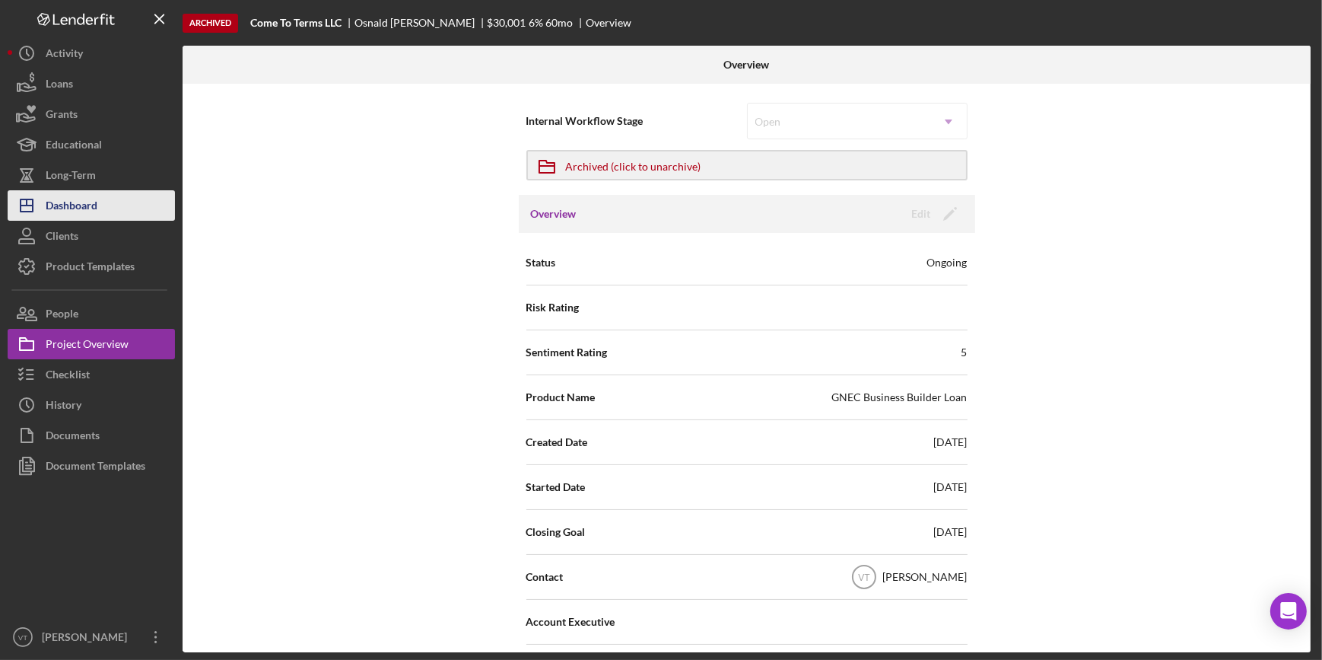
click at [107, 202] on button "Icon/Dashboard Dashboard" at bounding box center [91, 205] width 167 height 30
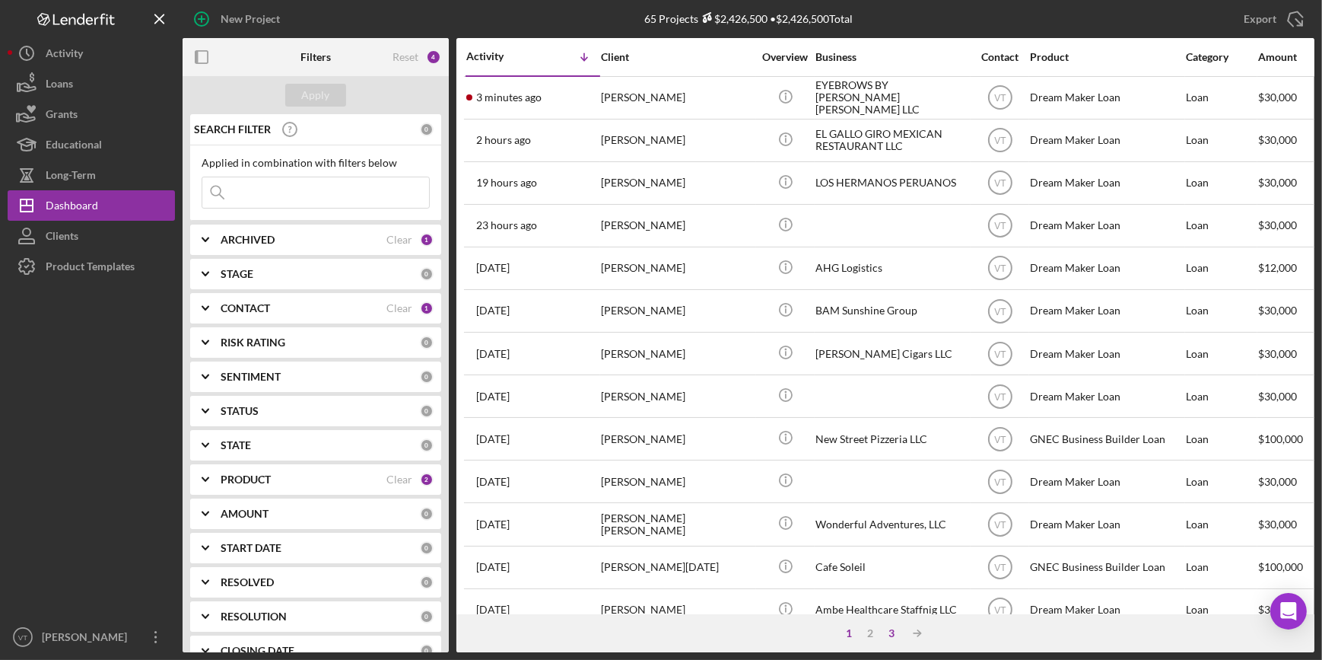
click at [890, 637] on div "3" at bounding box center [891, 633] width 21 height 12
